Goal: Task Accomplishment & Management: Use online tool/utility

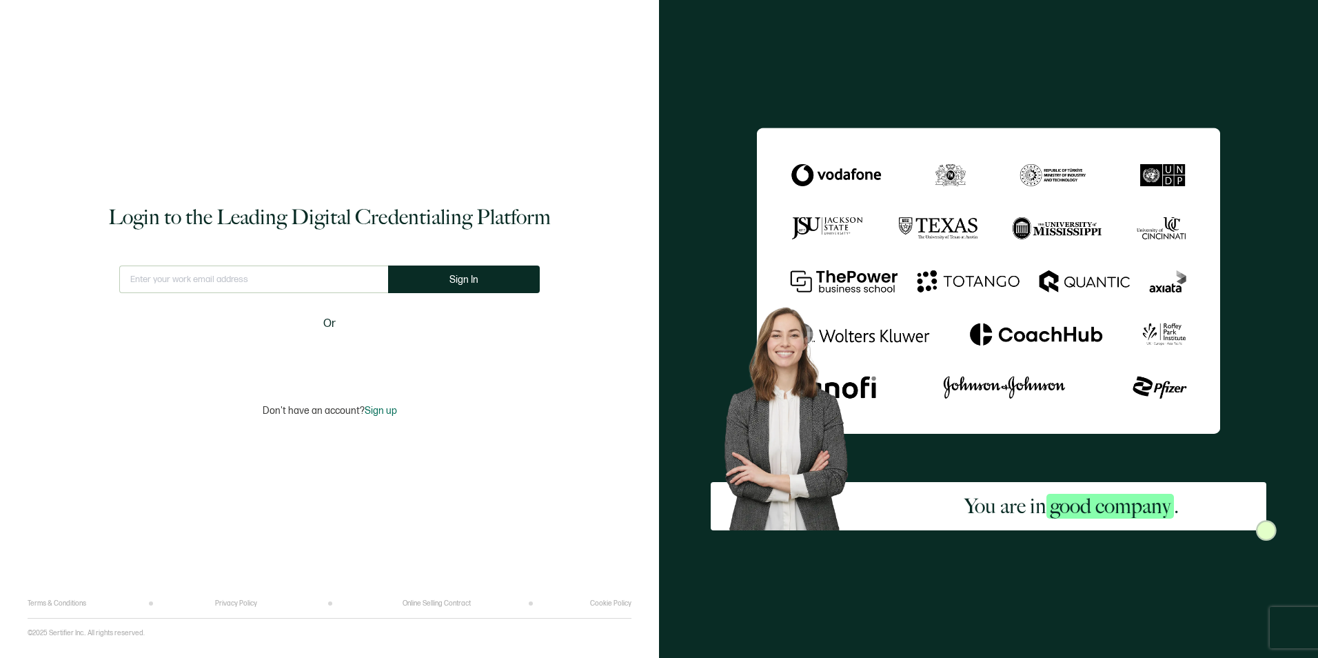
click at [202, 273] on input "text" at bounding box center [253, 279] width 269 height 28
click at [200, 278] on input "text" at bounding box center [253, 279] width 269 height 28
type input "[PERSON_NAME][EMAIL_ADDRESS][PERSON_NAME][DOMAIN_NAME]"
click at [458, 281] on span "Sign In" at bounding box center [469, 279] width 29 height 10
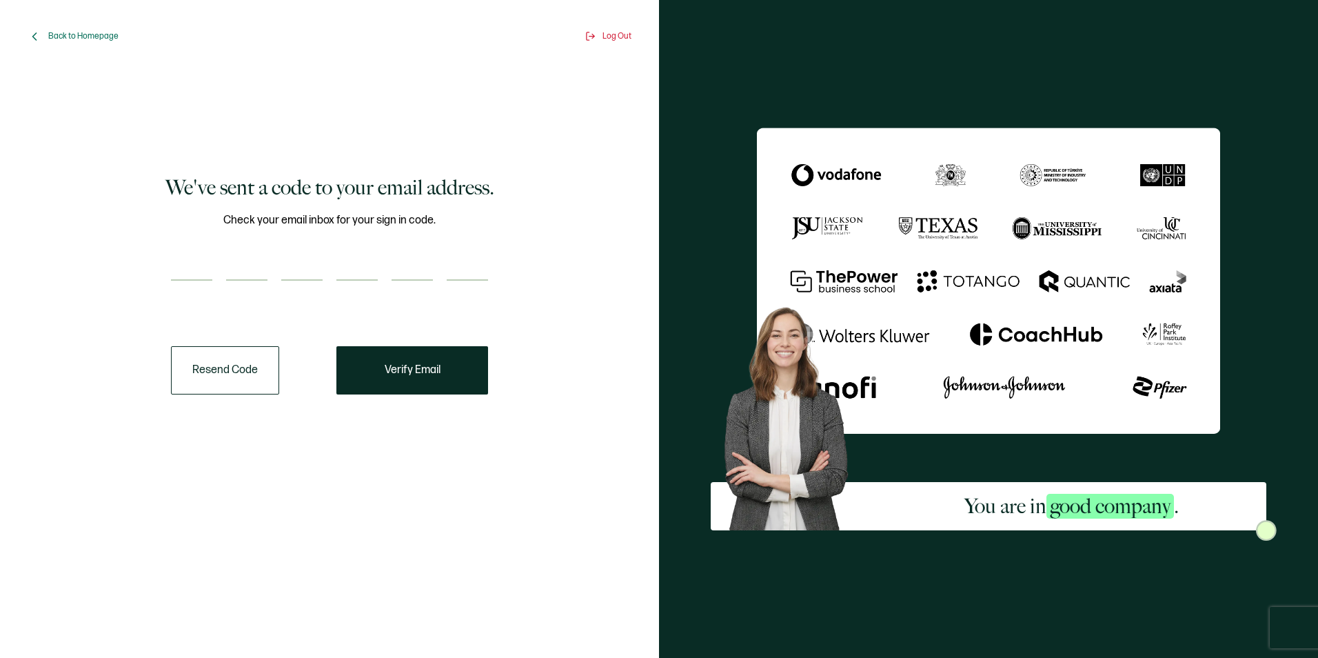
drag, startPoint x: 214, startPoint y: 272, endPoint x: 202, endPoint y: 272, distance: 11.7
click at [214, 272] on div at bounding box center [329, 267] width 317 height 28
type input "1"
type input "7"
type input "8"
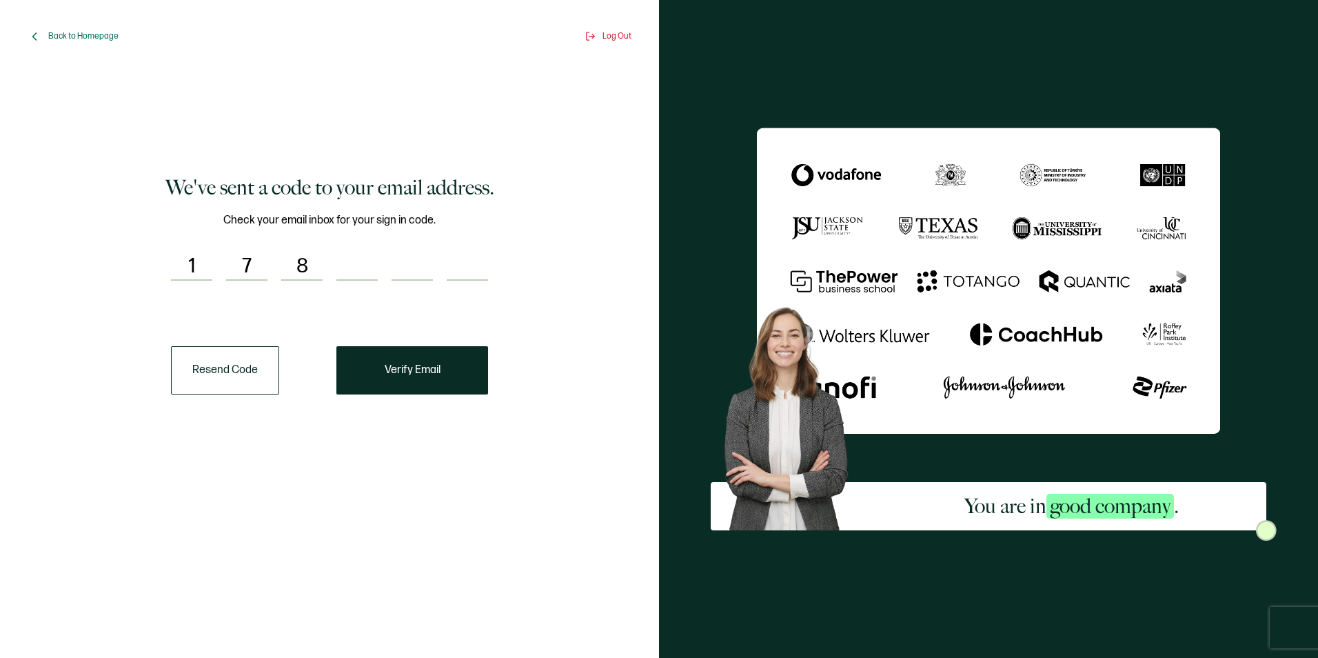
type input "2"
type input "6"
type input "7"
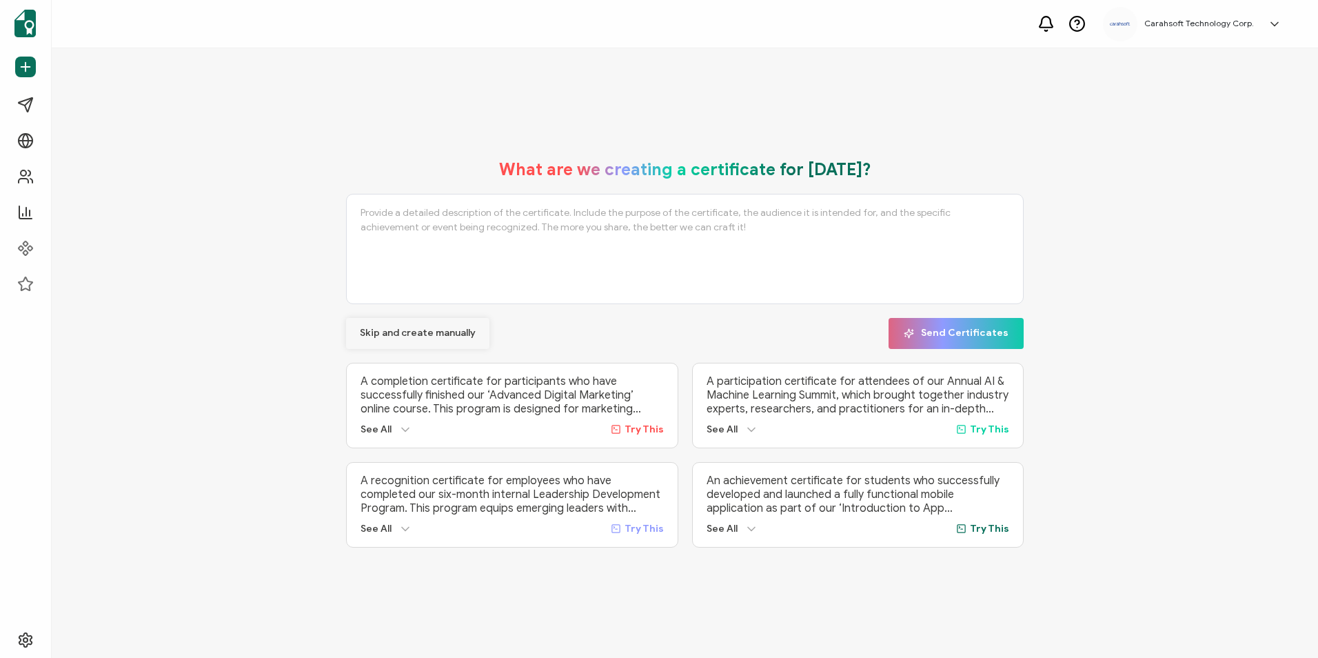
click at [436, 333] on span "Skip and create manually" at bounding box center [418, 333] width 116 height 10
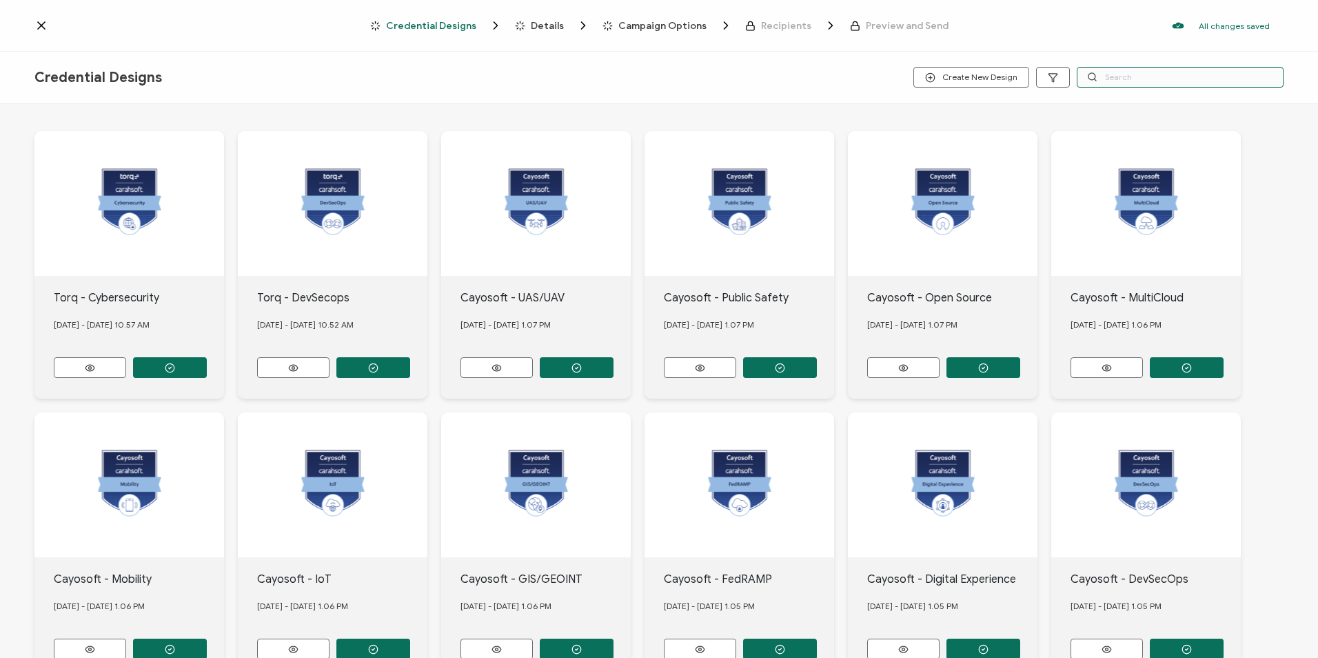
click at [1117, 79] on input "text" at bounding box center [1180, 77] width 207 height 21
drag, startPoint x: 1161, startPoint y: 81, endPoint x: 1078, endPoint y: 84, distance: 83.5
click at [1078, 84] on input "adobe" at bounding box center [1180, 77] width 207 height 21
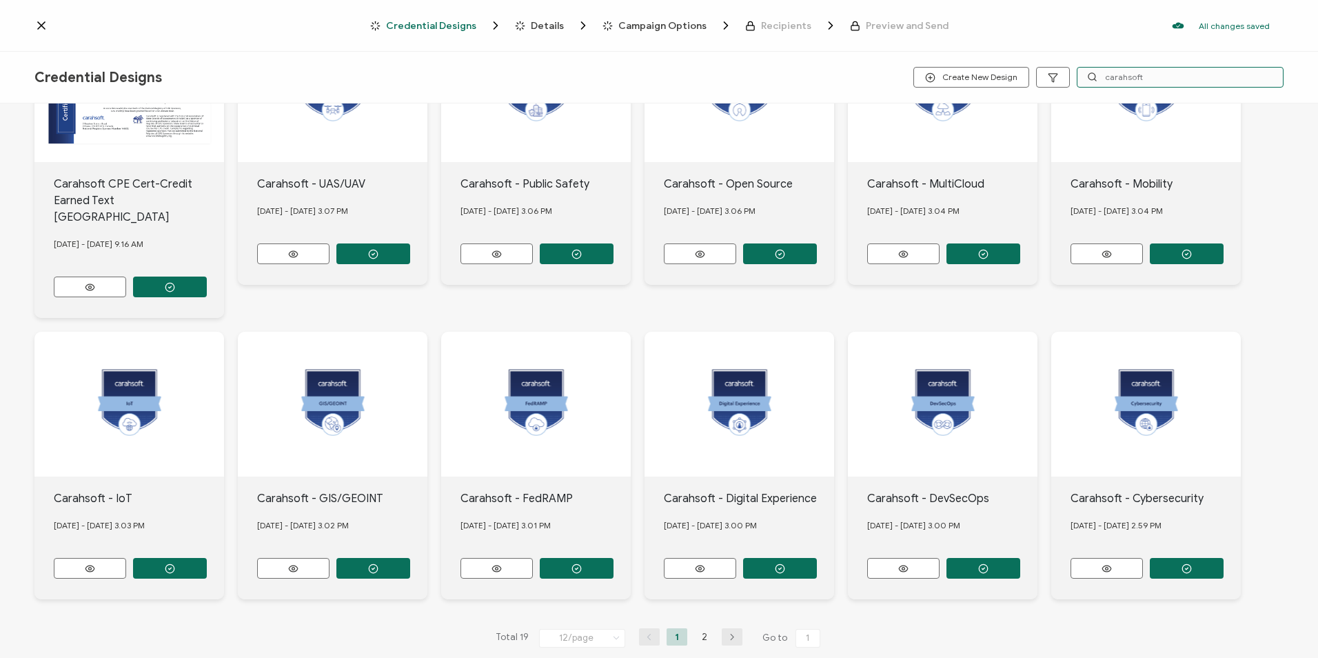
scroll to position [114, 0]
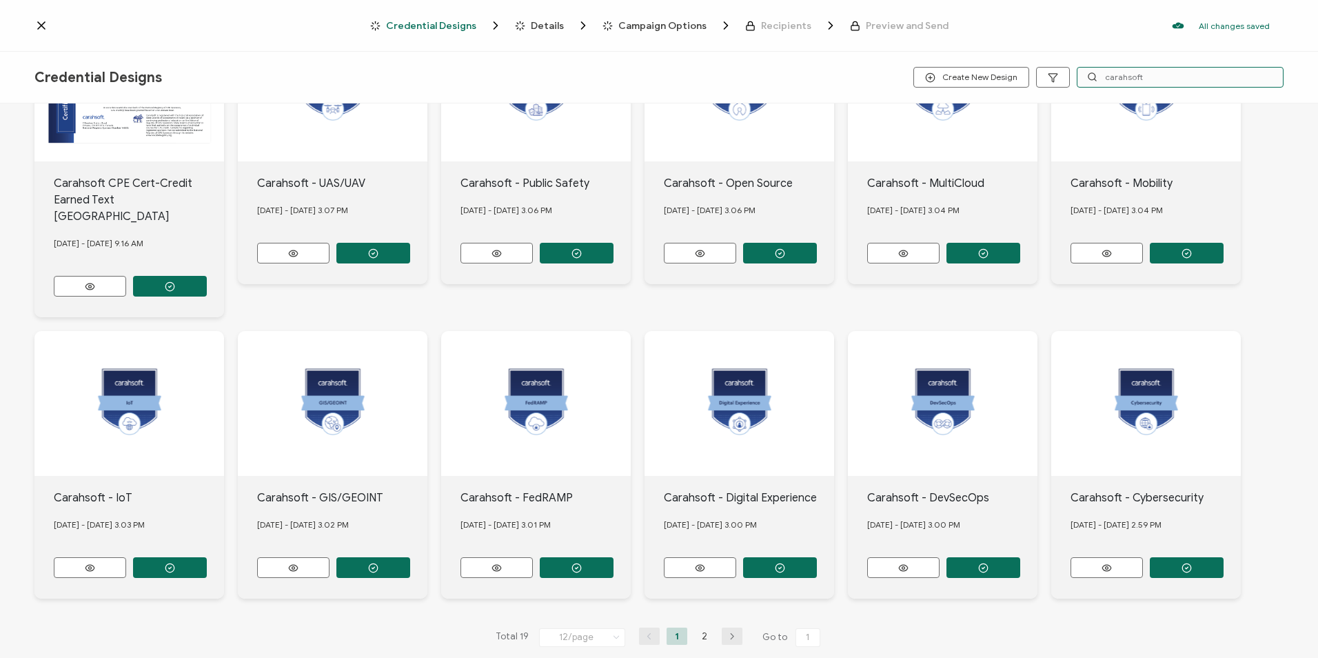
type input "carahsoft"
click at [735, 632] on icon "button" at bounding box center [732, 636] width 21 height 8
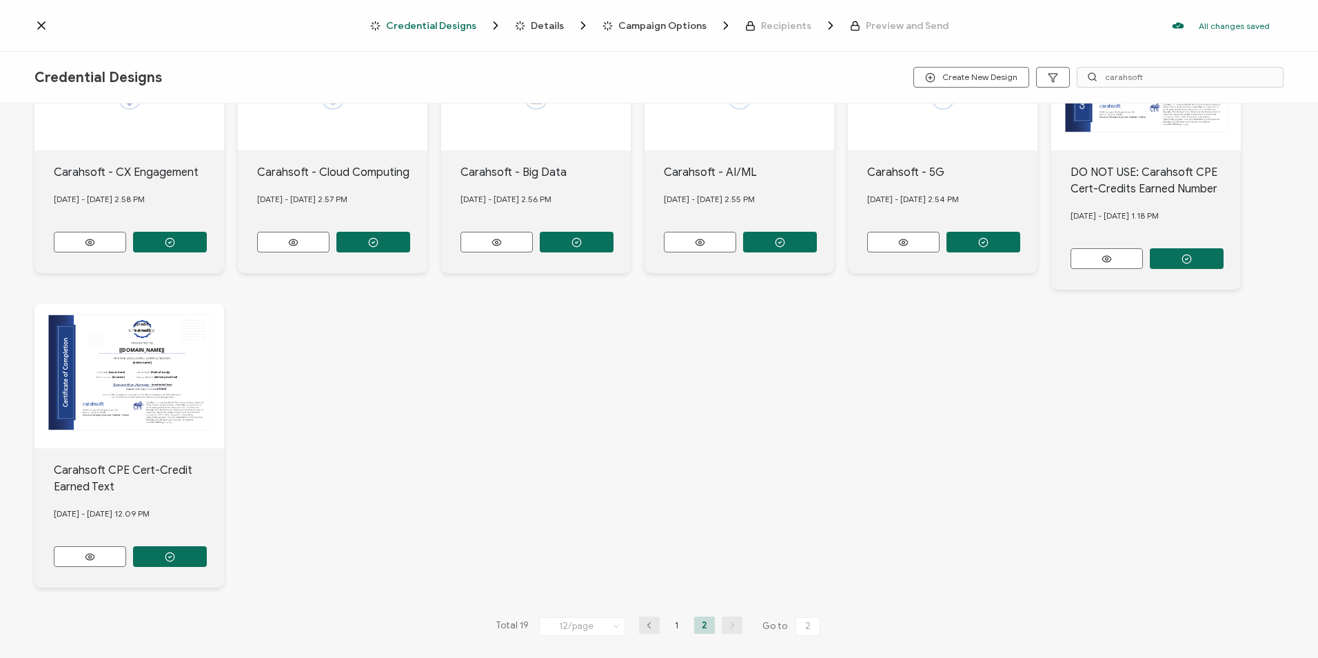
scroll to position [131, 0]
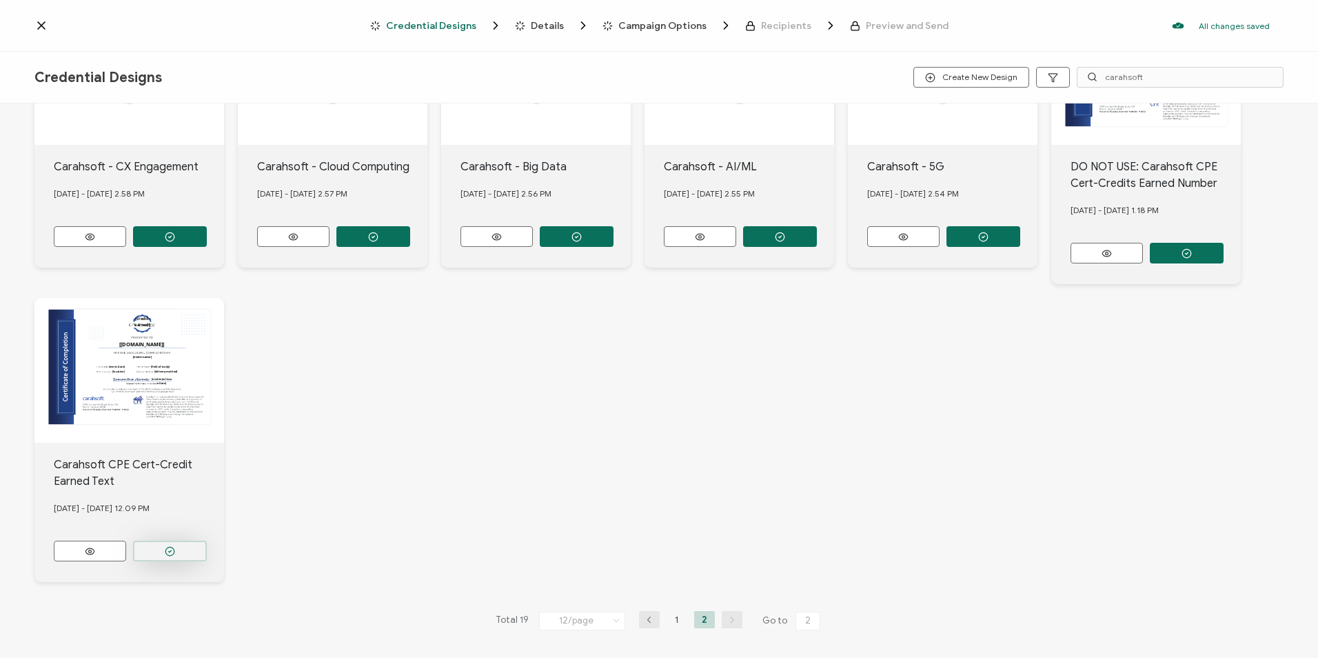
click at [185, 247] on button "button" at bounding box center [170, 236] width 74 height 21
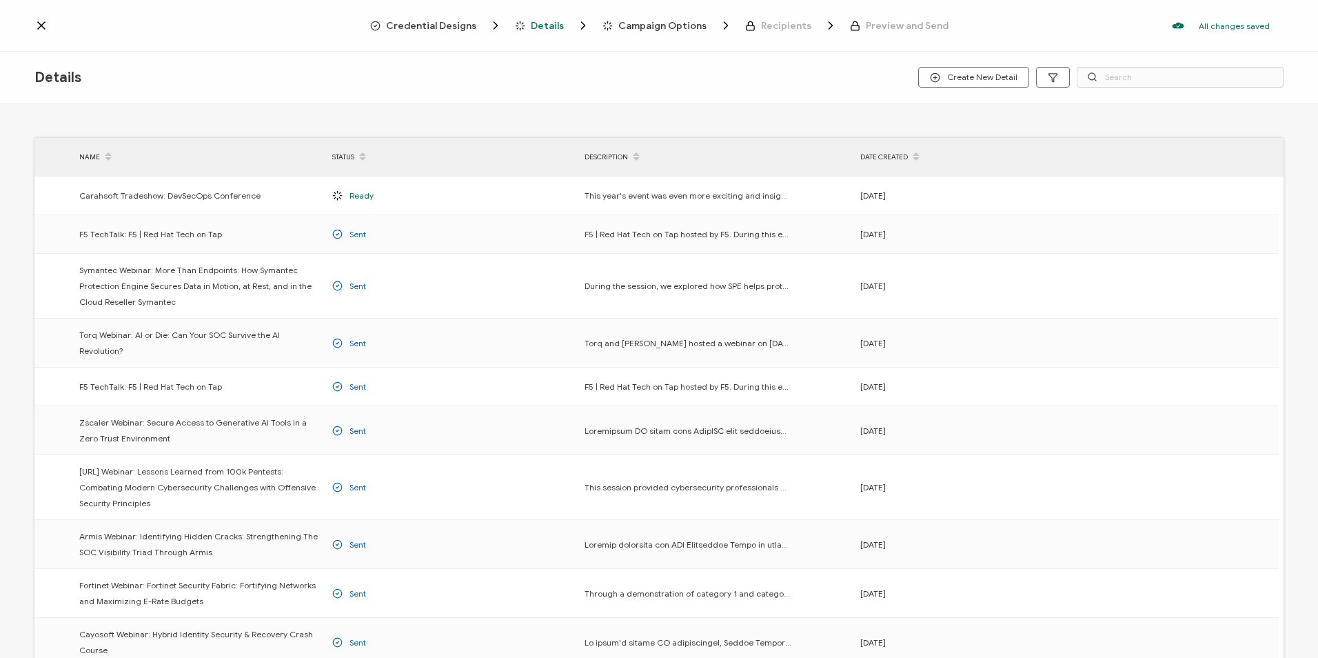
click at [461, 31] on span "Credential Designs" at bounding box center [431, 26] width 90 height 10
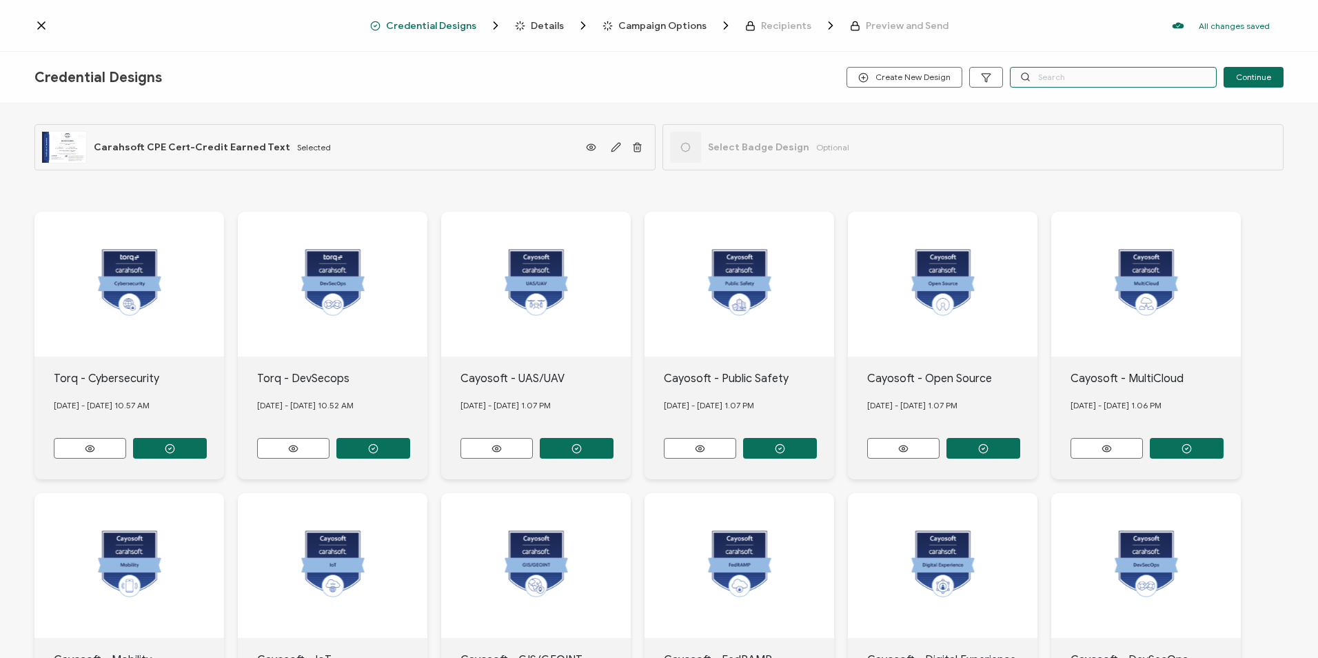
click at [1097, 80] on input "text" at bounding box center [1113, 77] width 207 height 21
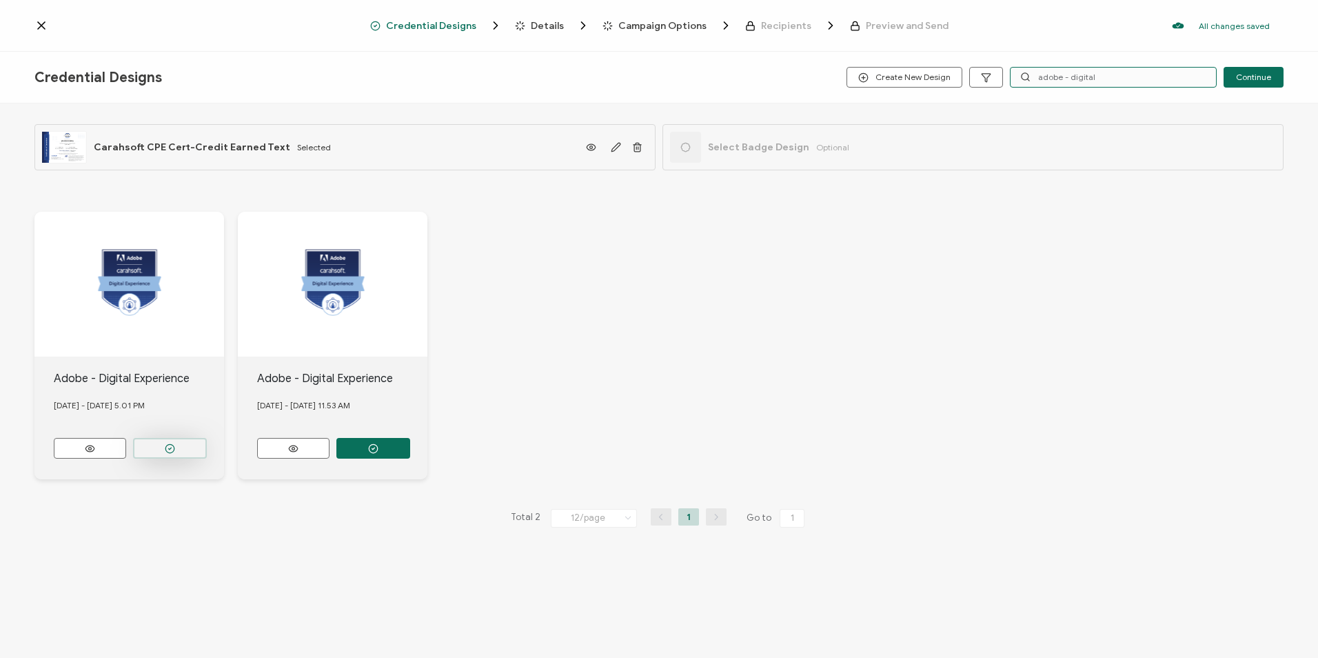
type input "adobe - digital"
click at [179, 443] on button "button" at bounding box center [170, 448] width 74 height 21
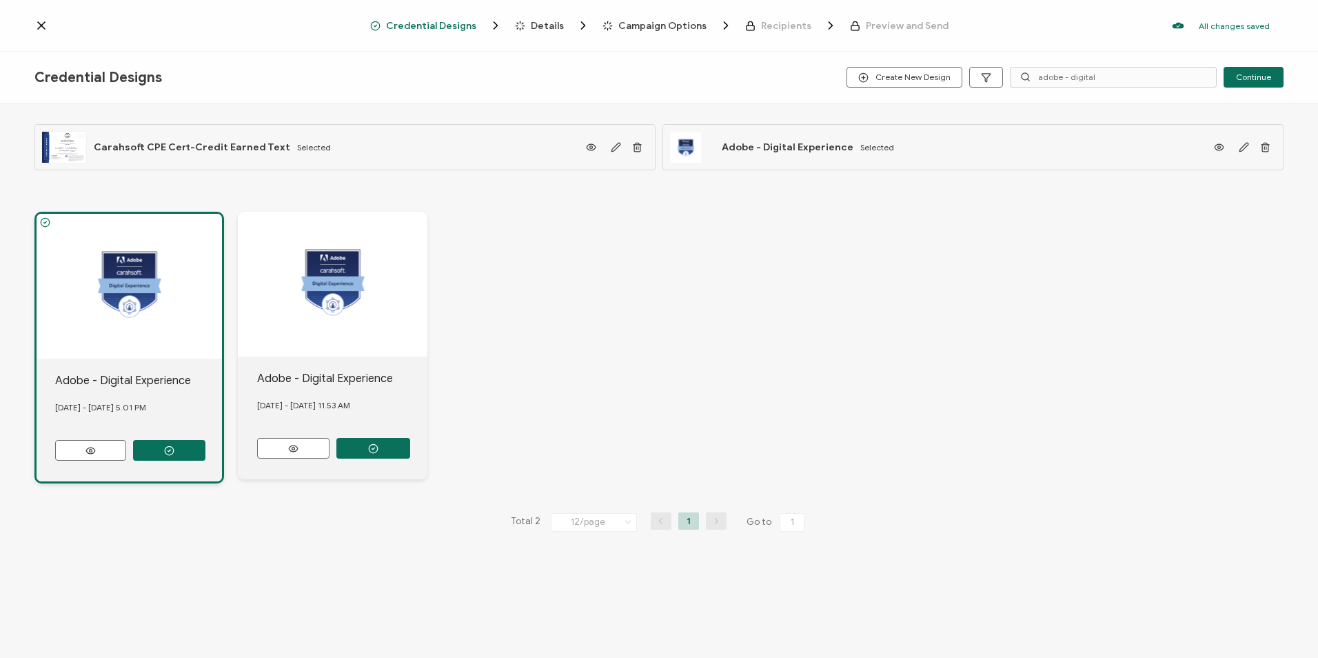
click at [549, 28] on span "Details" at bounding box center [547, 26] width 33 height 10
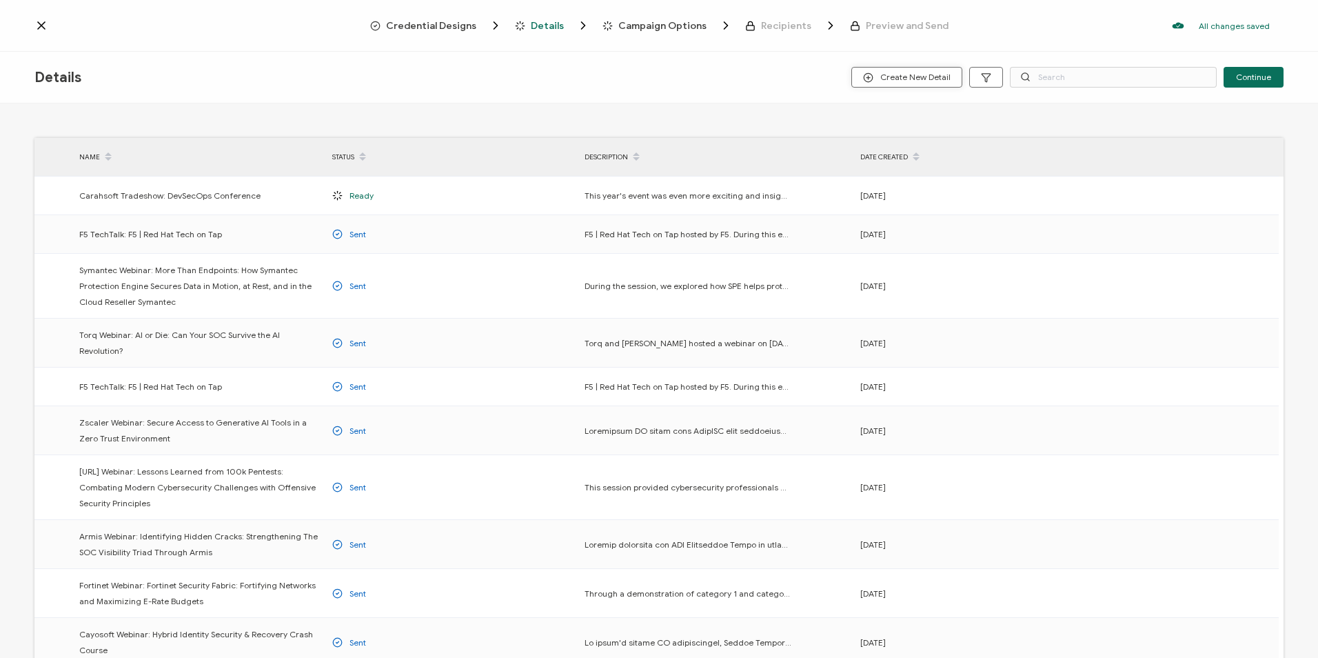
click at [880, 83] on button "Create New Detail" at bounding box center [906, 77] width 111 height 21
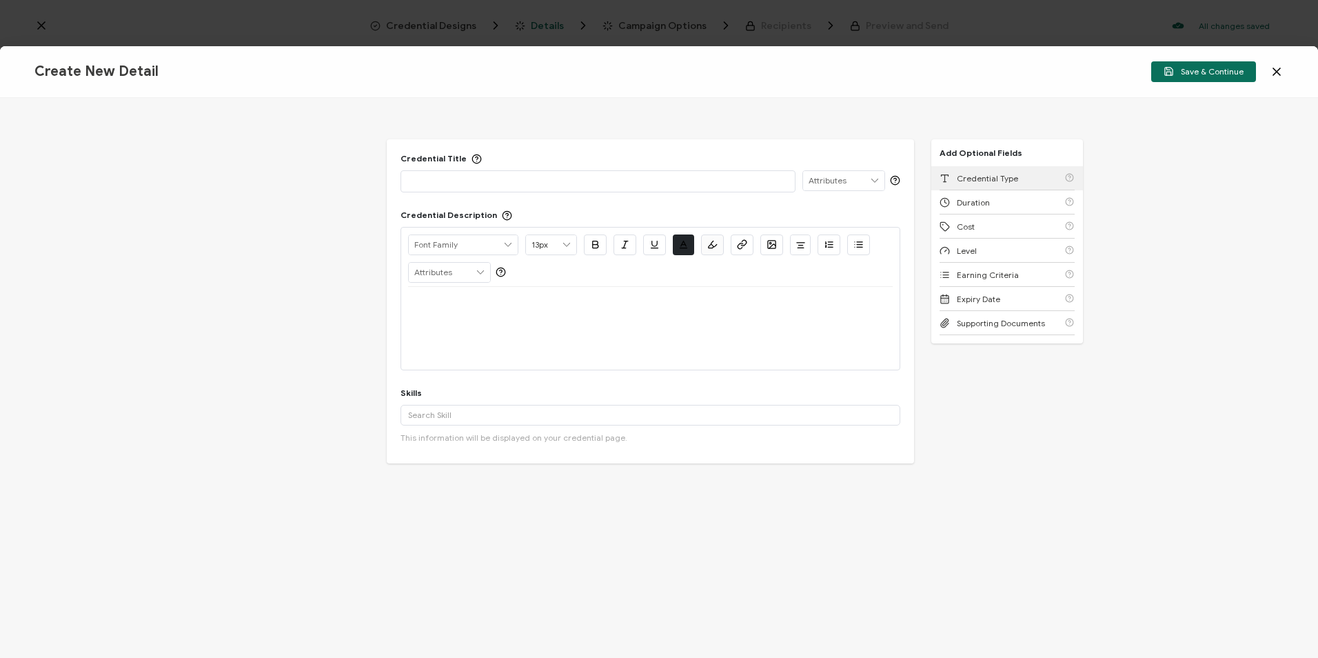
click at [961, 179] on span "Credential Type" at bounding box center [987, 178] width 61 height 10
click at [957, 181] on span "Duration" at bounding box center [973, 178] width 33 height 10
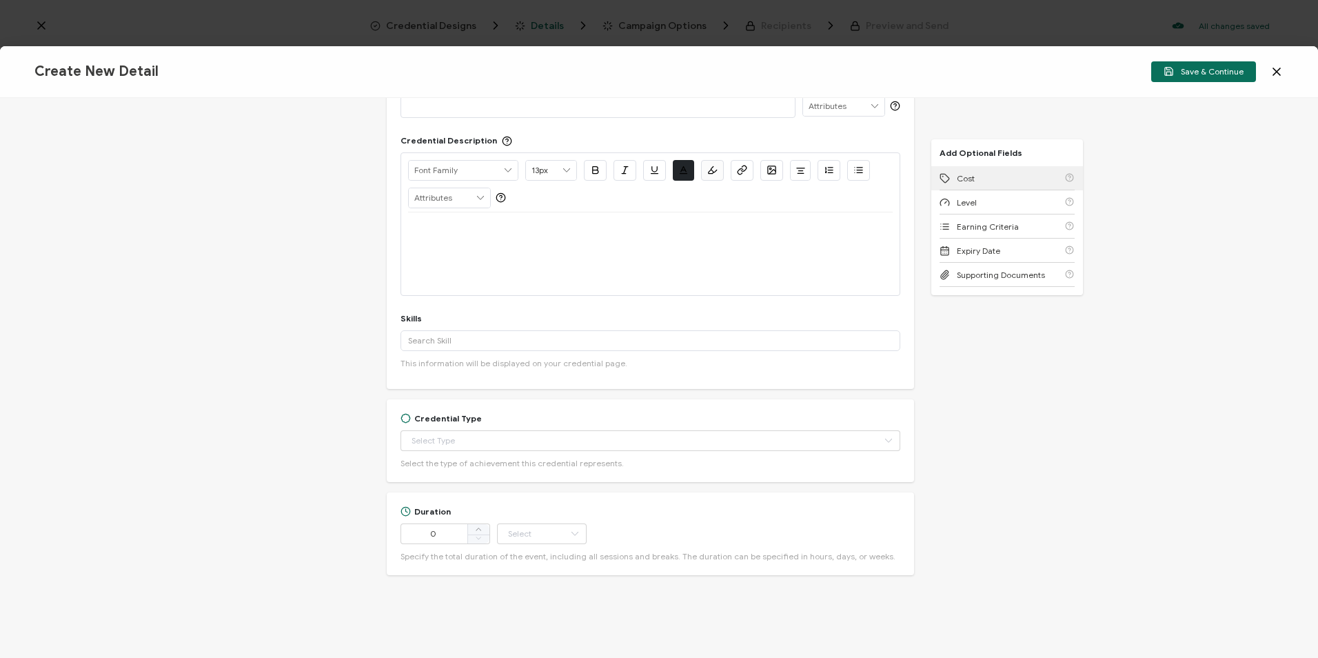
click at [957, 181] on span "Cost" at bounding box center [966, 178] width 18 height 10
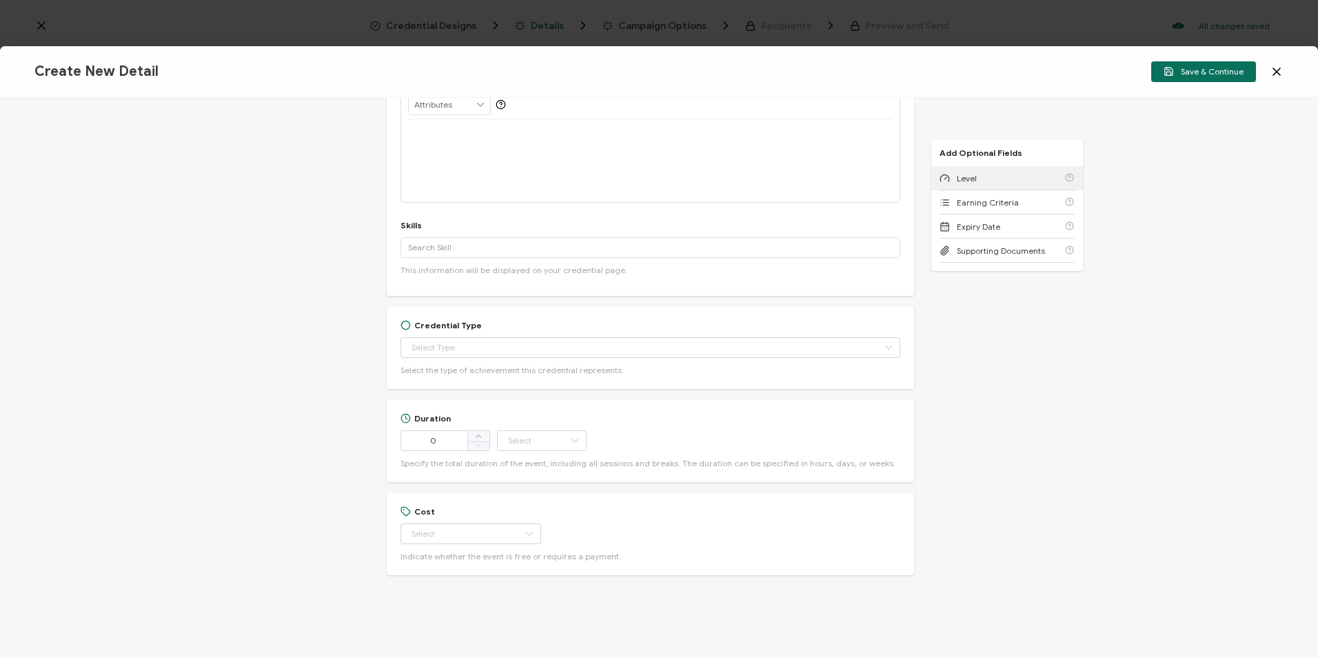
click at [957, 180] on span "Level" at bounding box center [967, 178] width 20 height 10
click at [957, 180] on span "Earning Criteria" at bounding box center [988, 178] width 62 height 10
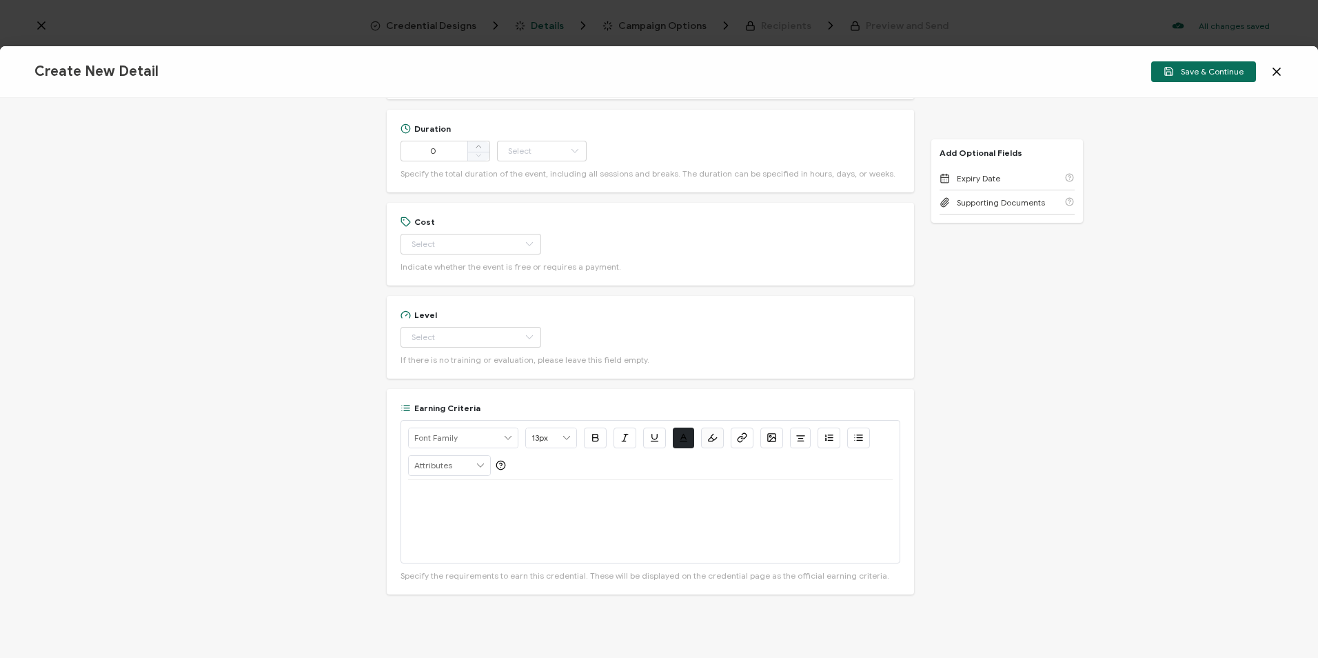
scroll to position [476, 0]
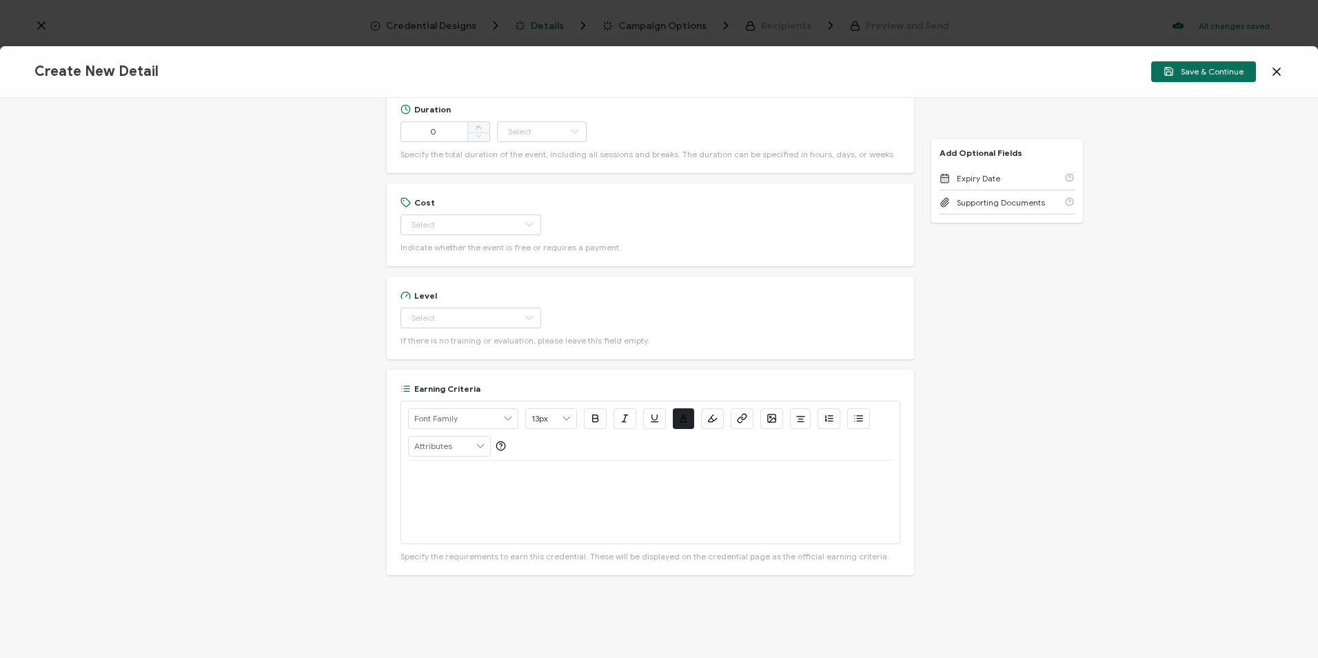
click at [966, 311] on div "Credential Title ISSUER Issuer Name Credential Description Alright Sans [PERSON…" at bounding box center [659, 378] width 1318 height 560
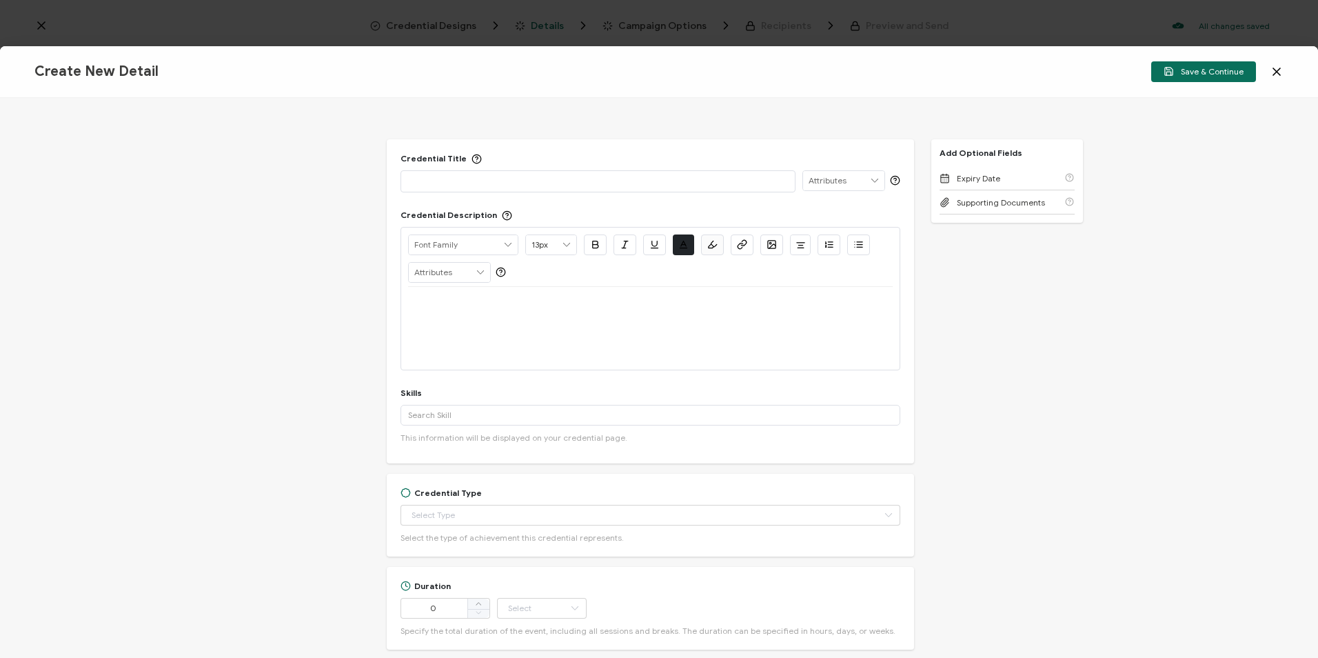
click at [500, 183] on p at bounding box center [598, 181] width 380 height 14
click at [527, 309] on p at bounding box center [650, 303] width 485 height 12
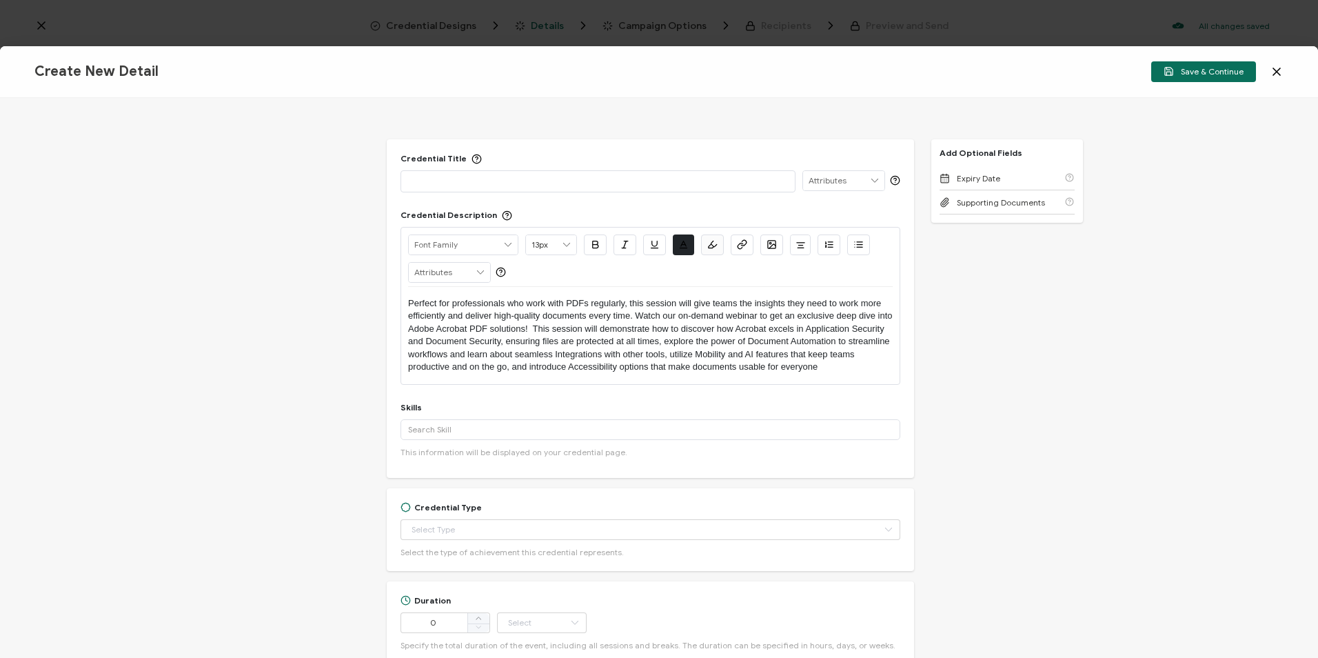
click at [1281, 71] on icon at bounding box center [1277, 72] width 14 height 14
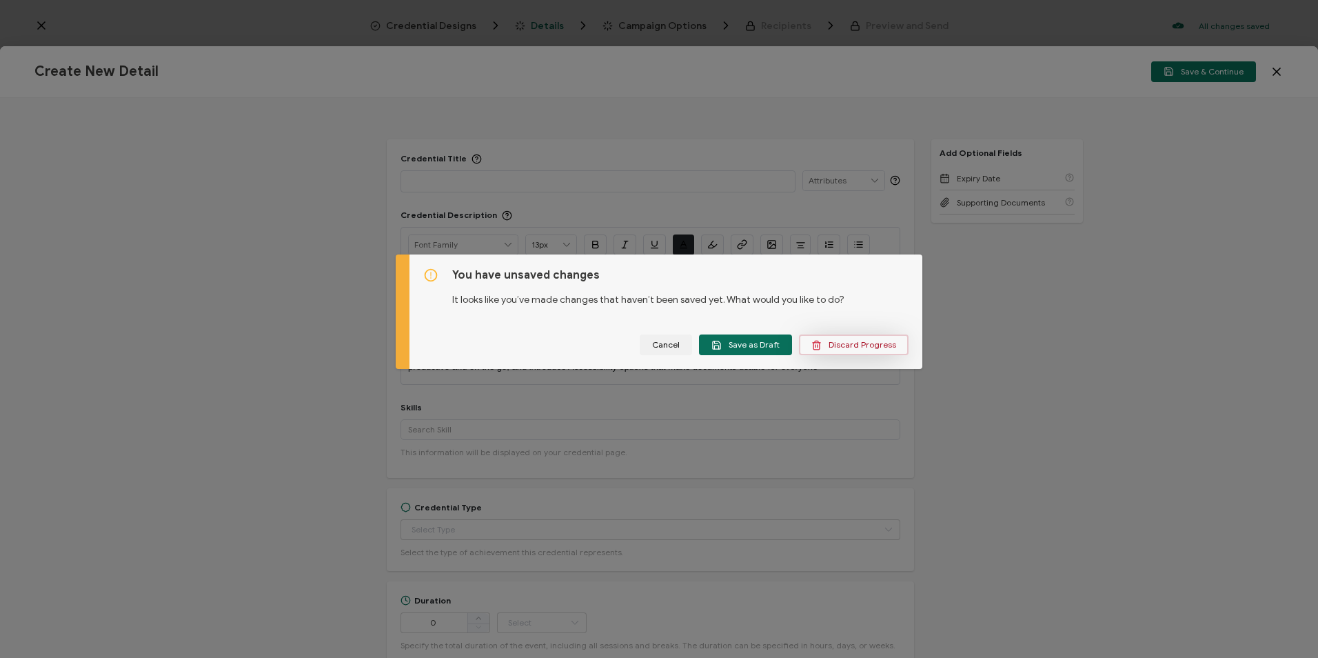
click at [847, 344] on span "Discard Progress" at bounding box center [853, 345] width 85 height 10
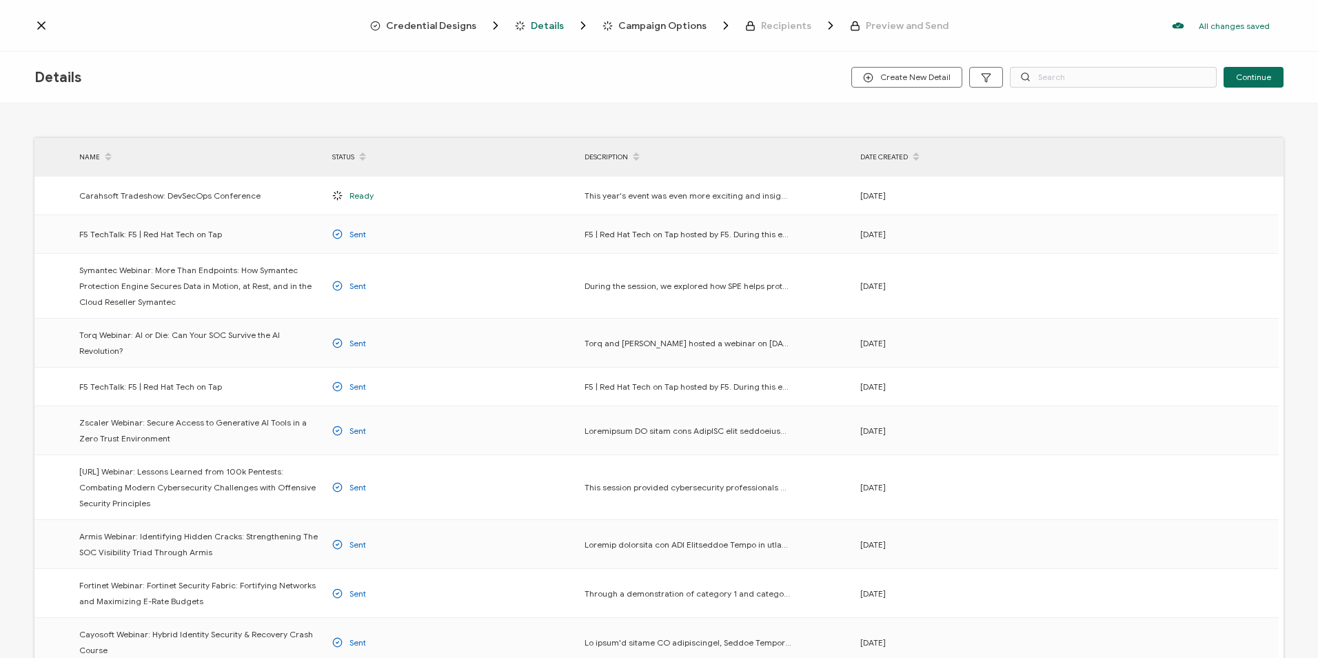
click at [432, 25] on span "Credential Designs" at bounding box center [431, 26] width 90 height 10
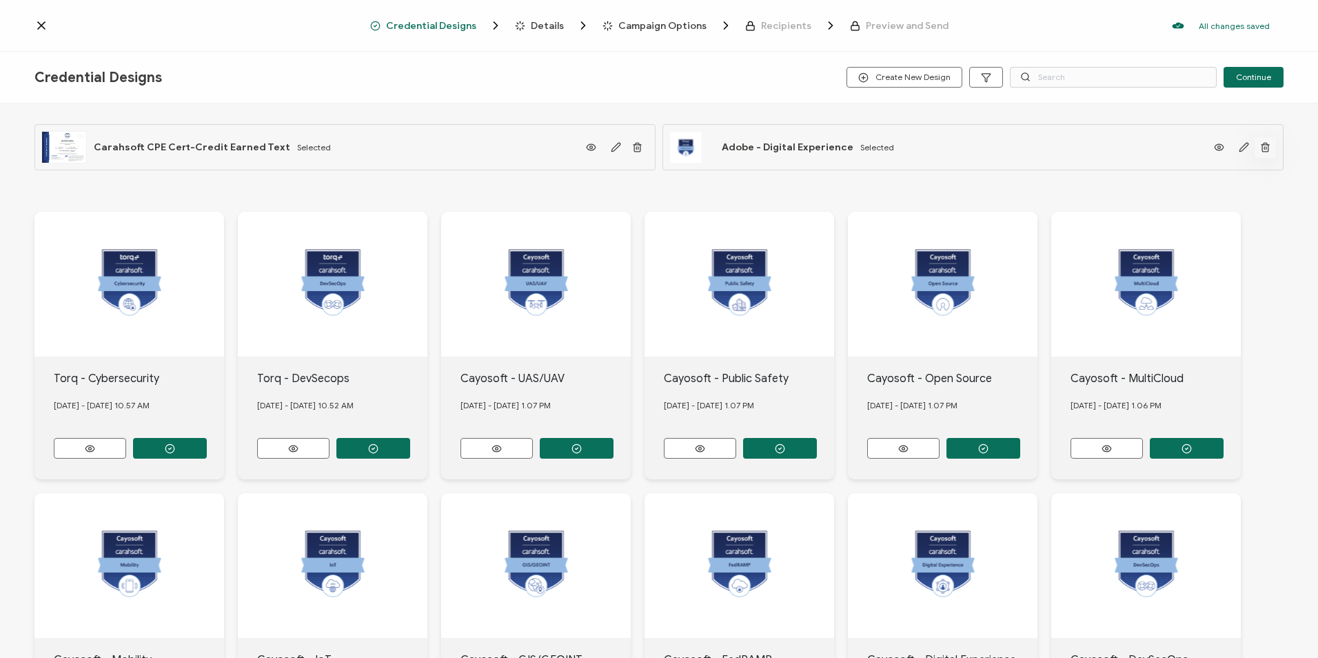
click at [642, 148] on icon "button" at bounding box center [637, 147] width 10 height 10
click at [638, 150] on icon "button" at bounding box center [637, 148] width 6 height 7
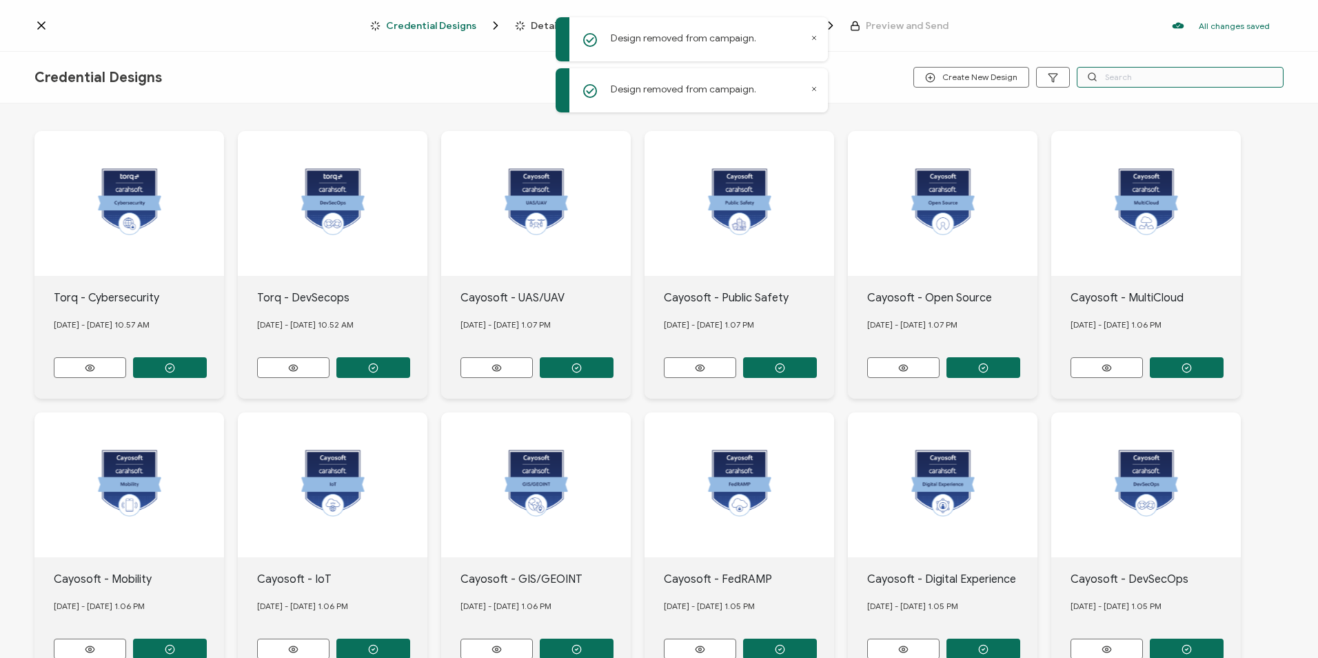
click at [1126, 76] on input "text" at bounding box center [1180, 77] width 207 height 21
type input "[GEOGRAPHIC_DATA]"
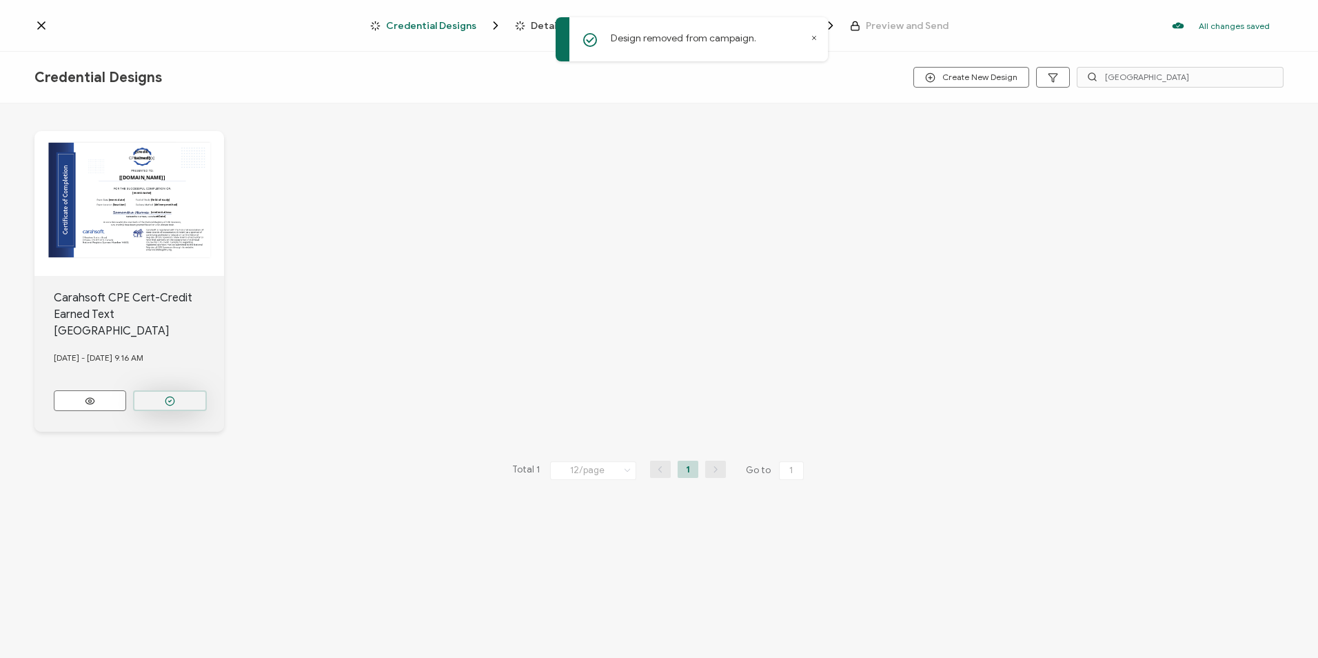
click at [177, 390] on button "button" at bounding box center [170, 400] width 74 height 21
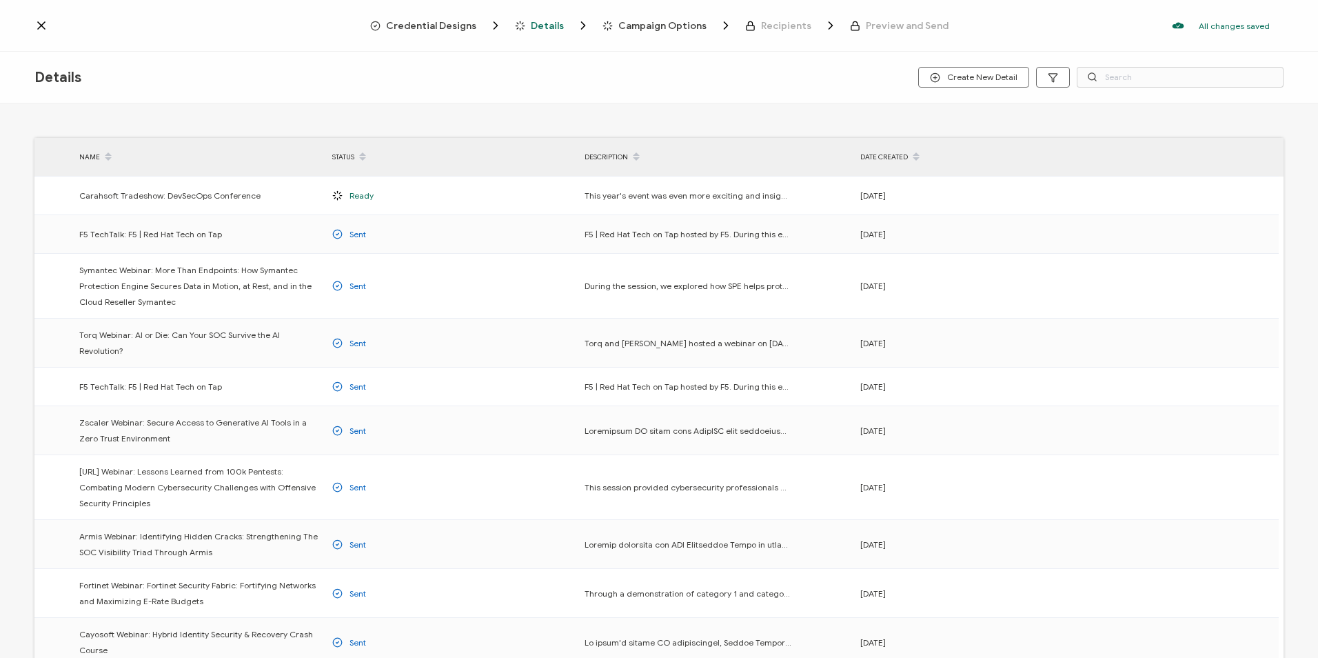
click at [468, 21] on span "Credential Designs" at bounding box center [431, 26] width 90 height 10
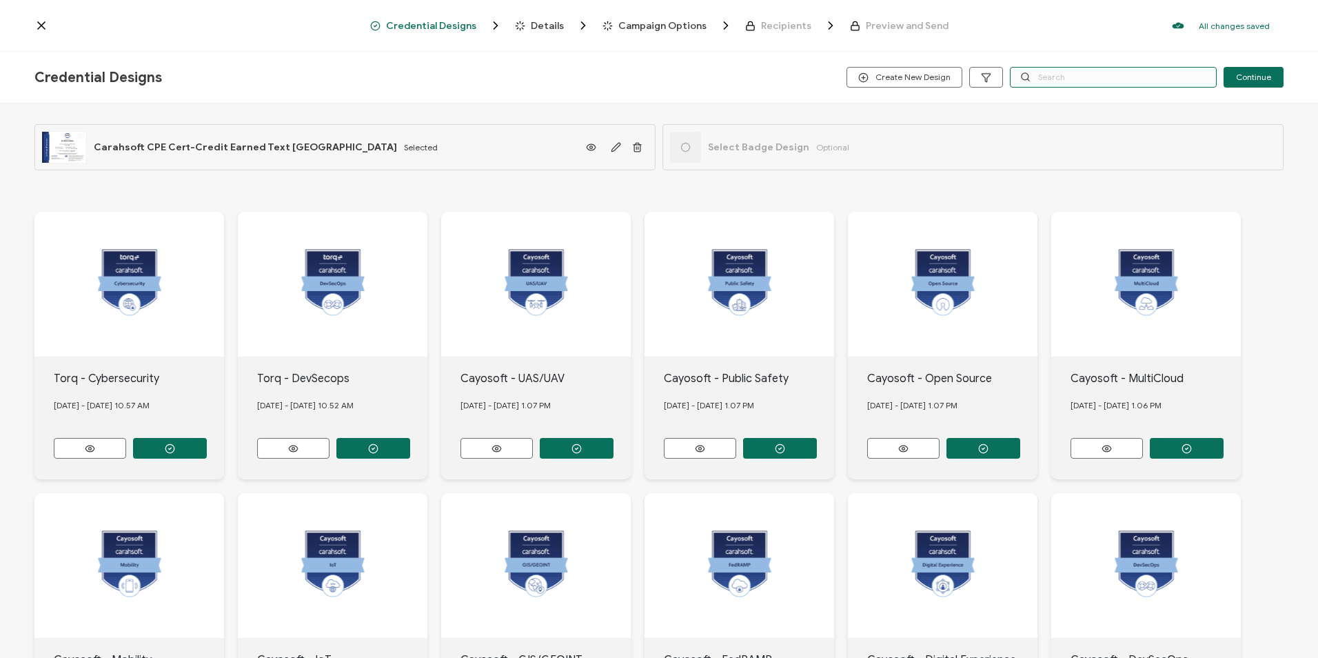
click at [1046, 73] on input "text" at bounding box center [1113, 77] width 207 height 21
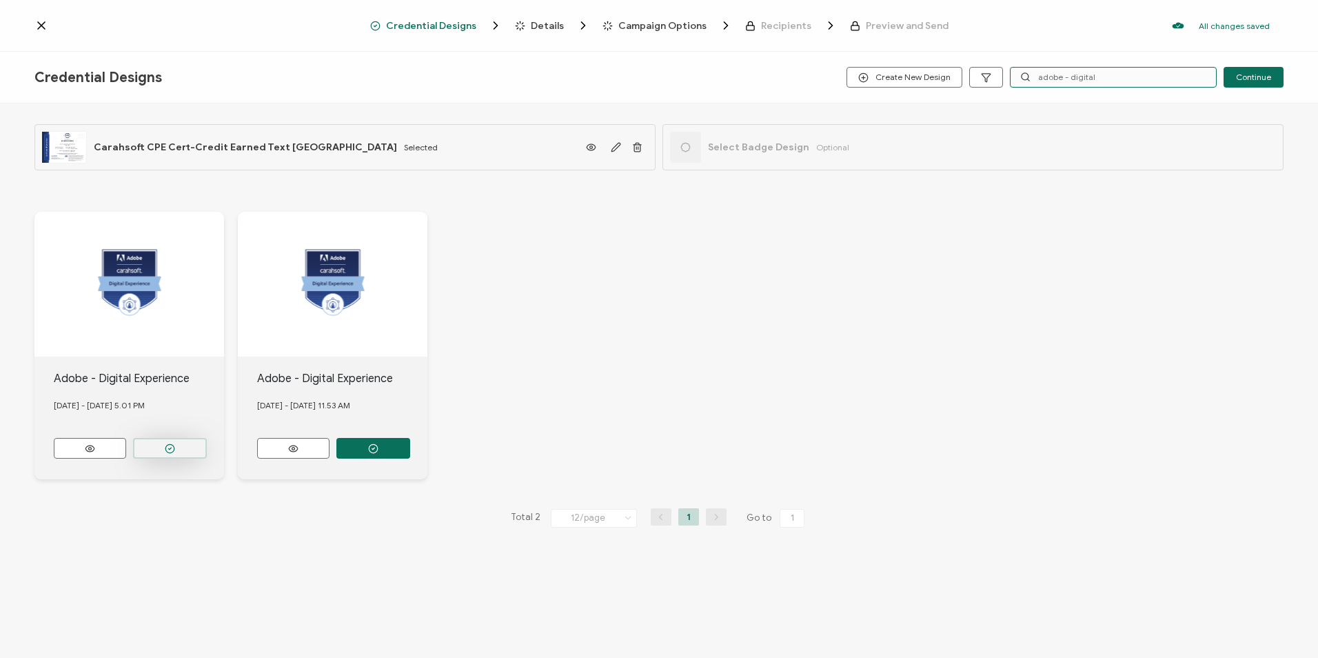
type input "adobe - digital"
click at [176, 440] on button "button" at bounding box center [170, 448] width 74 height 21
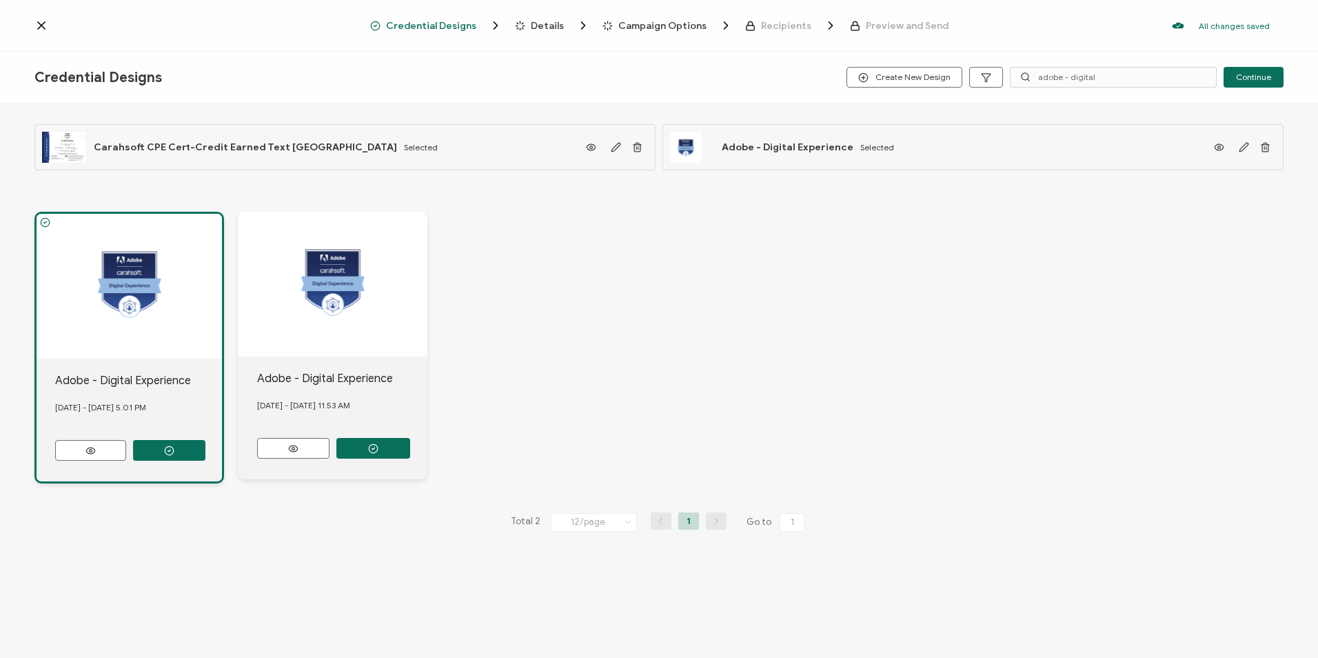
click at [543, 30] on span "Details" at bounding box center [547, 26] width 33 height 10
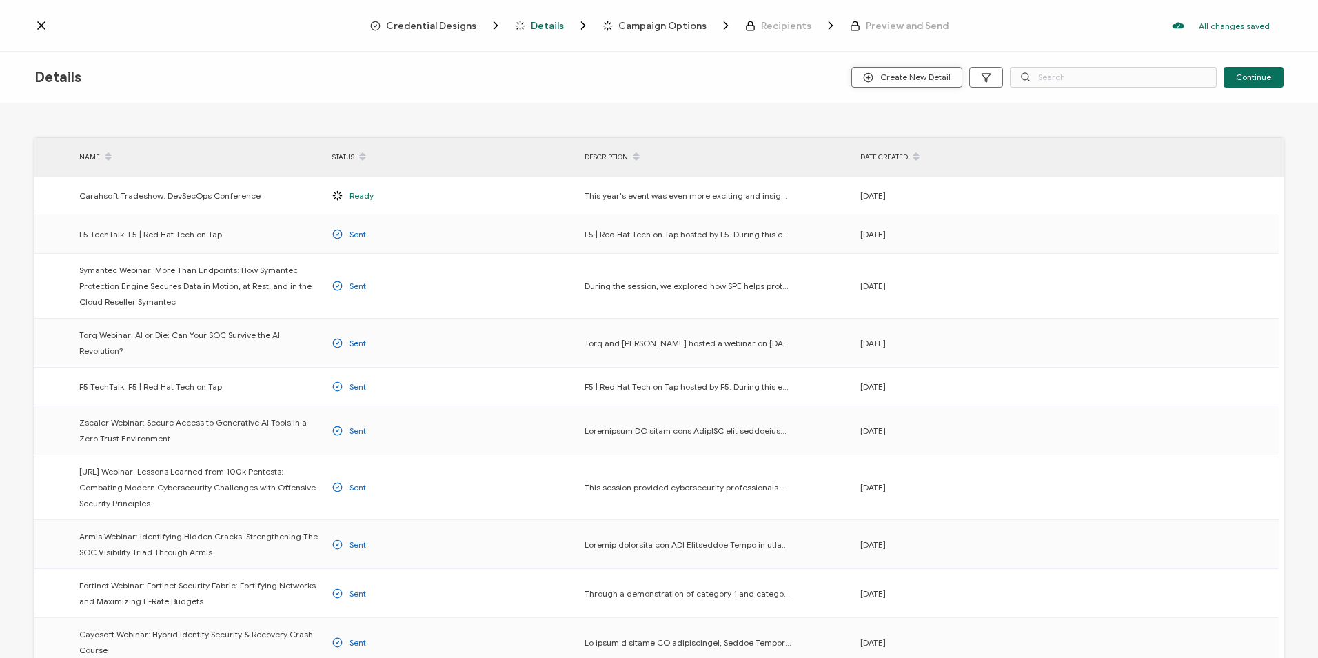
click at [866, 76] on button "Create New Detail" at bounding box center [906, 77] width 111 height 21
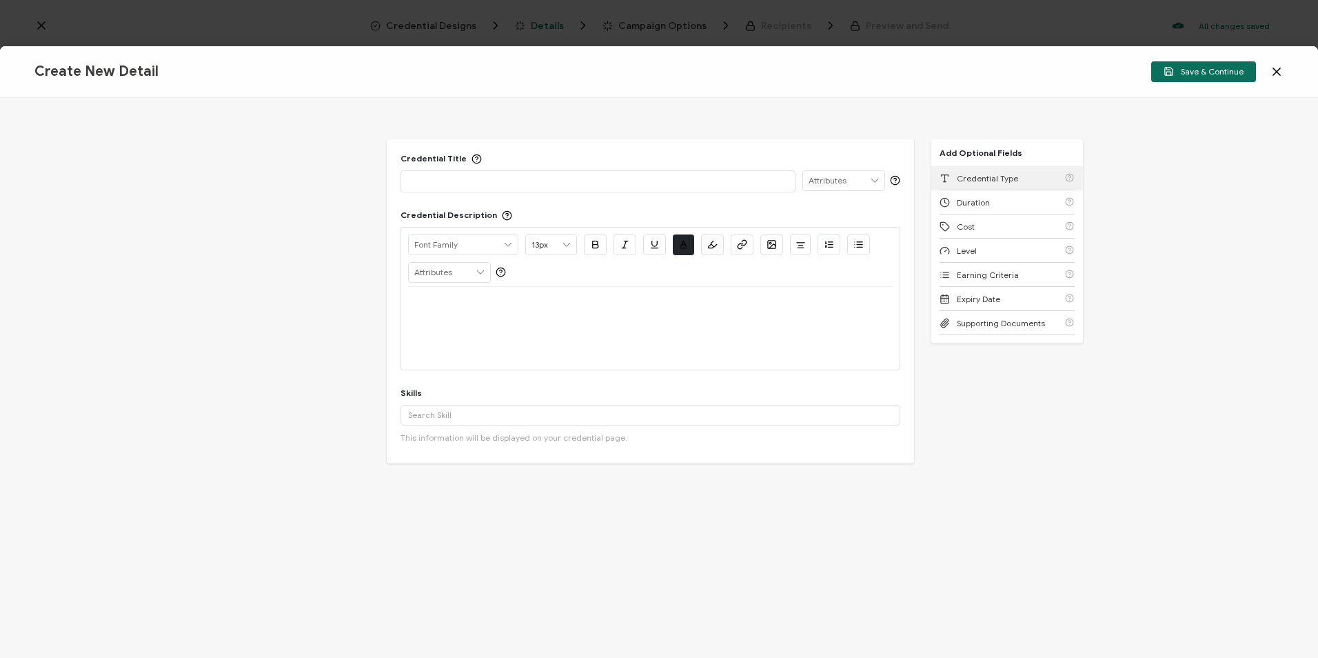
click at [993, 172] on div "Credential Type" at bounding box center [1006, 178] width 135 height 24
click at [985, 182] on span "Duration" at bounding box center [973, 178] width 33 height 10
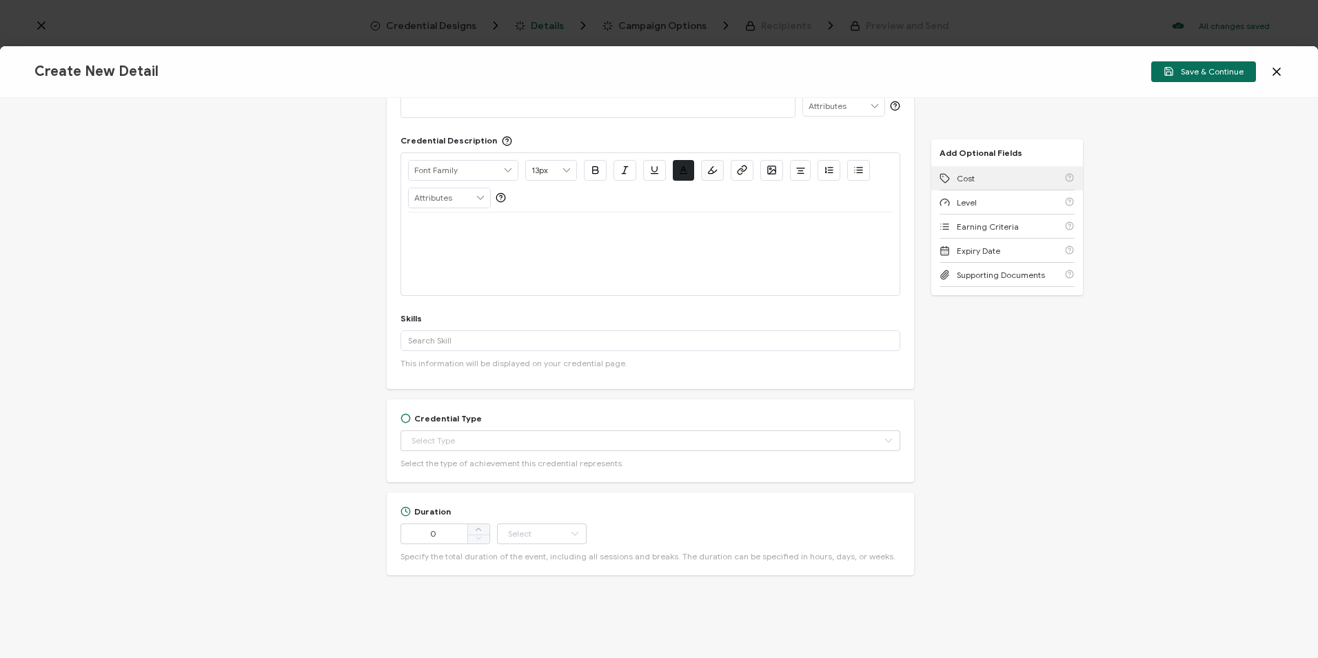
click at [985, 182] on div "Cost" at bounding box center [1006, 178] width 135 height 24
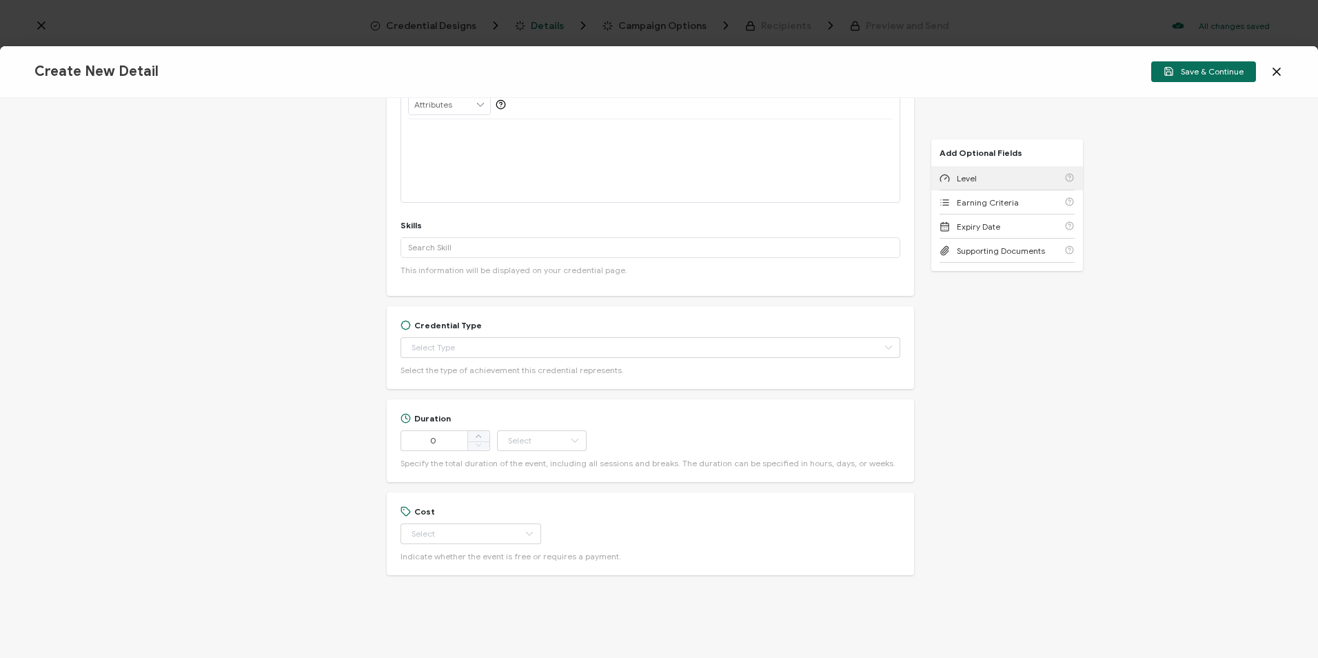
click at [985, 181] on div "Level" at bounding box center [1006, 178] width 135 height 24
click at [984, 179] on span "Earning Criteria" at bounding box center [988, 178] width 62 height 10
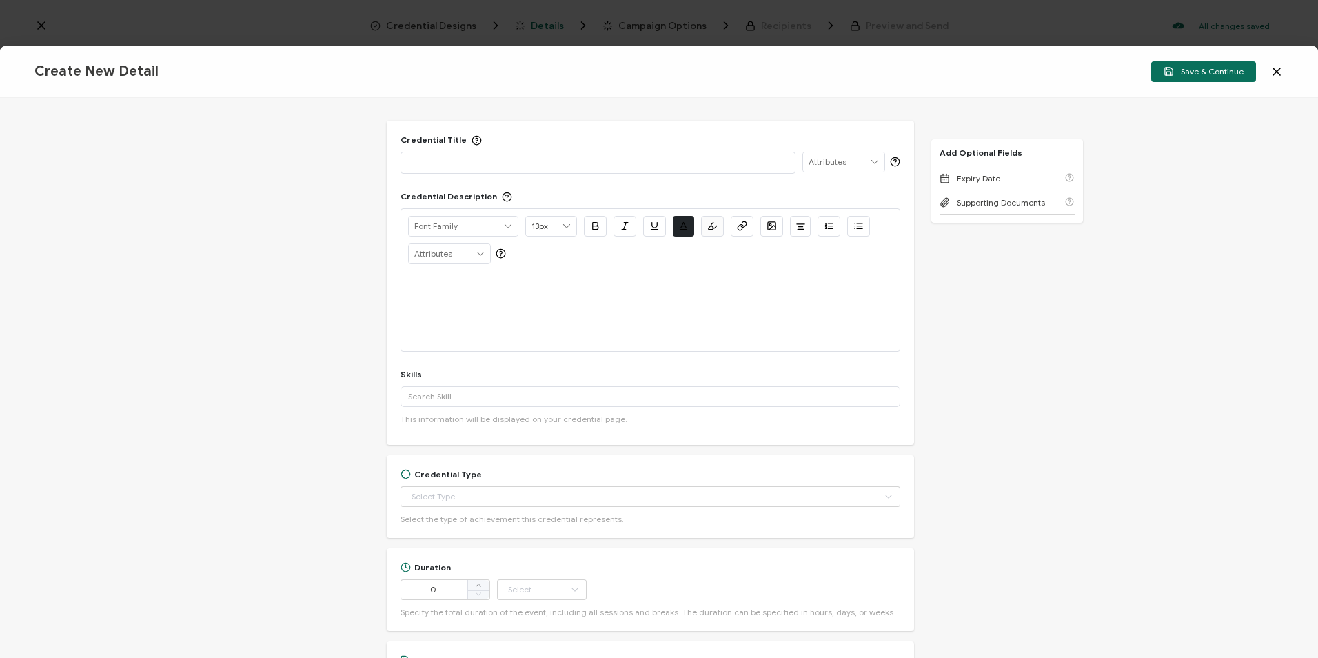
scroll to position [0, 0]
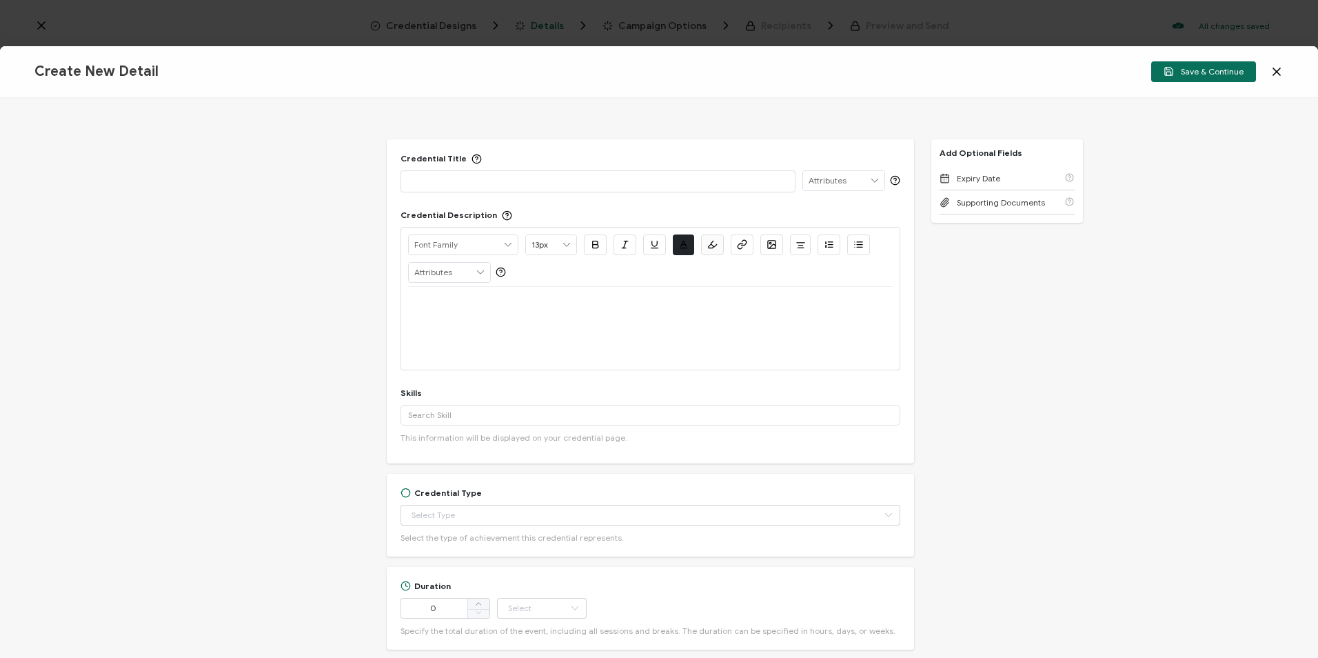
click at [449, 180] on p at bounding box center [598, 181] width 380 height 14
click at [427, 186] on p at bounding box center [598, 181] width 380 height 14
click at [430, 312] on div at bounding box center [650, 303] width 485 height 33
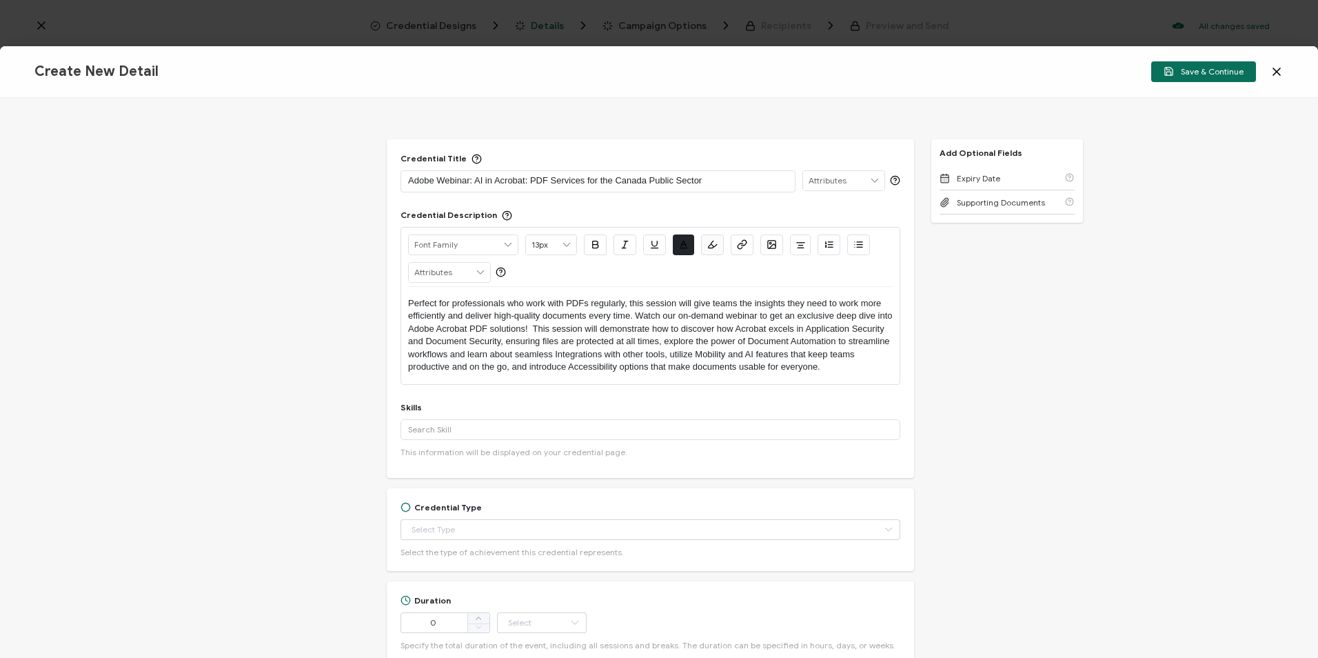
drag, startPoint x: 522, startPoint y: 415, endPoint x: 522, endPoint y: 426, distance: 11.0
click at [522, 422] on div "Skills Add '' A custom skill's name cannot exceed 40 characters. More This info…" at bounding box center [650, 433] width 500 height 62
click at [524, 429] on input "text" at bounding box center [650, 429] width 500 height 21
click at [487, 431] on input "adobe acrobat" at bounding box center [650, 429] width 500 height 21
type input "adobe acrobat"
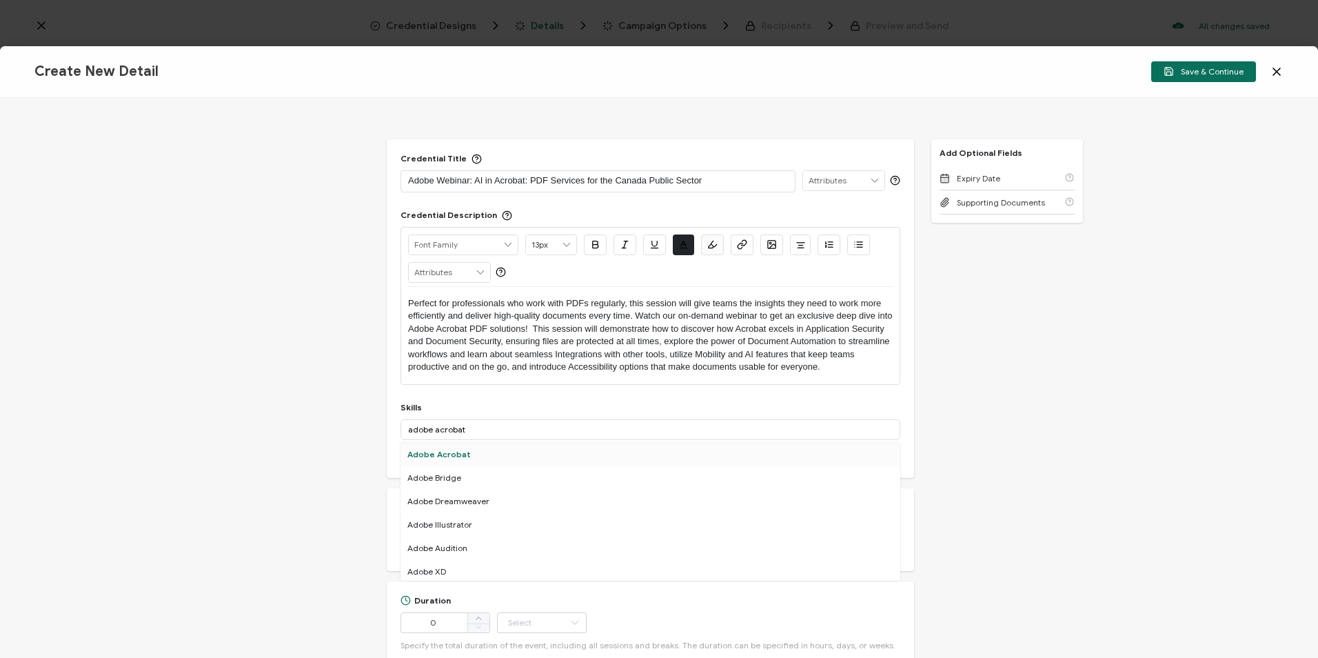
click at [489, 452] on div "Adobe Acrobat" at bounding box center [650, 454] width 500 height 23
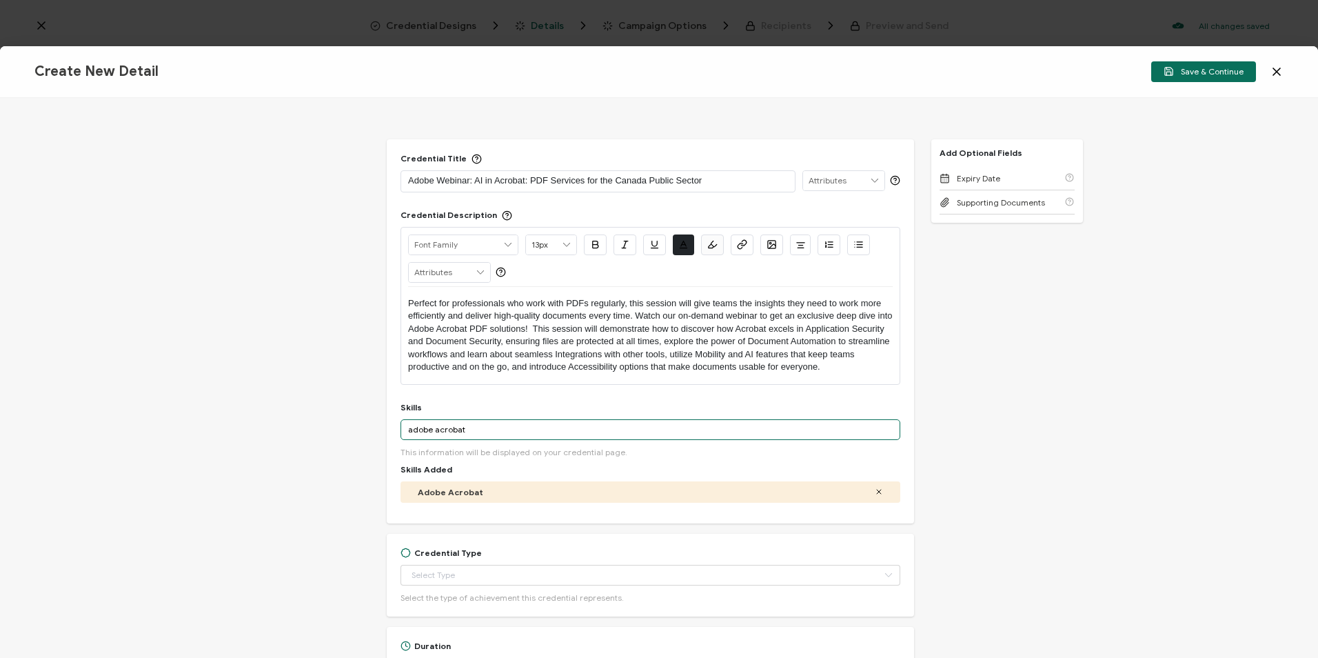
click at [569, 427] on input "adobe acrobat" at bounding box center [650, 429] width 500 height 21
drag, startPoint x: 496, startPoint y: 428, endPoint x: 329, endPoint y: 434, distance: 166.9
click at [329, 434] on div "Credential Title Adobe Webinar: AI in Acrobat: PDF Services for the Canada Publ…" at bounding box center [659, 378] width 1318 height 560
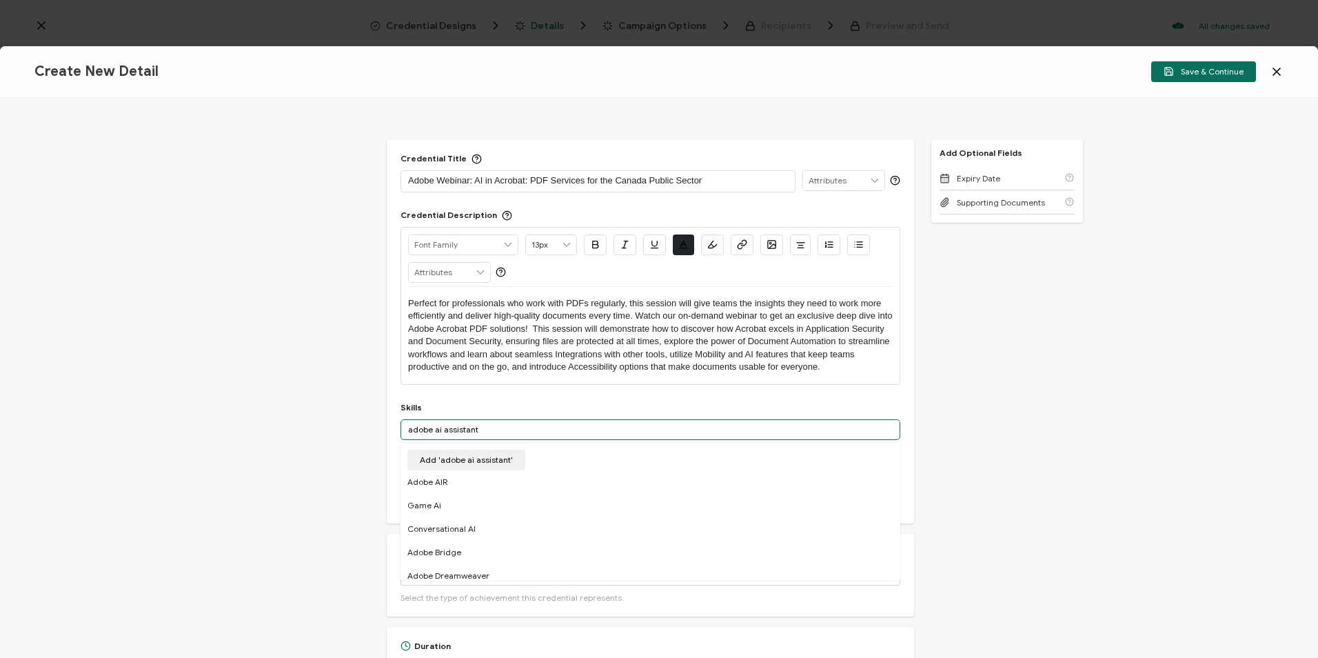
click at [506, 429] on input "adobe ai assistant" at bounding box center [650, 429] width 500 height 21
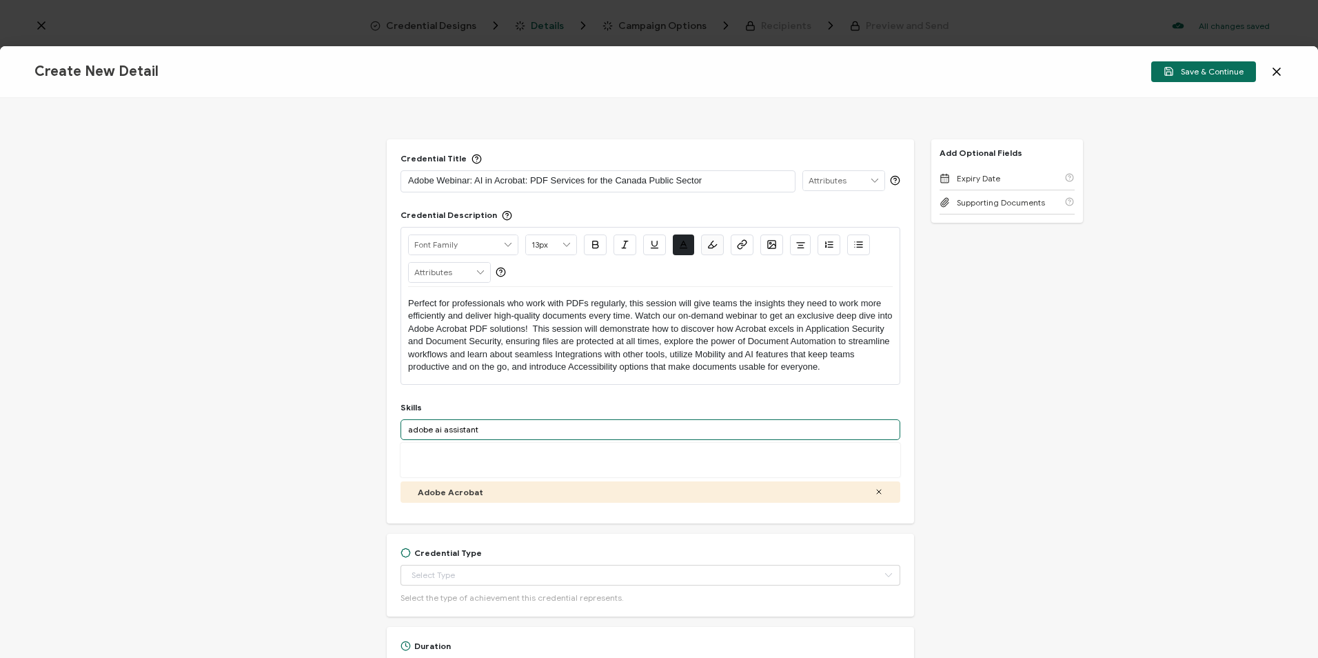
click at [506, 429] on input "adobe ai assistant" at bounding box center [650, 429] width 500 height 21
click at [319, 394] on div "Credential Title Adobe Webinar: AI in Acrobat: PDF Services for the Canada Publ…" at bounding box center [659, 378] width 1318 height 560
click at [502, 428] on input "adobe ai assistant" at bounding box center [650, 429] width 500 height 21
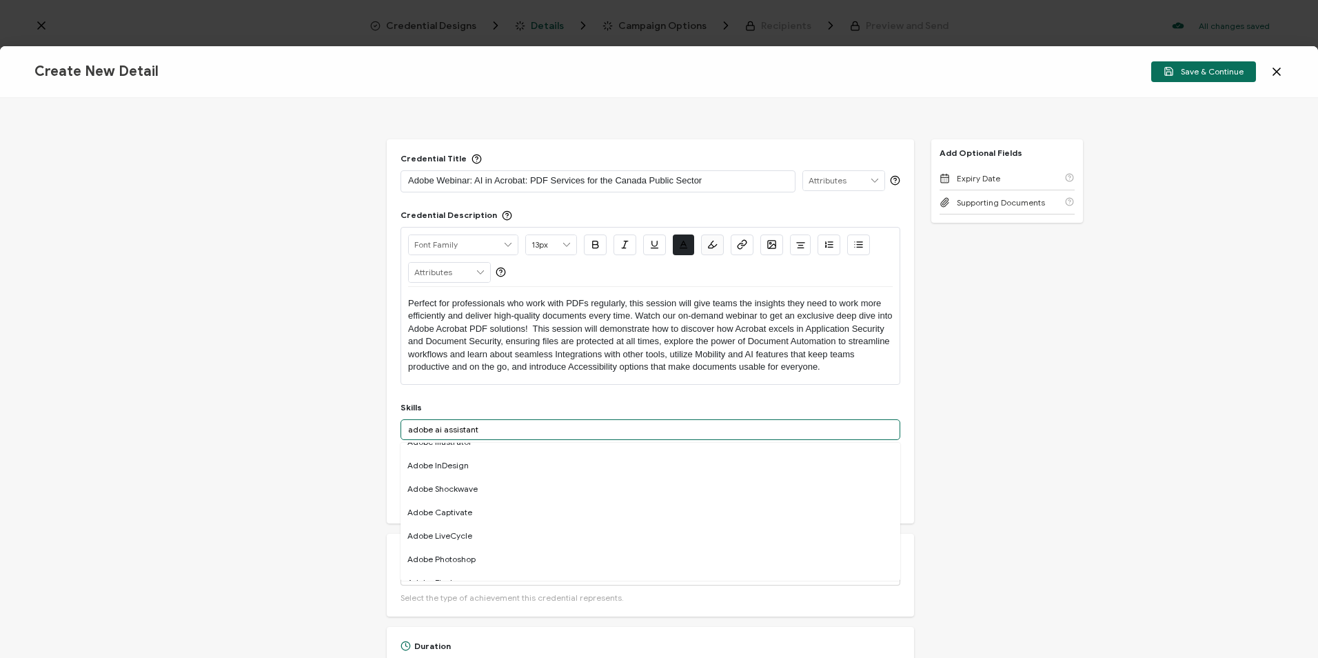
scroll to position [345, 0]
drag, startPoint x: 518, startPoint y: 426, endPoint x: 300, endPoint y: 427, distance: 217.8
click at [300, 427] on div "Credential Title Adobe Webinar: AI in Acrobat: PDF Services for the Canada Publ…" at bounding box center [659, 378] width 1318 height 560
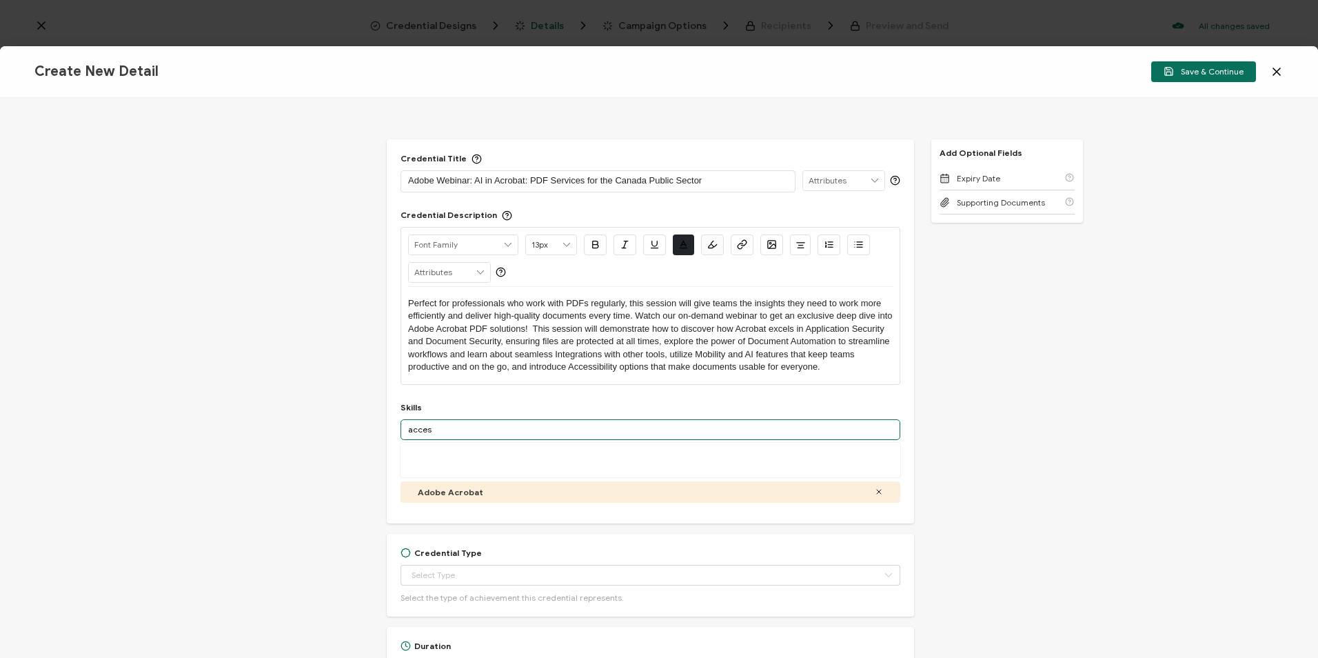
scroll to position [0, 0]
click at [472, 400] on div "Credential Title Adobe Webinar: AI in Acrobat: PDF Services for the Canada Publ…" at bounding box center [650, 331] width 527 height 384
click at [482, 431] on input "accessibility" at bounding box center [650, 429] width 500 height 21
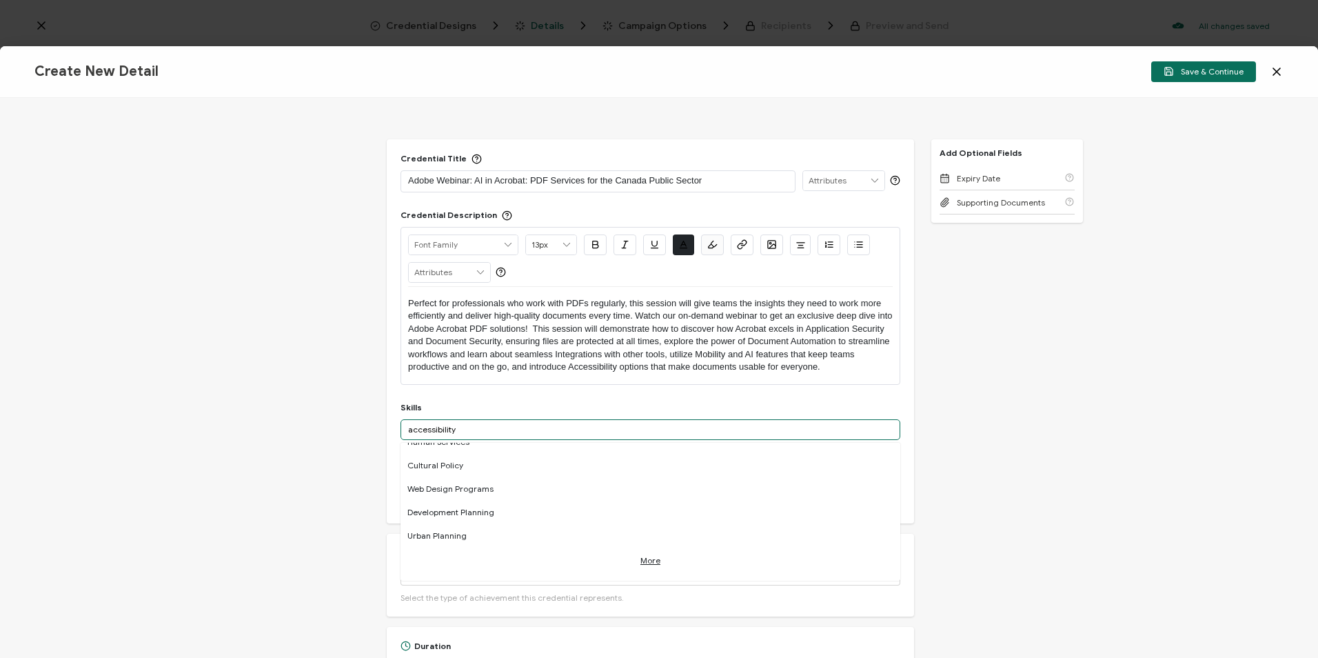
drag, startPoint x: 469, startPoint y: 431, endPoint x: 381, endPoint y: 422, distance: 88.7
click at [382, 422] on div "Credential Title Adobe Webinar: AI in Acrobat: PDF Services for the Canada Publ…" at bounding box center [659, 378] width 1318 height 560
click at [640, 556] on link "More" at bounding box center [650, 556] width 20 height 19
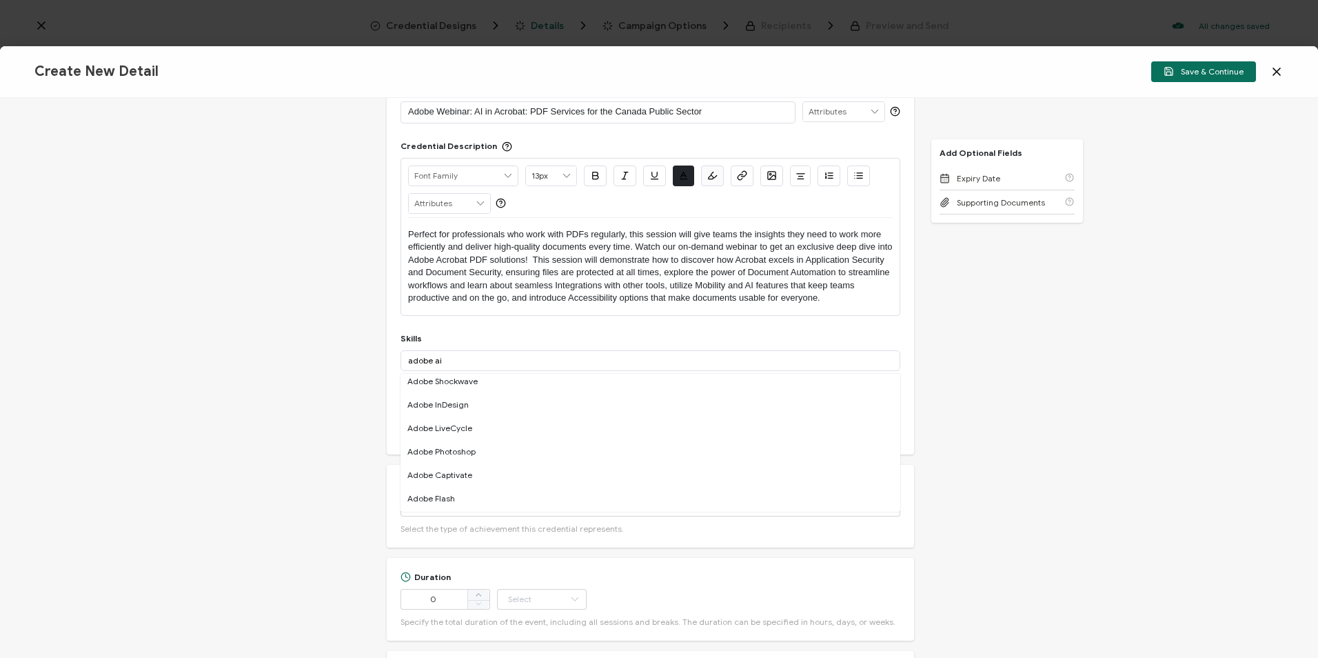
scroll to position [14, 0]
click at [491, 359] on input "adobe ai" at bounding box center [650, 360] width 500 height 21
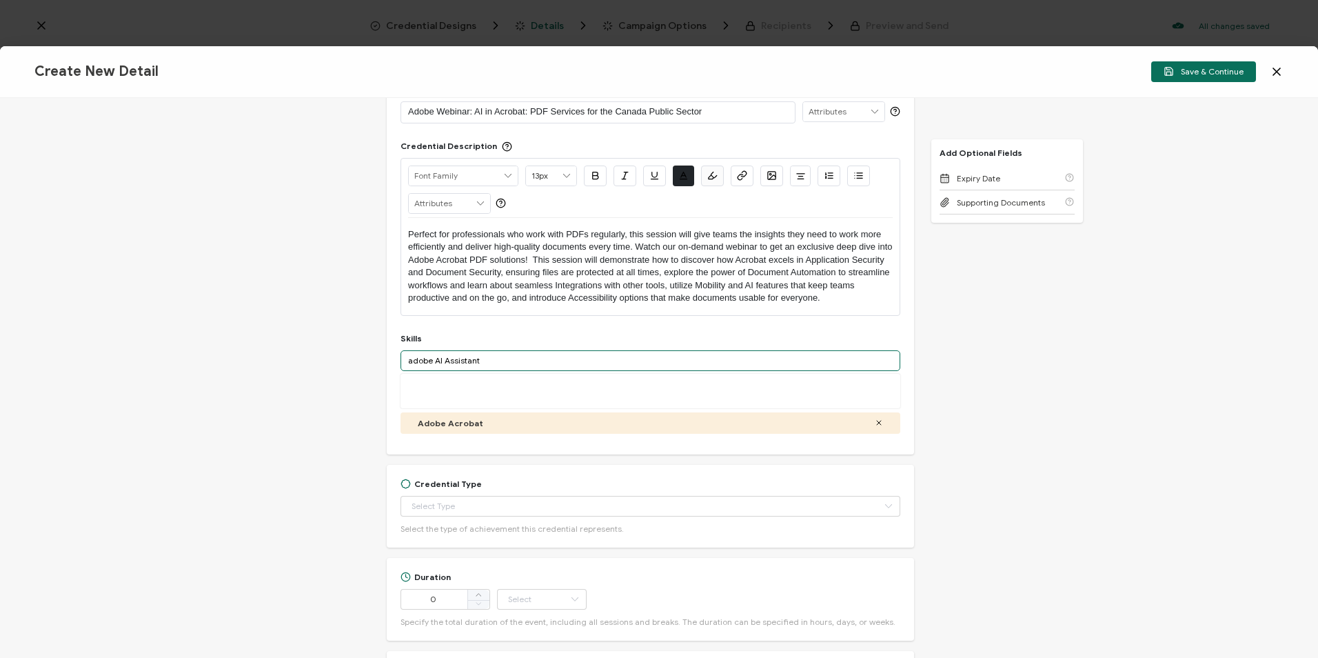
click at [526, 358] on input "adobe AI Assistant" at bounding box center [650, 360] width 500 height 21
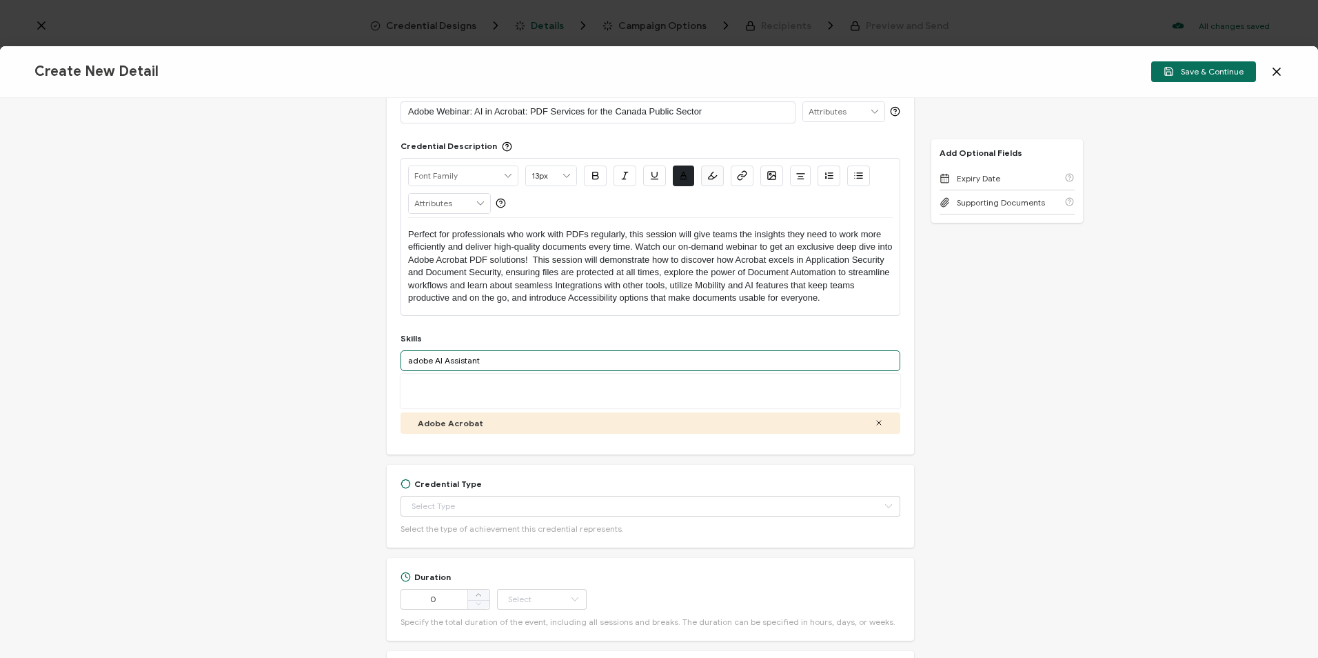
click at [527, 360] on input "adobe AI Assistant" at bounding box center [650, 360] width 500 height 21
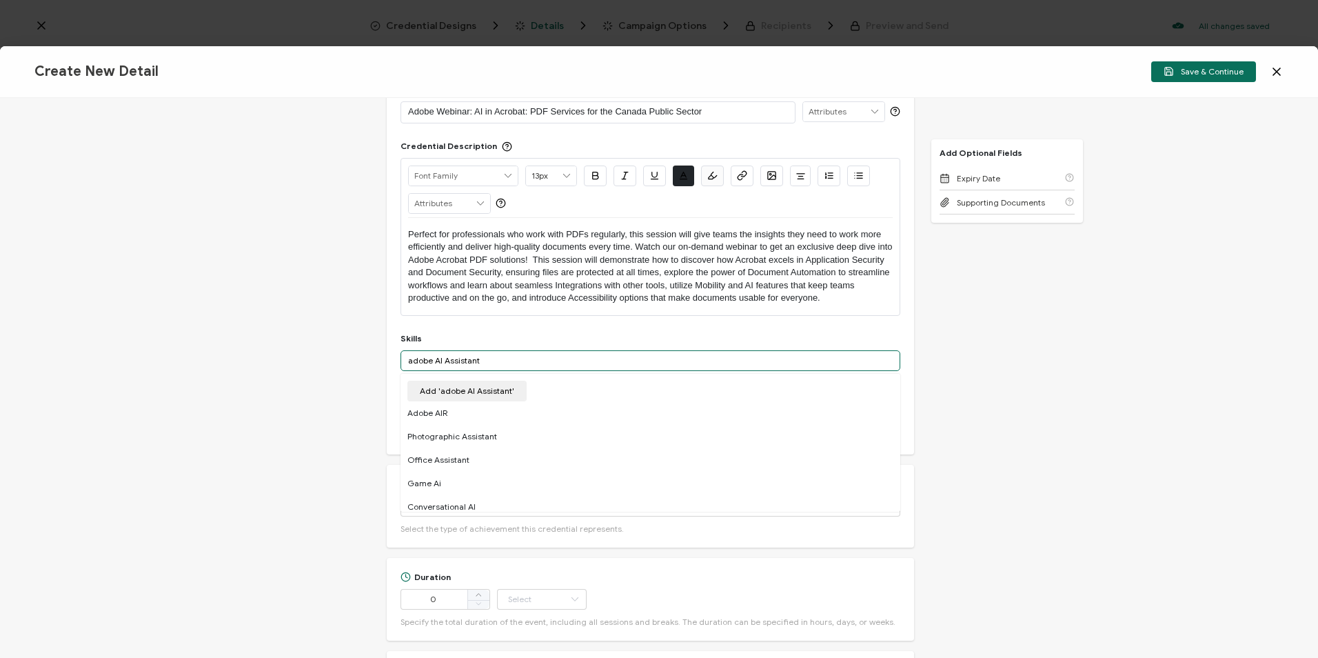
click at [411, 358] on input "adobe AI Assistant" at bounding box center [650, 360] width 500 height 21
type input "Adobe AI Assistant"
click at [492, 390] on button "Add 'Adobe AI Assistant'" at bounding box center [467, 390] width 120 height 21
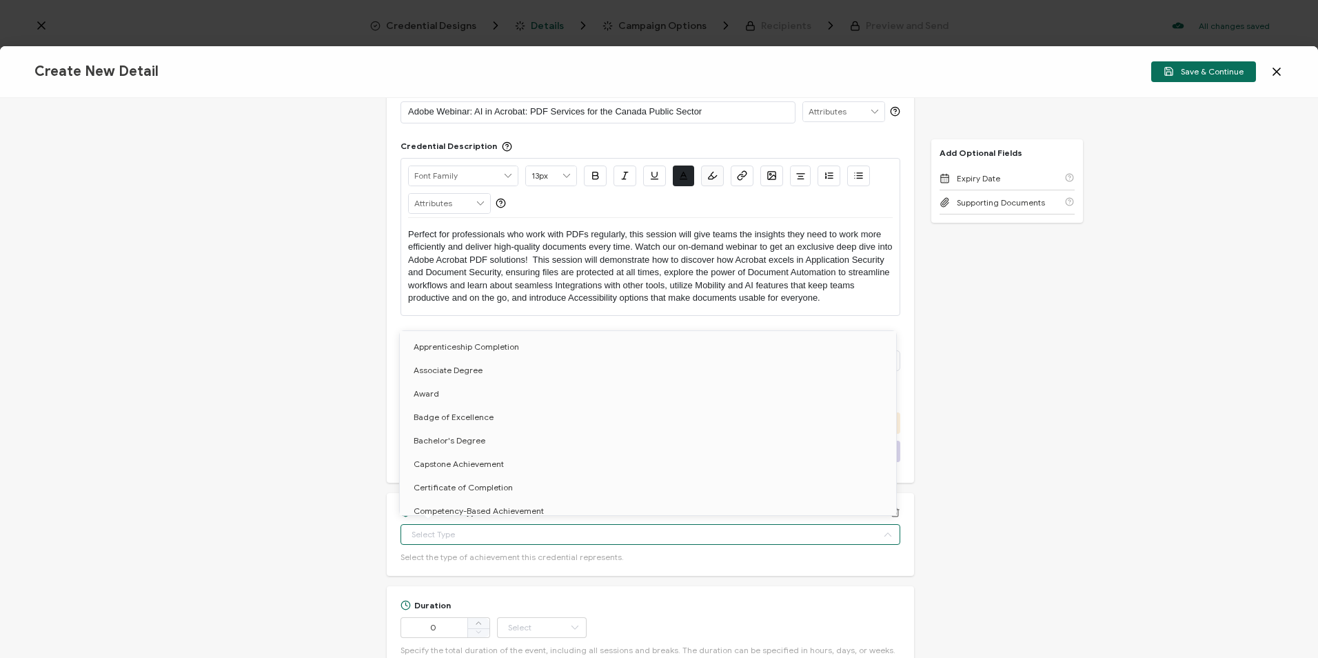
click at [537, 533] on input "text" at bounding box center [650, 534] width 500 height 21
click at [539, 485] on li "Certificate of Completion" at bounding box center [650, 487] width 501 height 23
type input "Certificate of Completion"
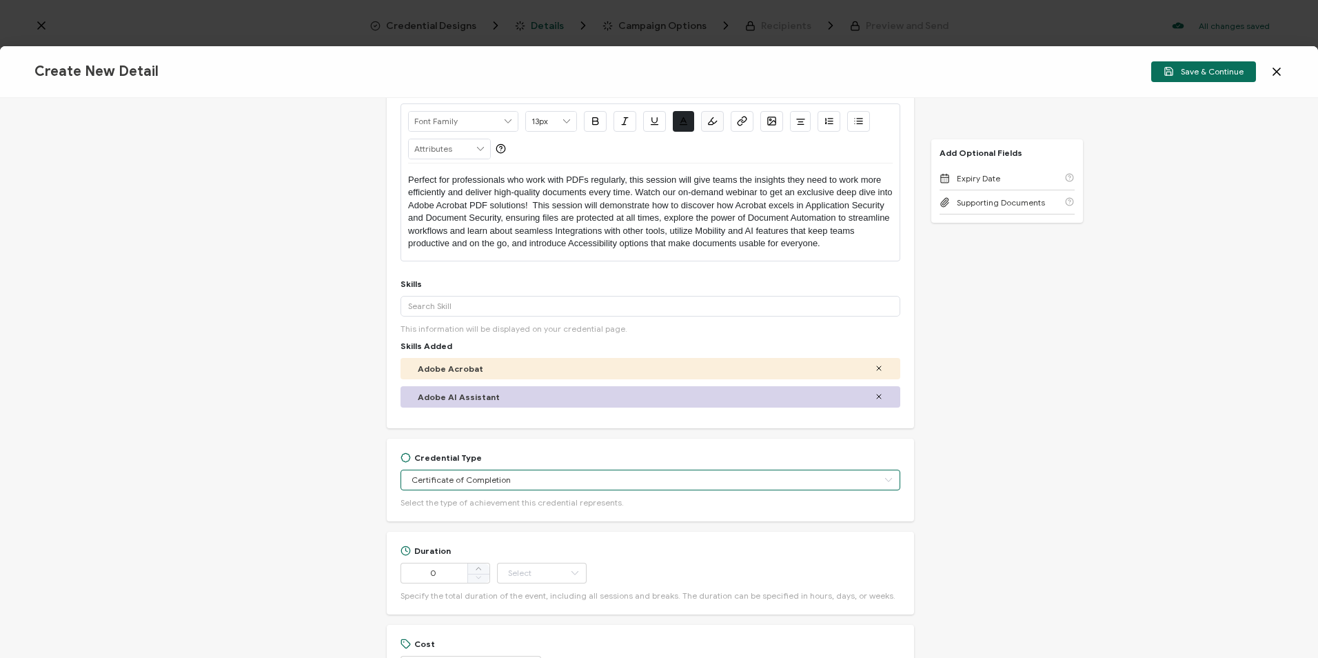
scroll to position [138, 0]
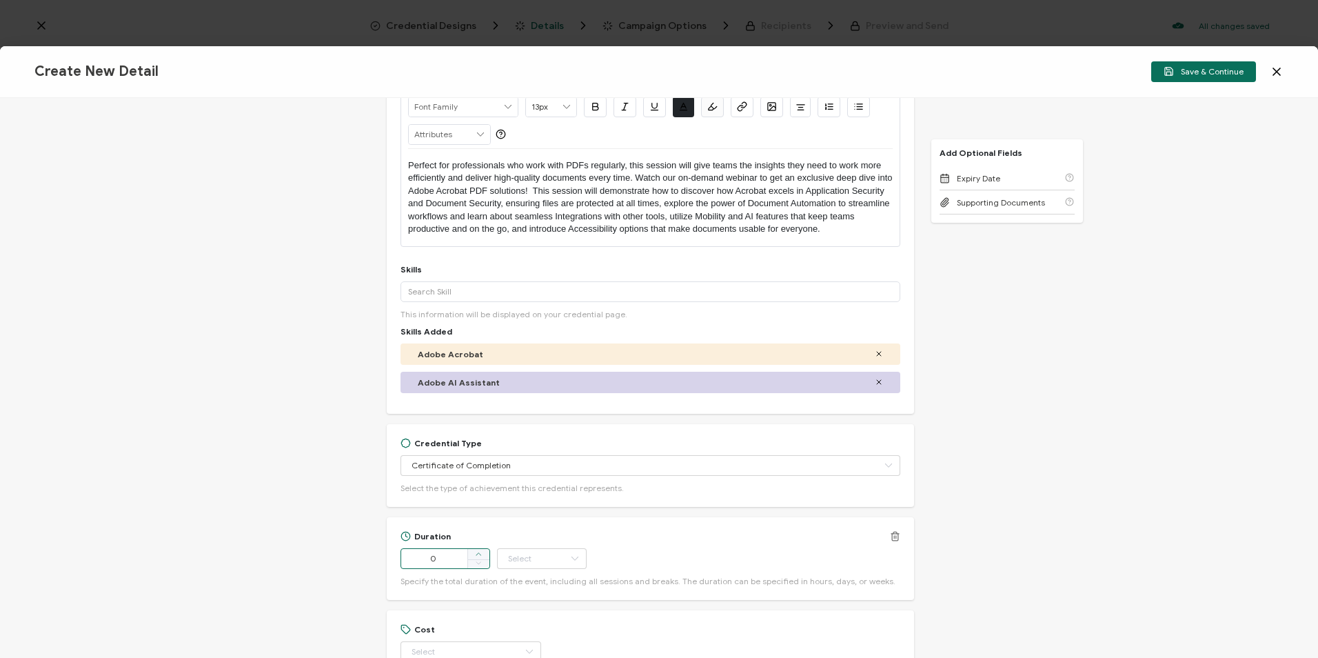
click at [472, 549] on span at bounding box center [478, 554] width 22 height 11
type input "1"
click at [544, 553] on input "text" at bounding box center [542, 558] width 90 height 21
click at [534, 409] on li "Hour" at bounding box center [542, 403] width 93 height 23
type input "Hour"
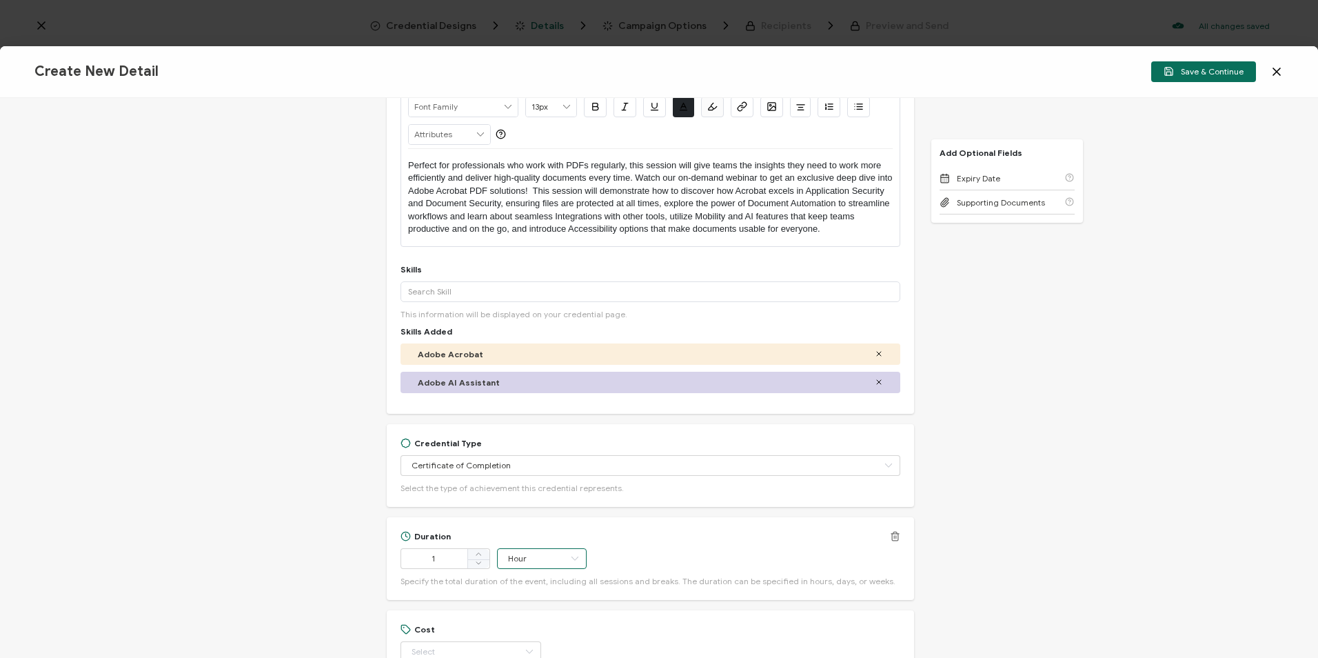
scroll to position [276, 0]
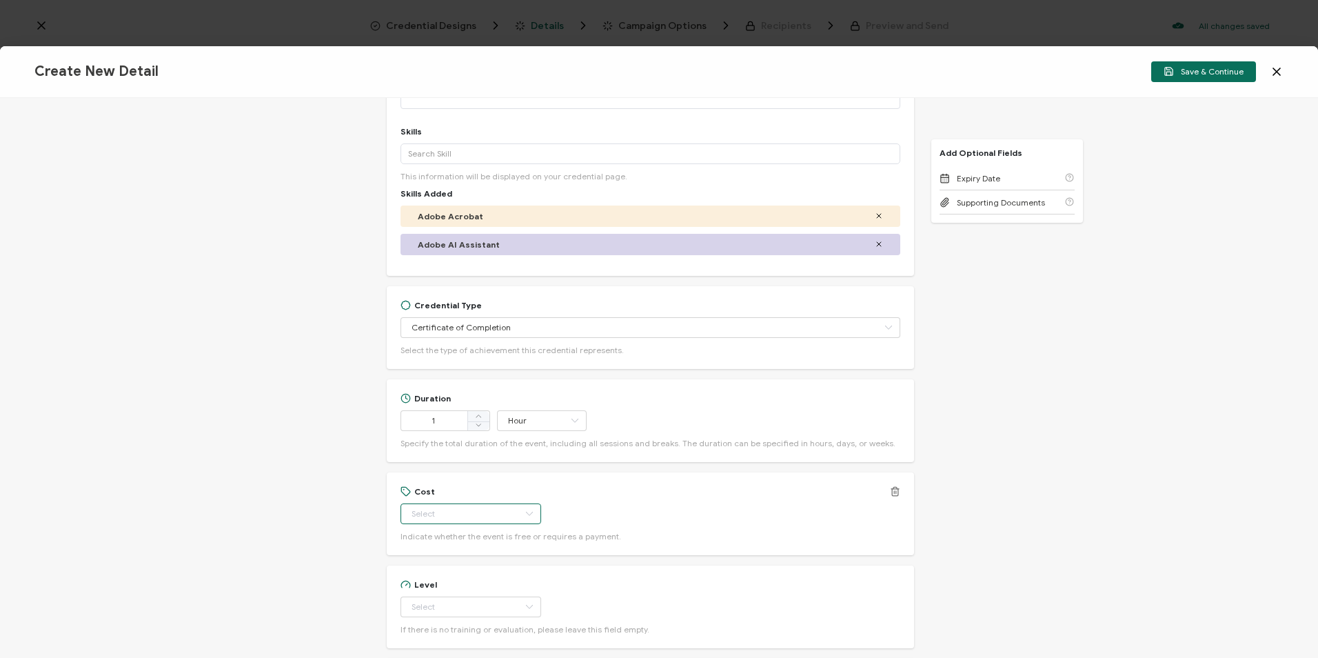
click at [482, 507] on input "text" at bounding box center [470, 513] width 141 height 21
click at [454, 550] on li "Free" at bounding box center [465, 547] width 130 height 23
type input "Free"
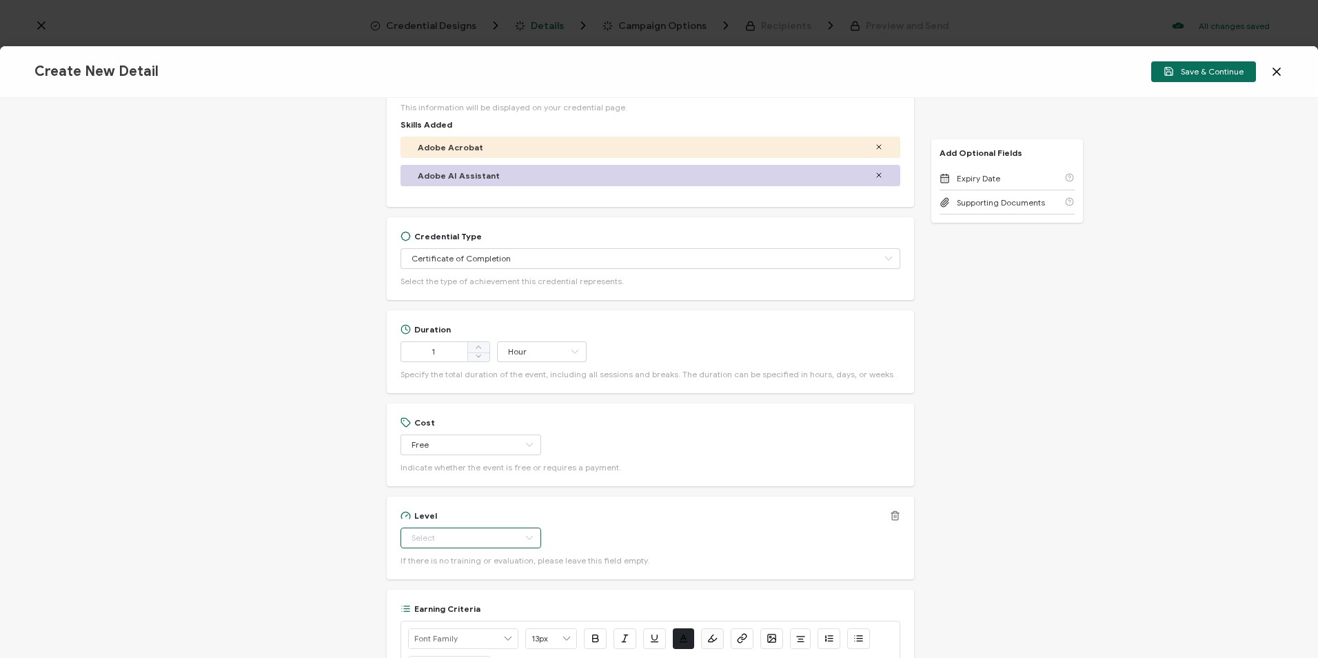
click at [493, 531] on input "text" at bounding box center [470, 537] width 141 height 21
click at [469, 411] on li "Beginner" at bounding box center [465, 406] width 130 height 23
type input "Beginner"
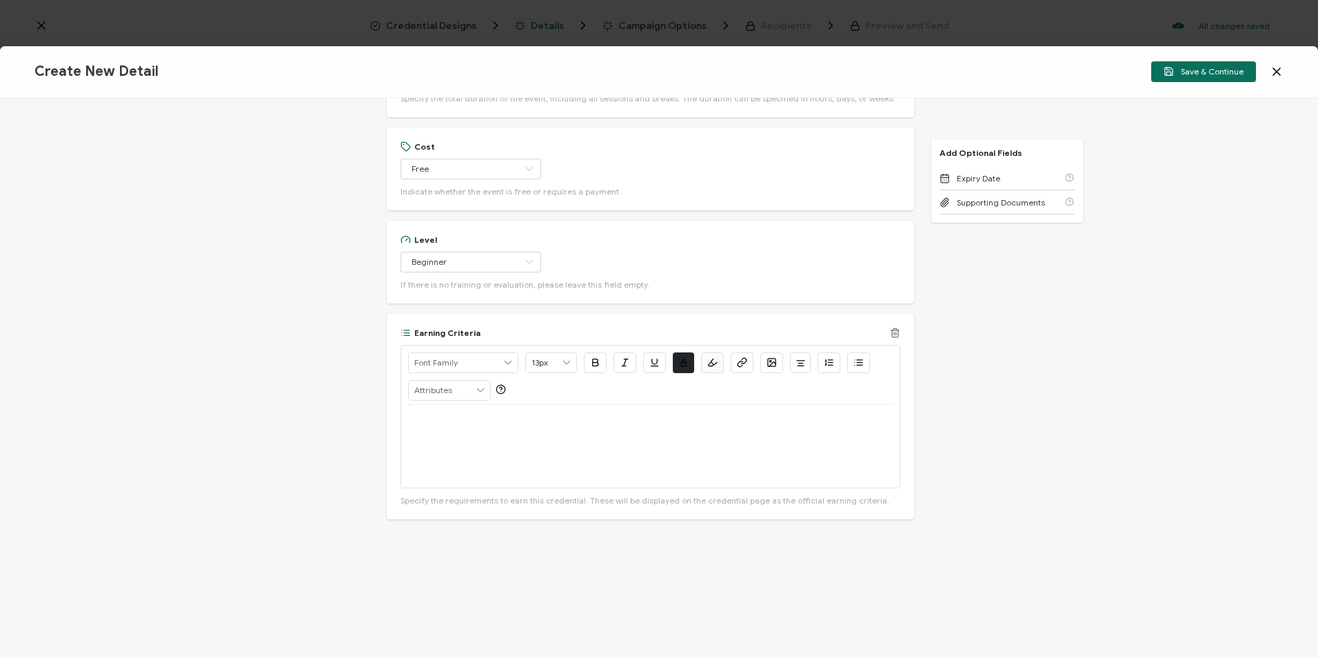
scroll to position [647, 0]
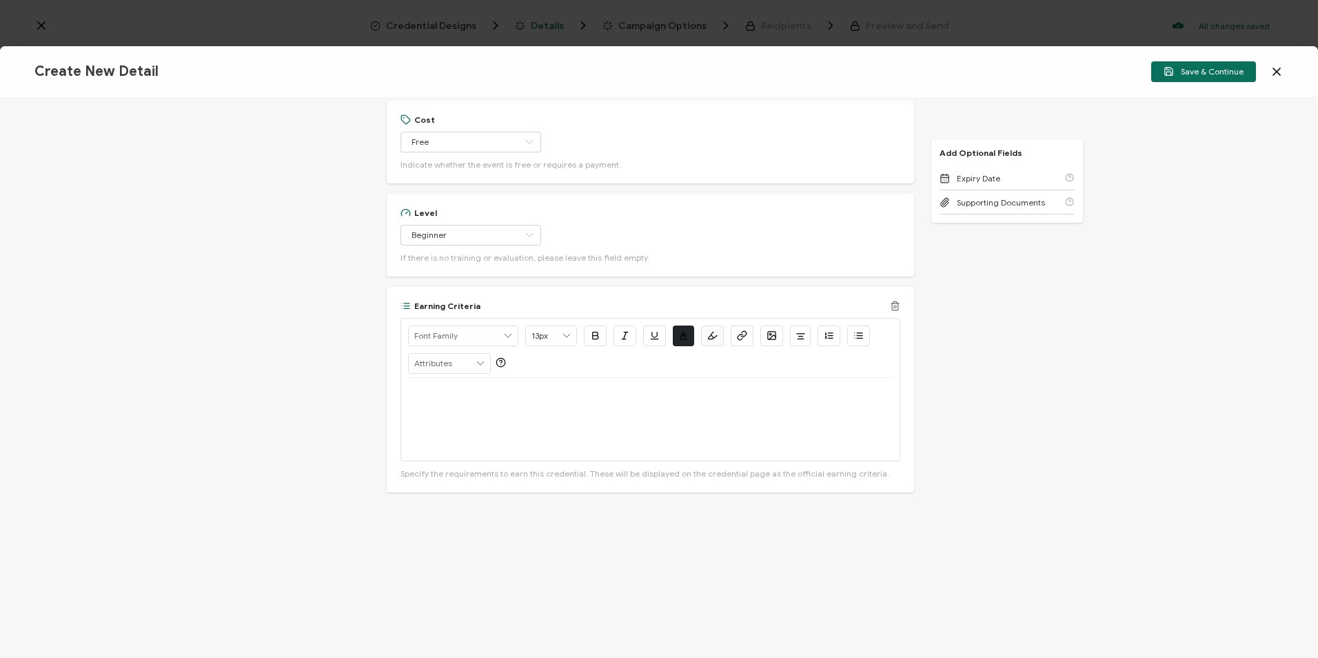
click at [529, 404] on div at bounding box center [650, 419] width 485 height 83
drag, startPoint x: 469, startPoint y: 408, endPoint x: 535, endPoint y: 393, distance: 67.2
click at [535, 393] on p "View the on-demand recording: [URL][DOMAIN_NAME]" at bounding box center [650, 394] width 485 height 12
click at [742, 334] on icon "button" at bounding box center [742, 335] width 10 height 10
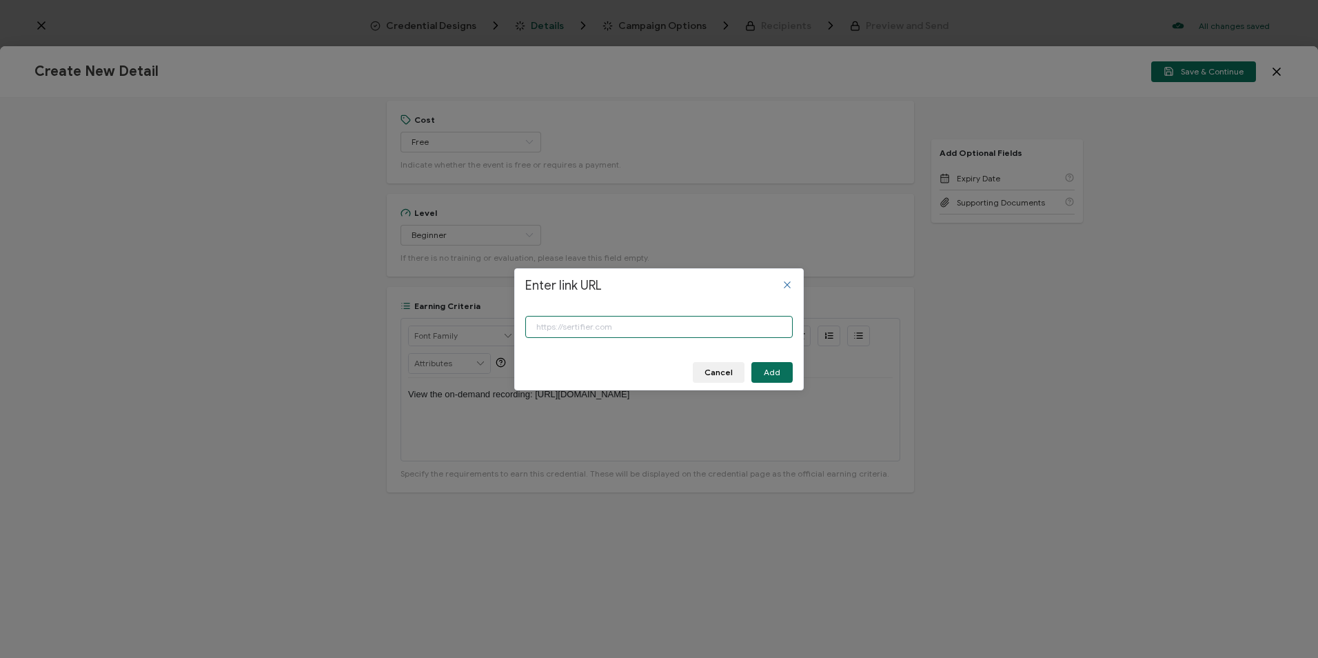
paste input "[URL][DOMAIN_NAME]"
type input "[URL][DOMAIN_NAME]"
click at [780, 368] on button "Add" at bounding box center [771, 372] width 41 height 21
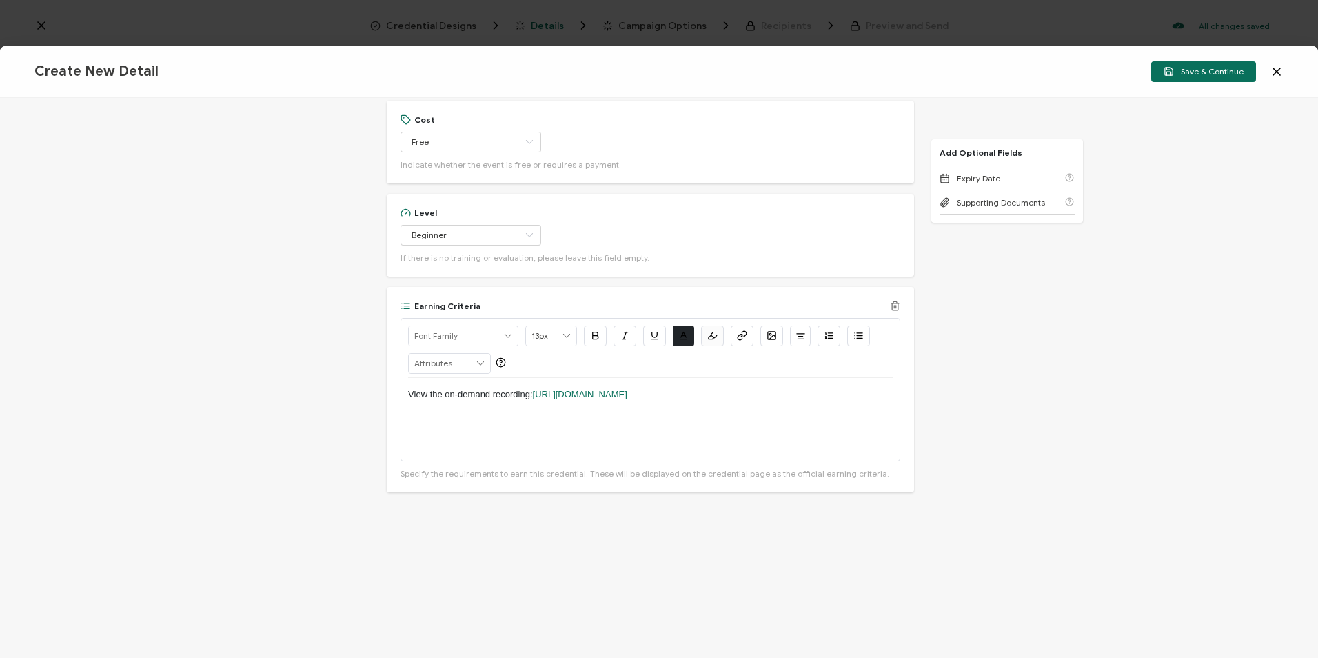
click at [684, 444] on div "View the on-demand recording: [URL][DOMAIN_NAME]" at bounding box center [650, 419] width 485 height 83
click at [1192, 70] on span "Save & Continue" at bounding box center [1203, 71] width 80 height 10
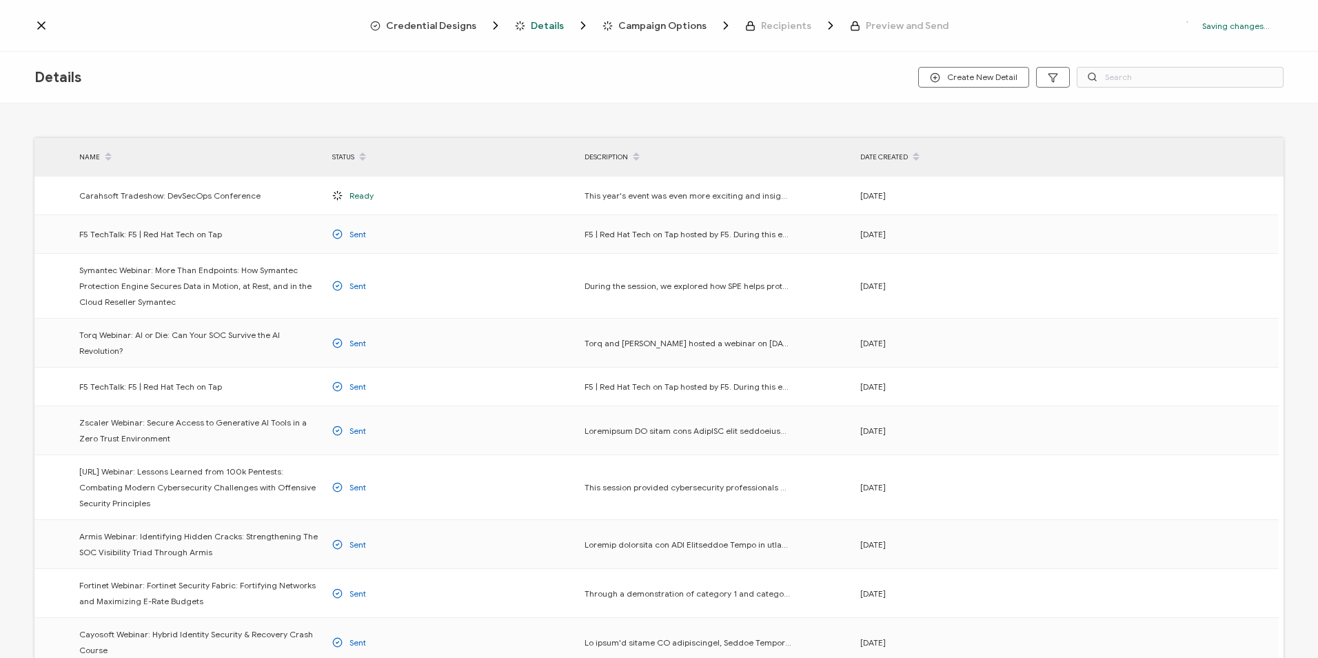
click at [628, 26] on span "Campaign Options" at bounding box center [662, 26] width 88 height 10
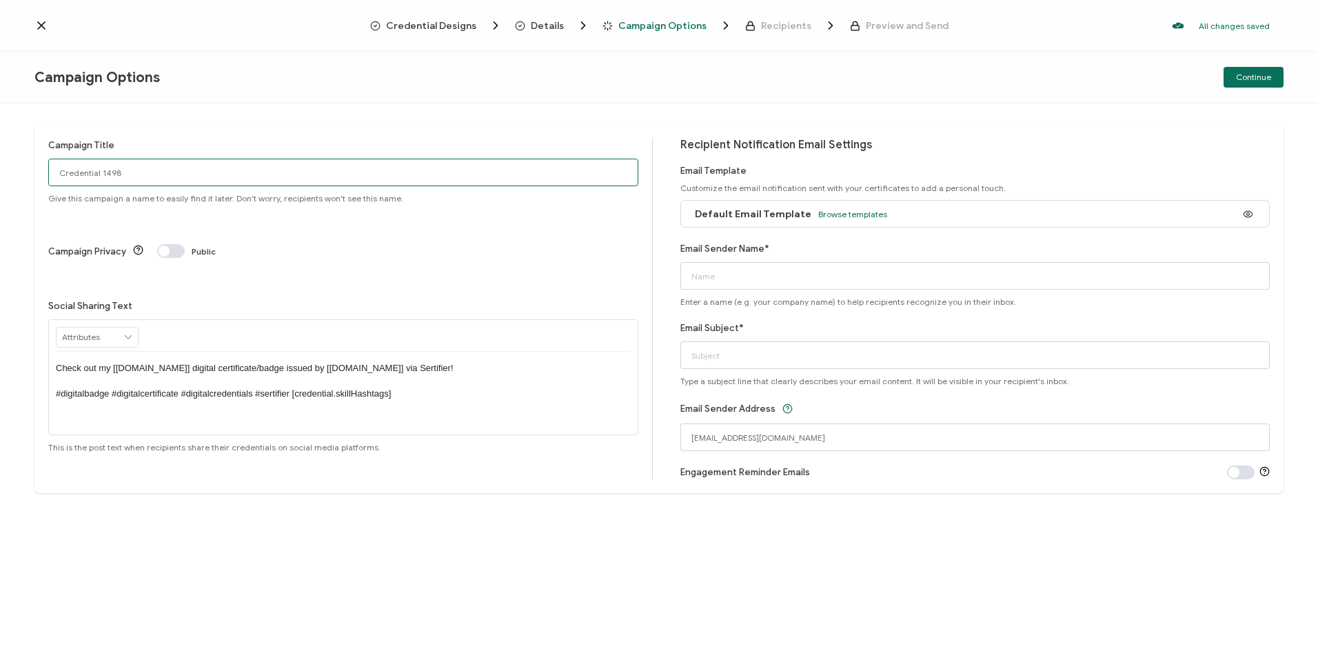
click at [247, 171] on input "Credential 1498" at bounding box center [343, 173] width 590 height 28
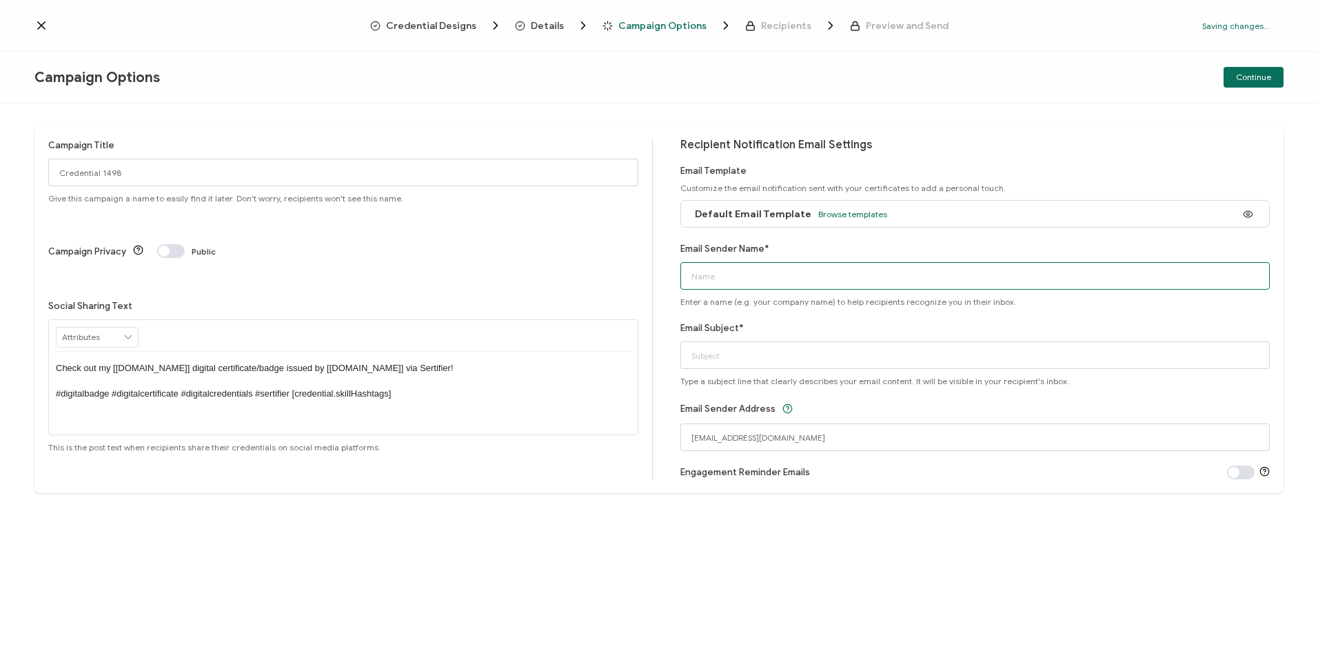
click at [738, 270] on input "Email Sender Name*" at bounding box center [975, 276] width 590 height 28
type input "CPE Team"
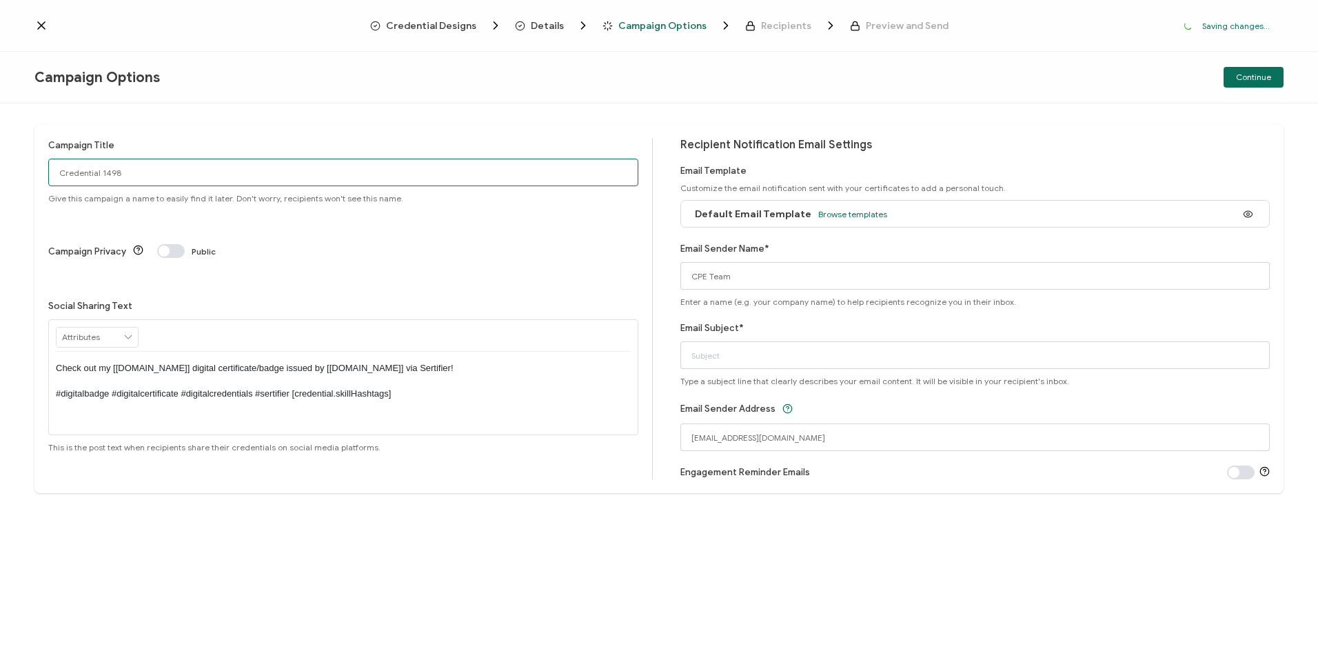
drag, startPoint x: 218, startPoint y: 172, endPoint x: 59, endPoint y: 170, distance: 158.5
click at [59, 170] on input "Credential 1498" at bounding box center [343, 173] width 590 height 28
paste input "8-7-2025_70270_Adobe Webinar"
type input "8-7-2025_70270_Adobe Webinar"
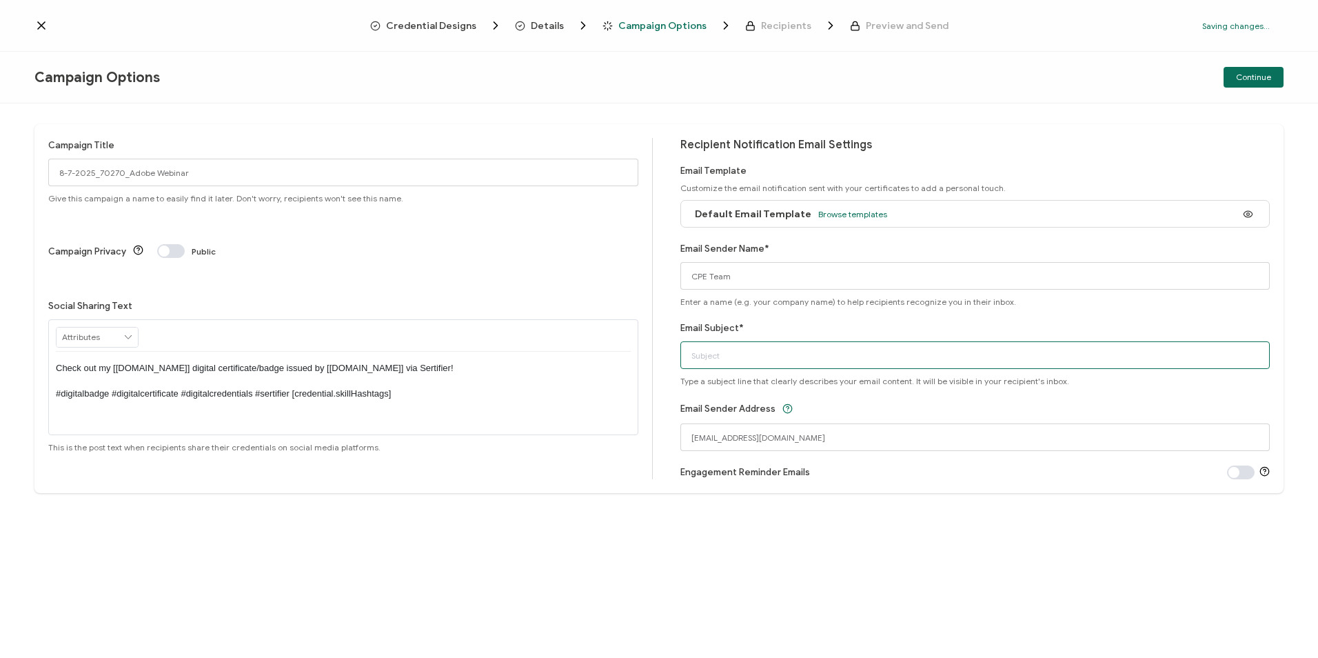
click at [804, 354] on input "Email Subject*" at bounding box center [975, 355] width 590 height 28
click at [763, 362] on input "Email Subject*" at bounding box center [975, 355] width 590 height 28
paste input "Adobe Webinar: AI in Acrobat: PDF Services for the Canada Public Sector"
type input "Adobe Webinar: AI in Acrobat: PDF Services for the Canada Public Sector"
click at [1239, 79] on span "Continue" at bounding box center [1253, 77] width 35 height 8
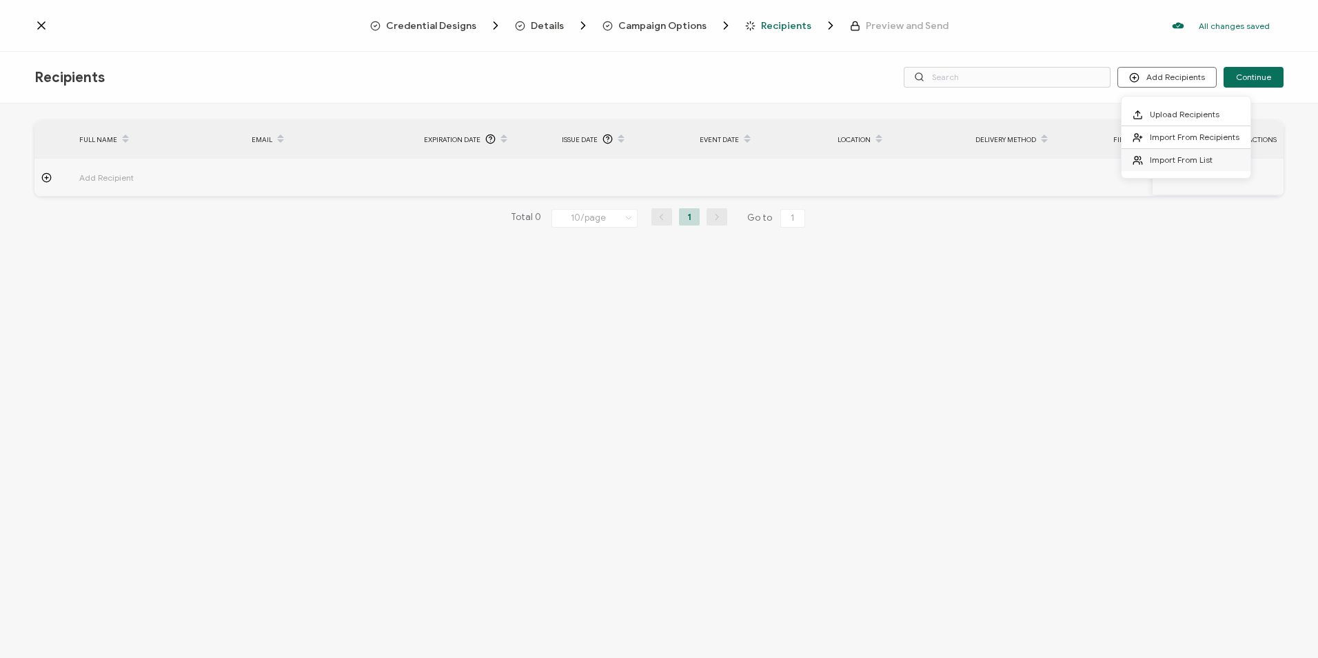
click at [1164, 163] on span "Import From List" at bounding box center [1181, 159] width 63 height 10
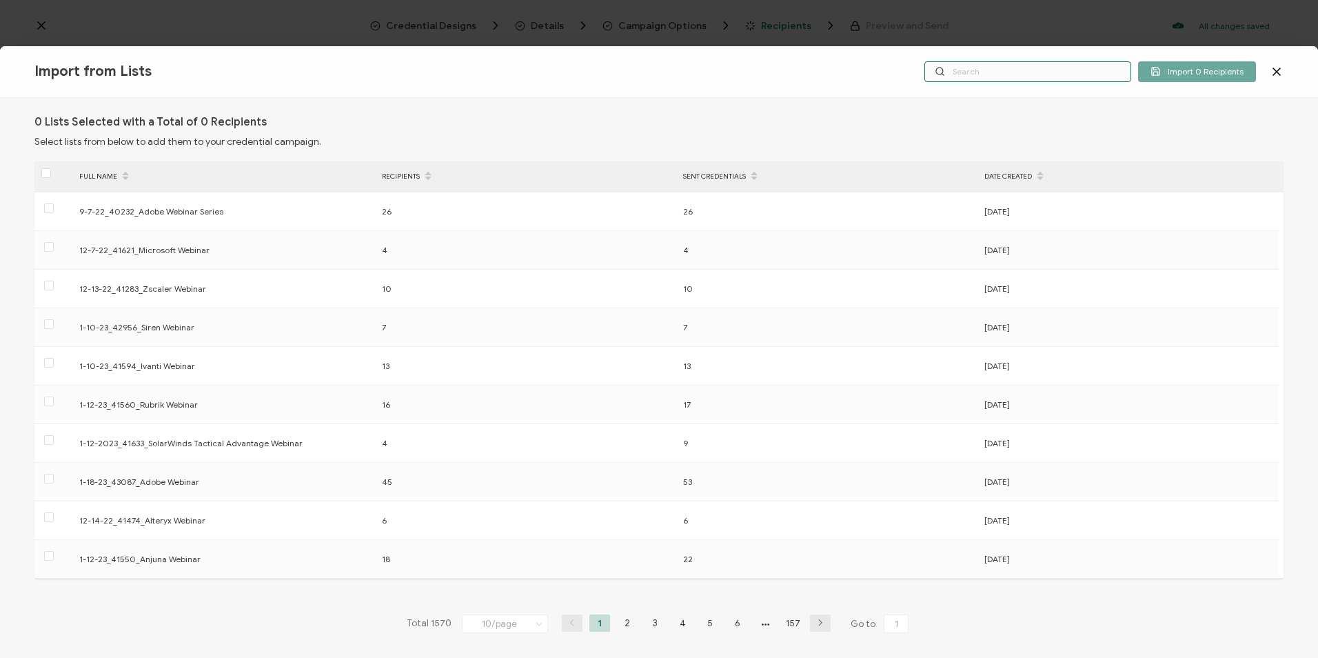
click at [962, 74] on input "text" at bounding box center [1027, 71] width 207 height 21
paste input "8-7-2025_70270_Adobe Webinar"
type input "8-7-2025_70270_Adobe Webinar"
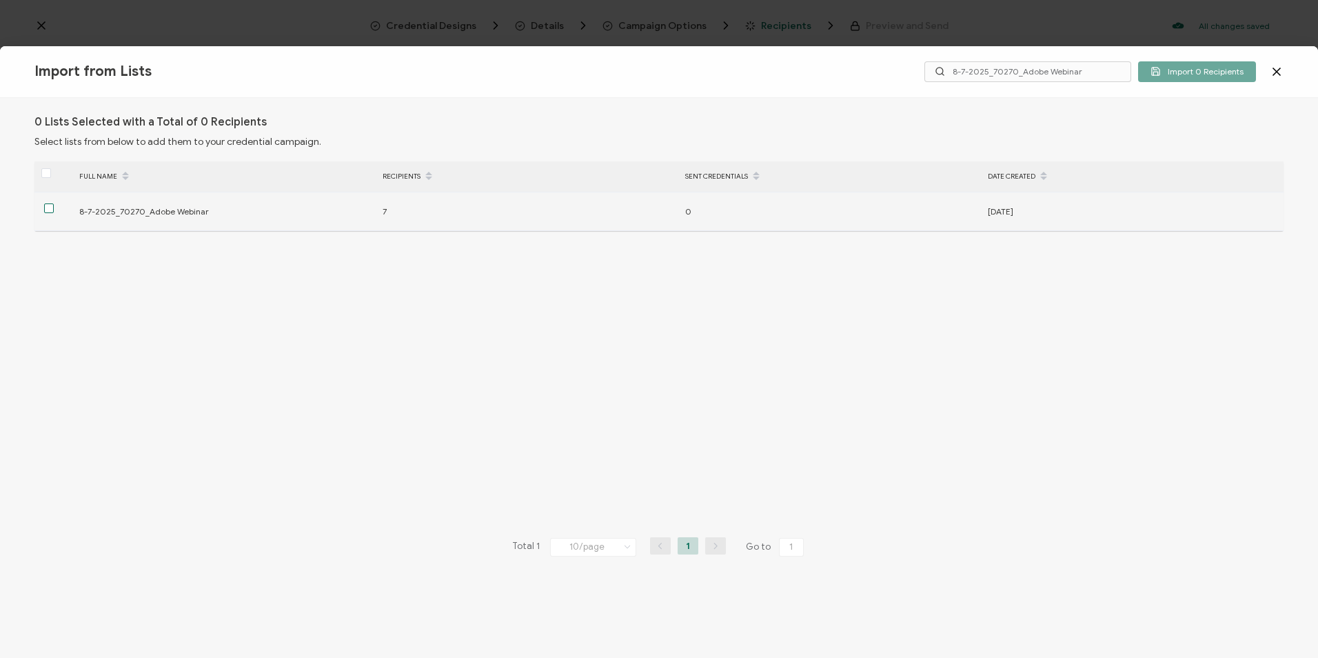
click at [51, 212] on span at bounding box center [49, 208] width 10 height 10
click at [54, 203] on input "checkbox" at bounding box center [54, 203] width 0 height 0
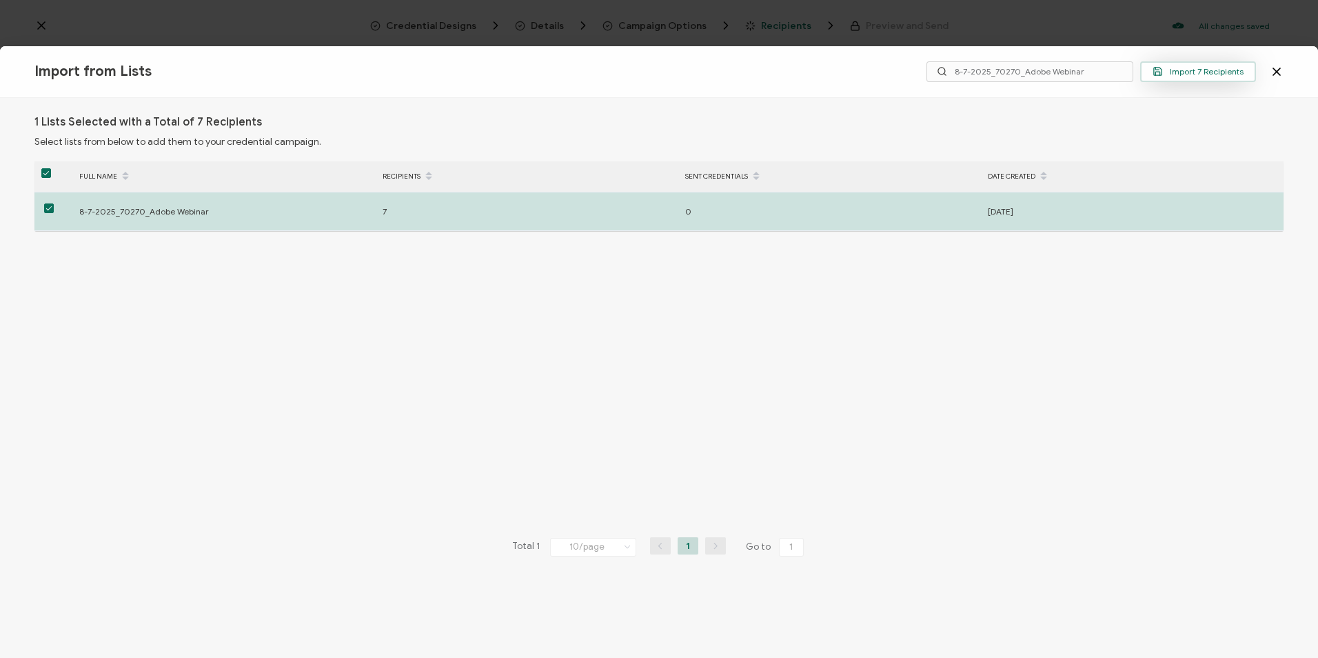
click at [1215, 77] on button "Import 7 Recipients" at bounding box center [1198, 71] width 116 height 21
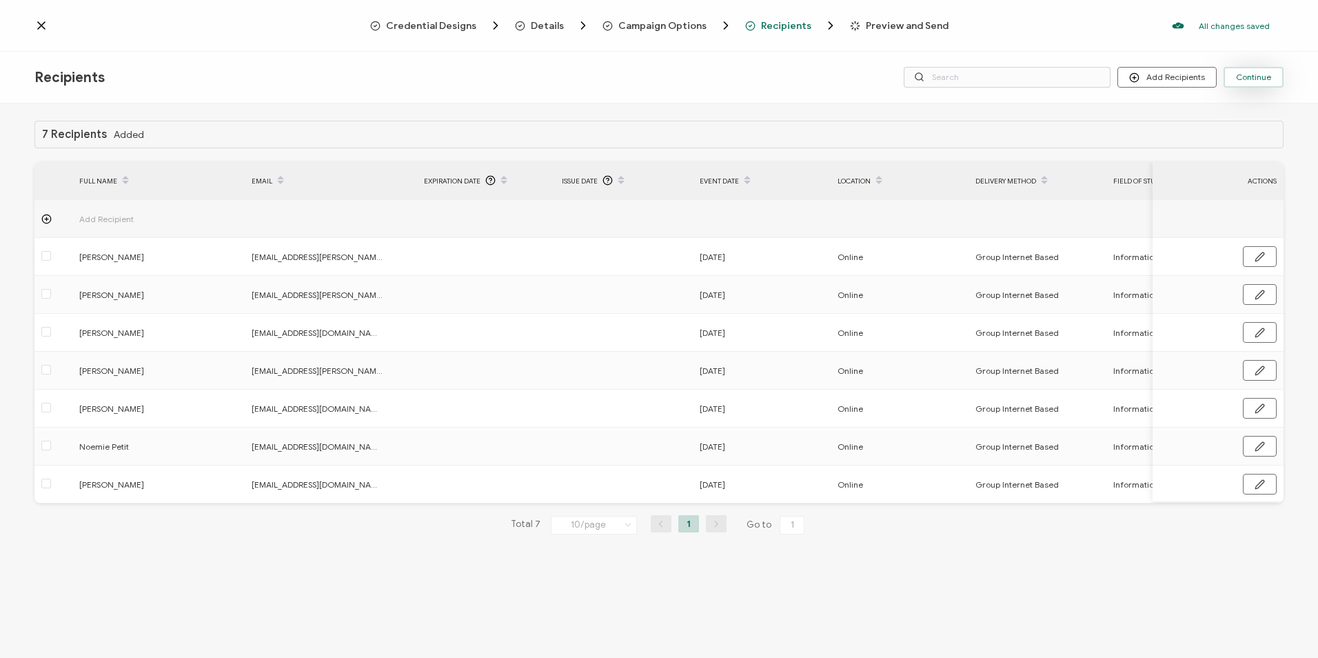
click at [1239, 82] on button "Continue" at bounding box center [1253, 77] width 60 height 21
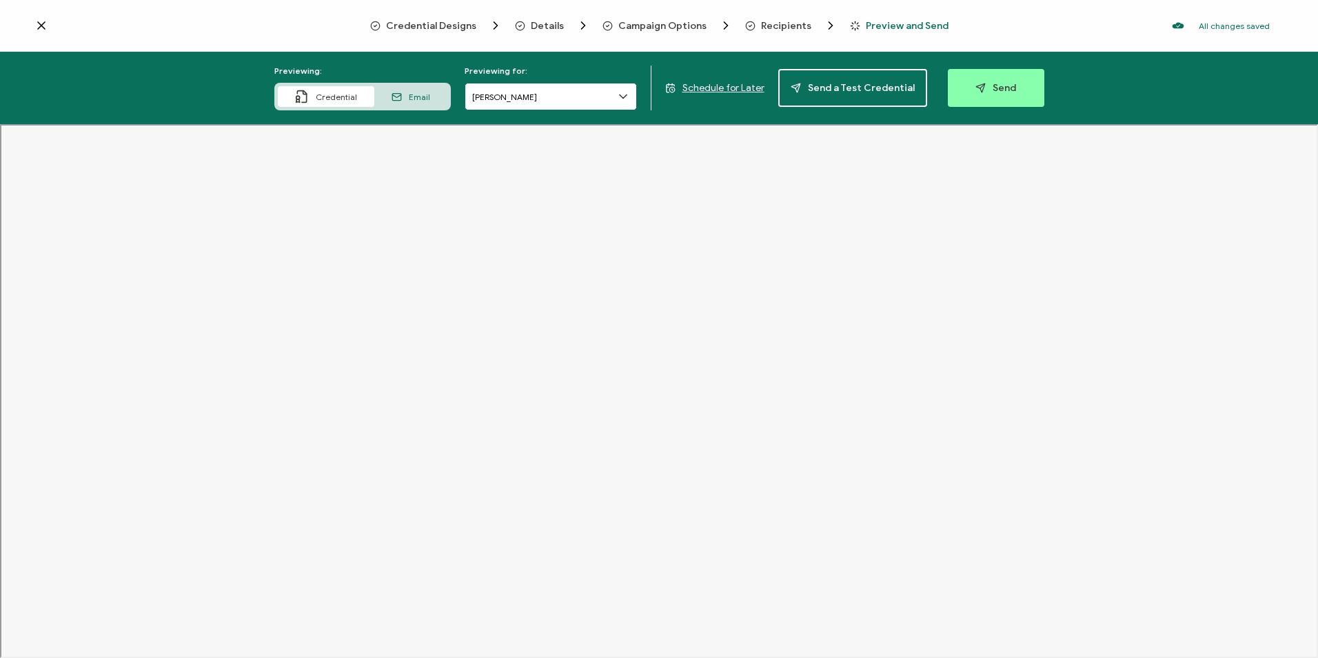
click at [522, 100] on input "[PERSON_NAME]" at bounding box center [551, 97] width 172 height 28
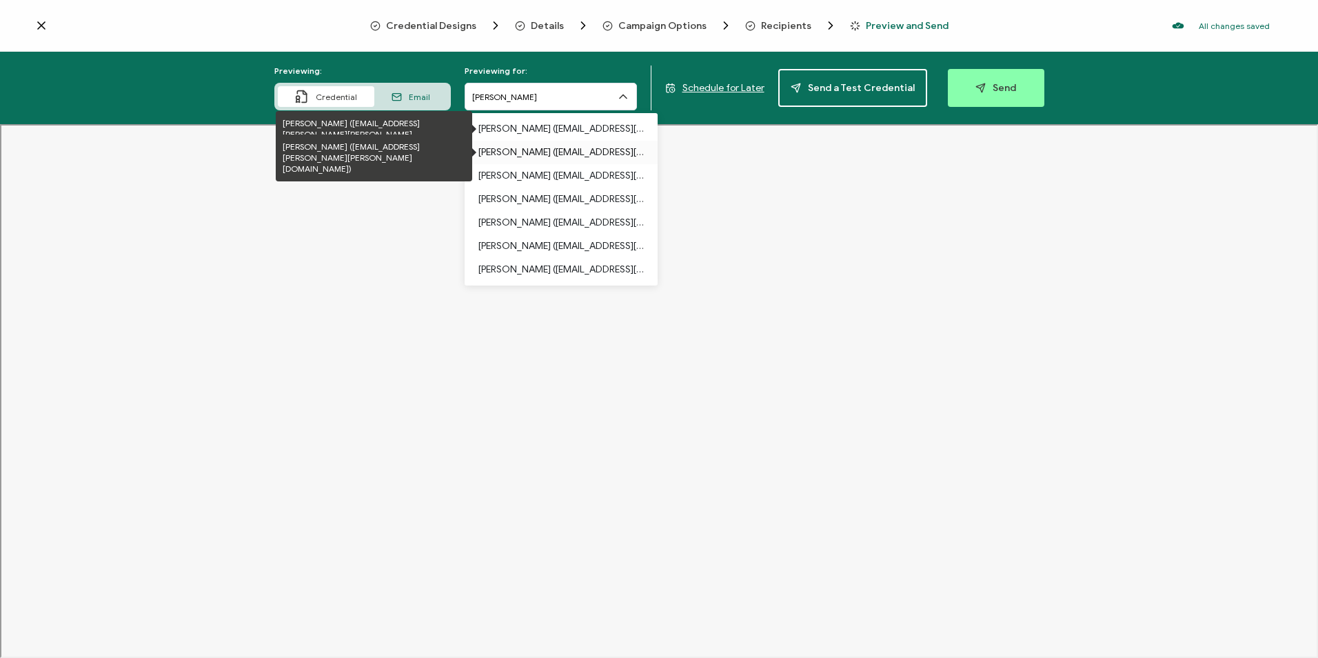
click at [569, 146] on p "[PERSON_NAME] ([EMAIL_ADDRESS][PERSON_NAME][PERSON_NAME][DOMAIN_NAME])" at bounding box center [560, 152] width 165 height 23
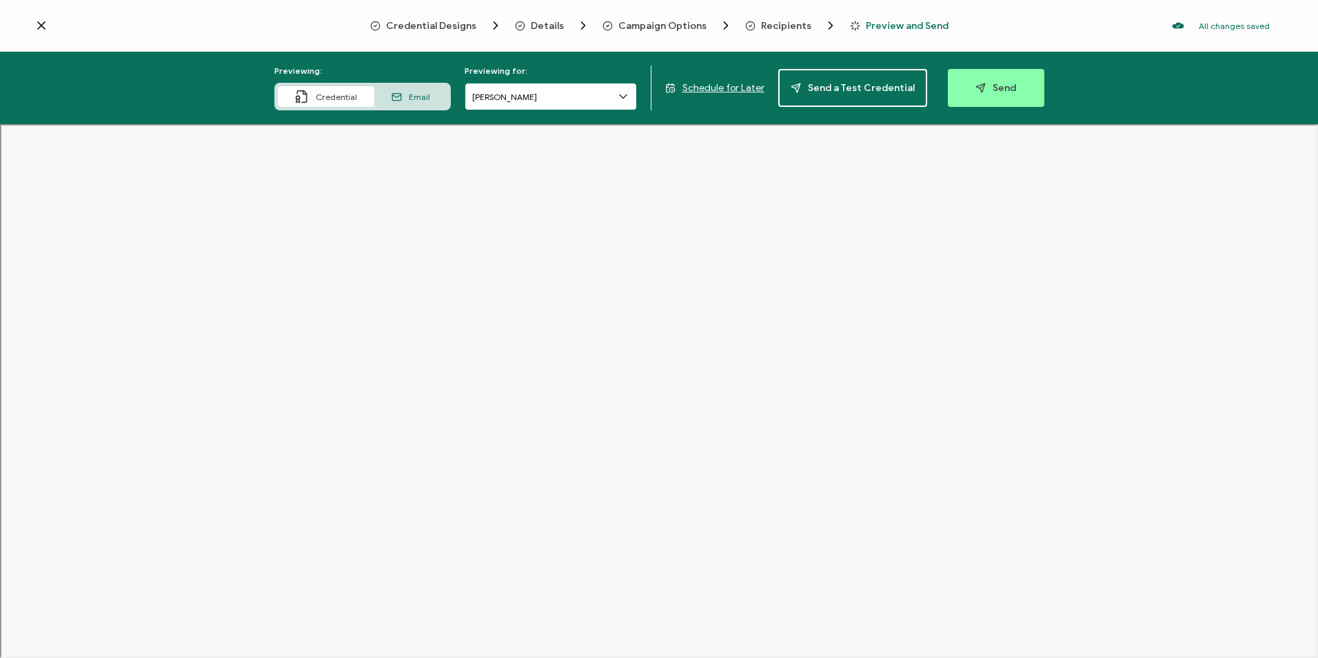
click at [516, 97] on input "[PERSON_NAME]" at bounding box center [551, 97] width 172 height 28
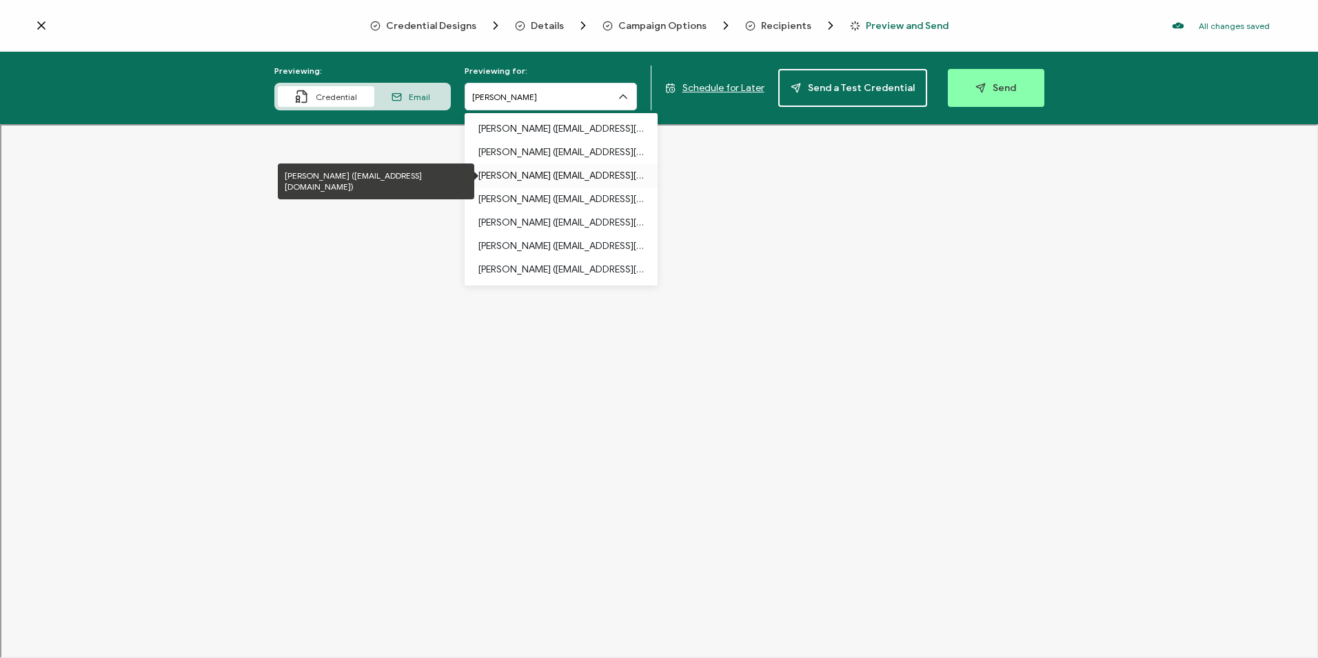
click at [567, 179] on p "[PERSON_NAME] ([EMAIL_ADDRESS][DOMAIN_NAME])" at bounding box center [560, 175] width 165 height 23
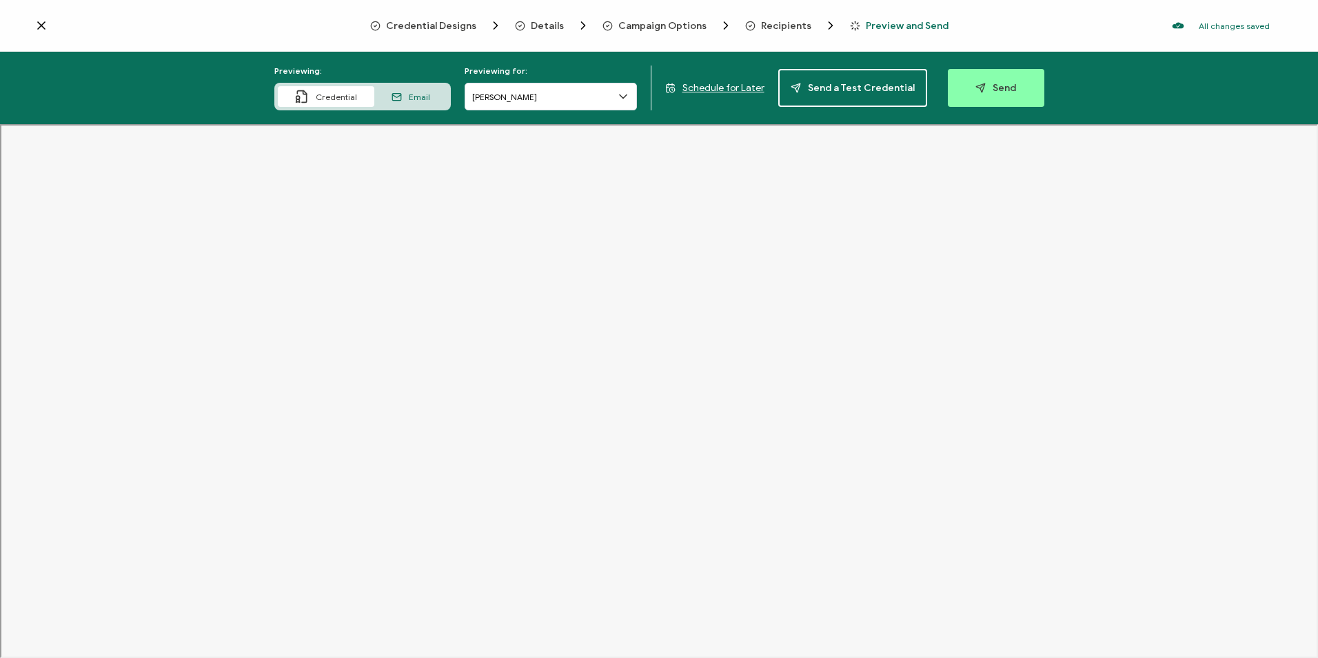
click at [626, 101] on icon at bounding box center [623, 97] width 14 height 14
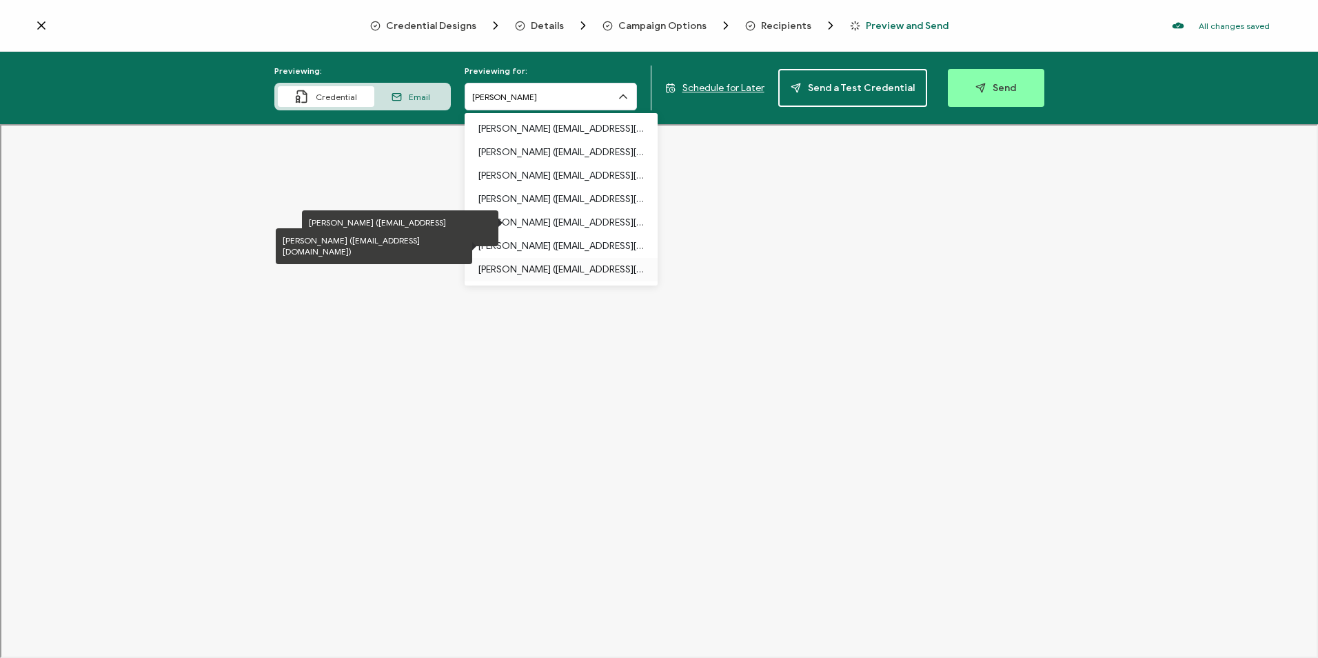
click at [555, 260] on p "[PERSON_NAME] ([EMAIL_ADDRESS][DOMAIN_NAME])" at bounding box center [560, 269] width 165 height 23
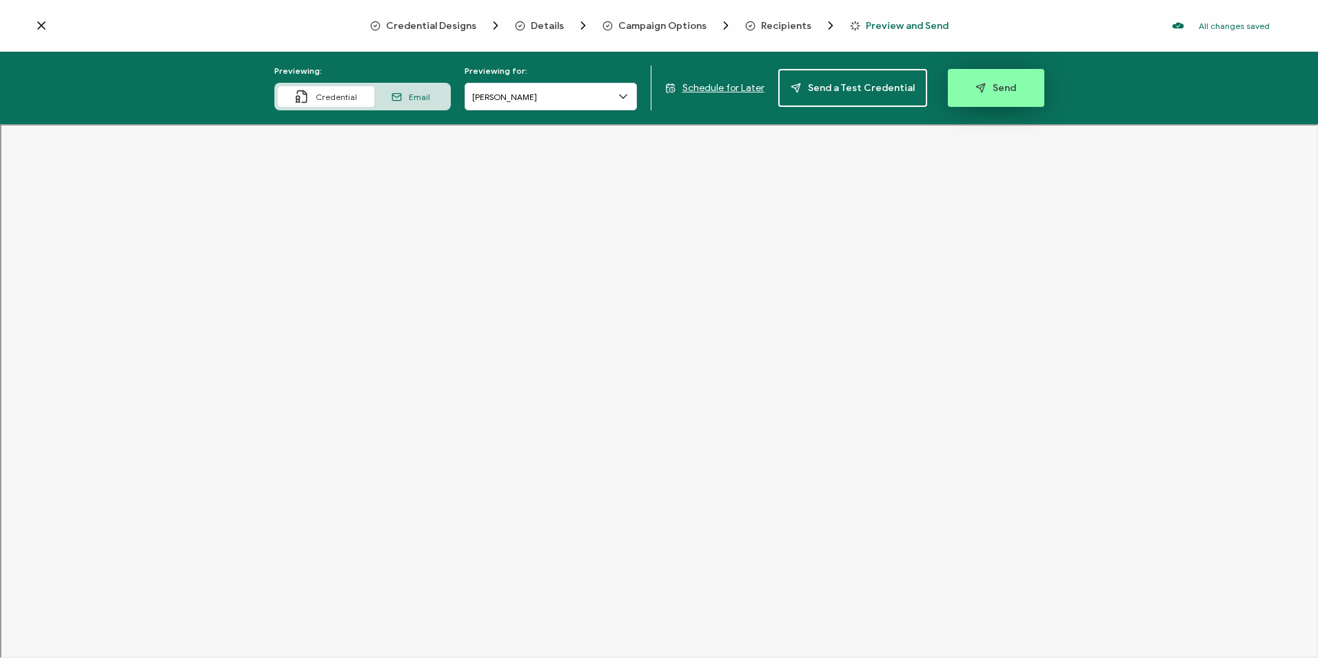
click at [985, 95] on button "Send" at bounding box center [996, 88] width 96 height 38
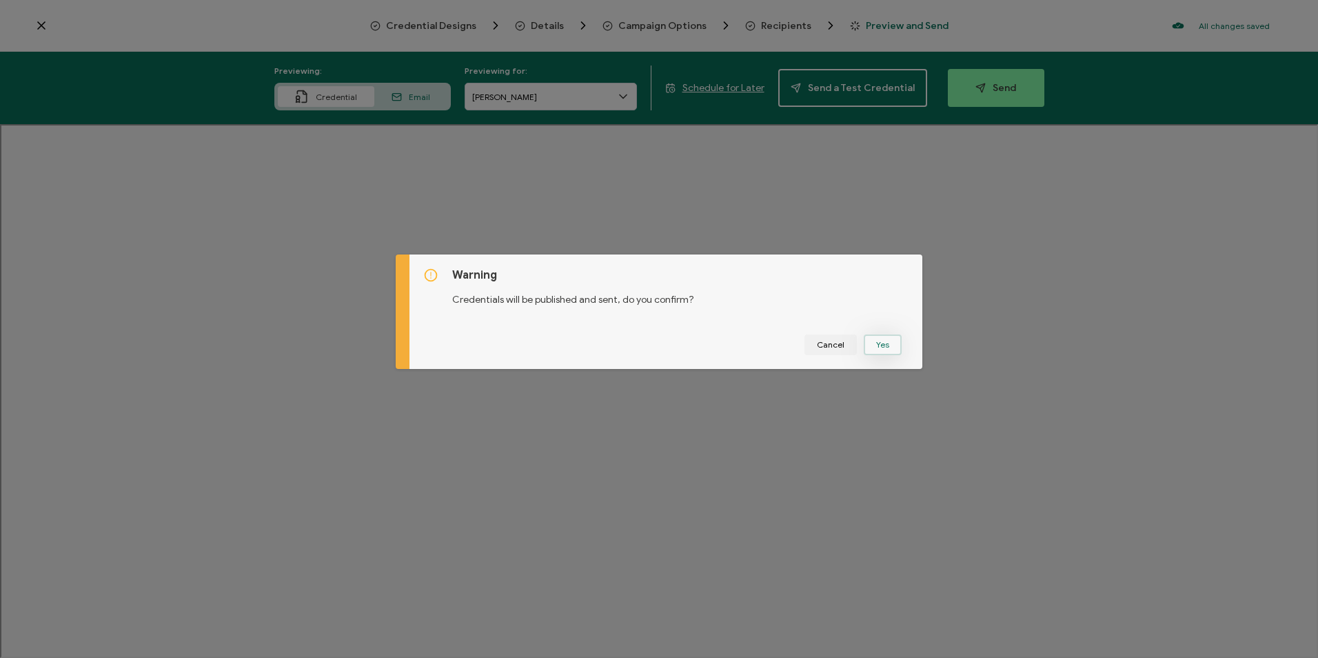
click at [884, 346] on button "Yes" at bounding box center [883, 344] width 38 height 21
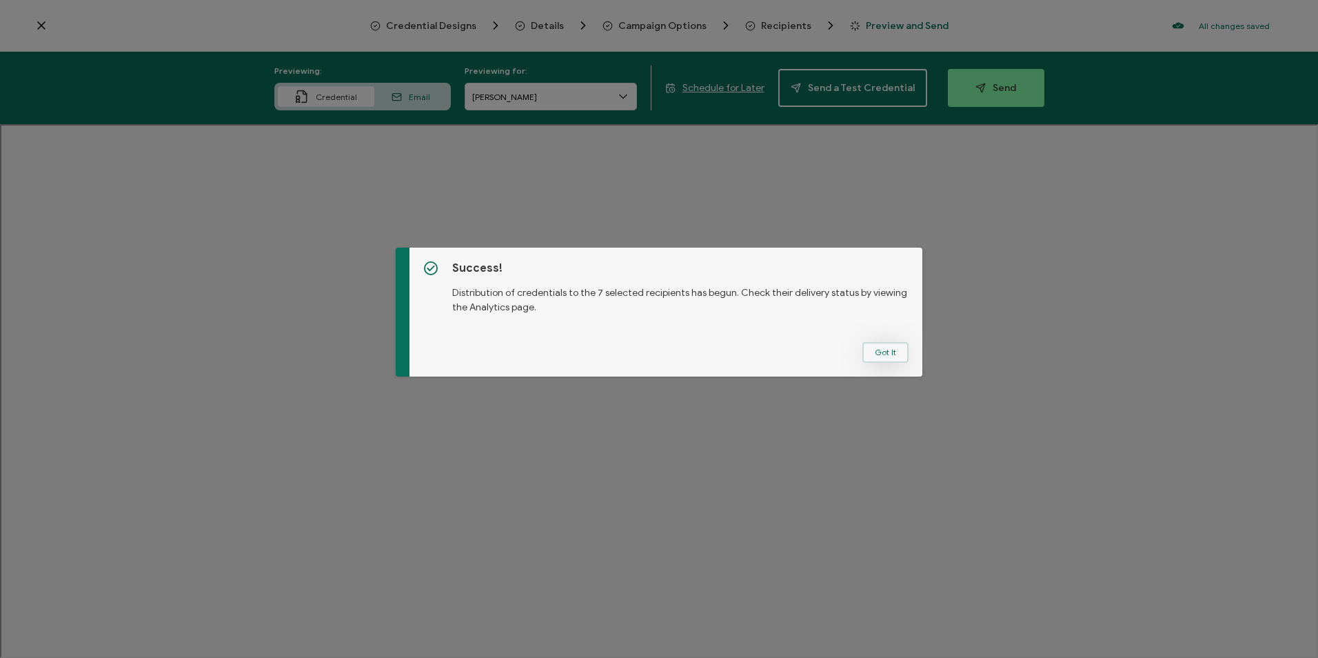
click at [880, 352] on button "Got It" at bounding box center [885, 352] width 46 height 21
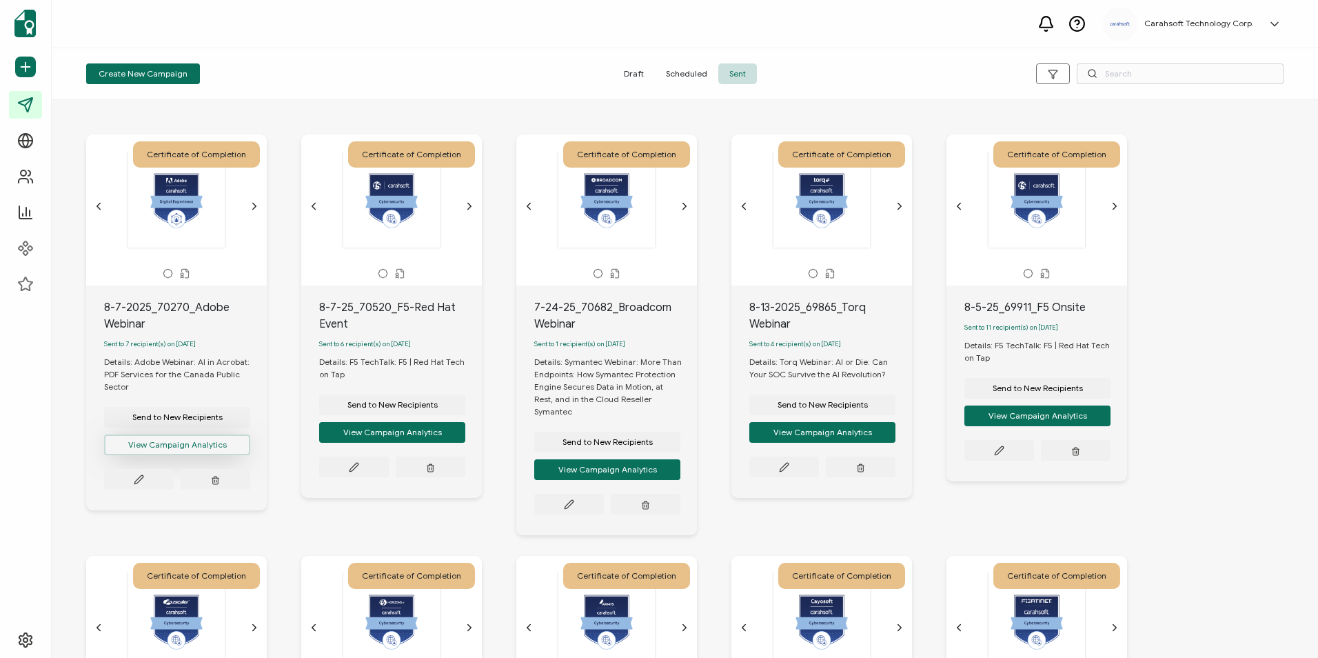
click at [187, 443] on button "View Campaign Analytics" at bounding box center [177, 444] width 146 height 21
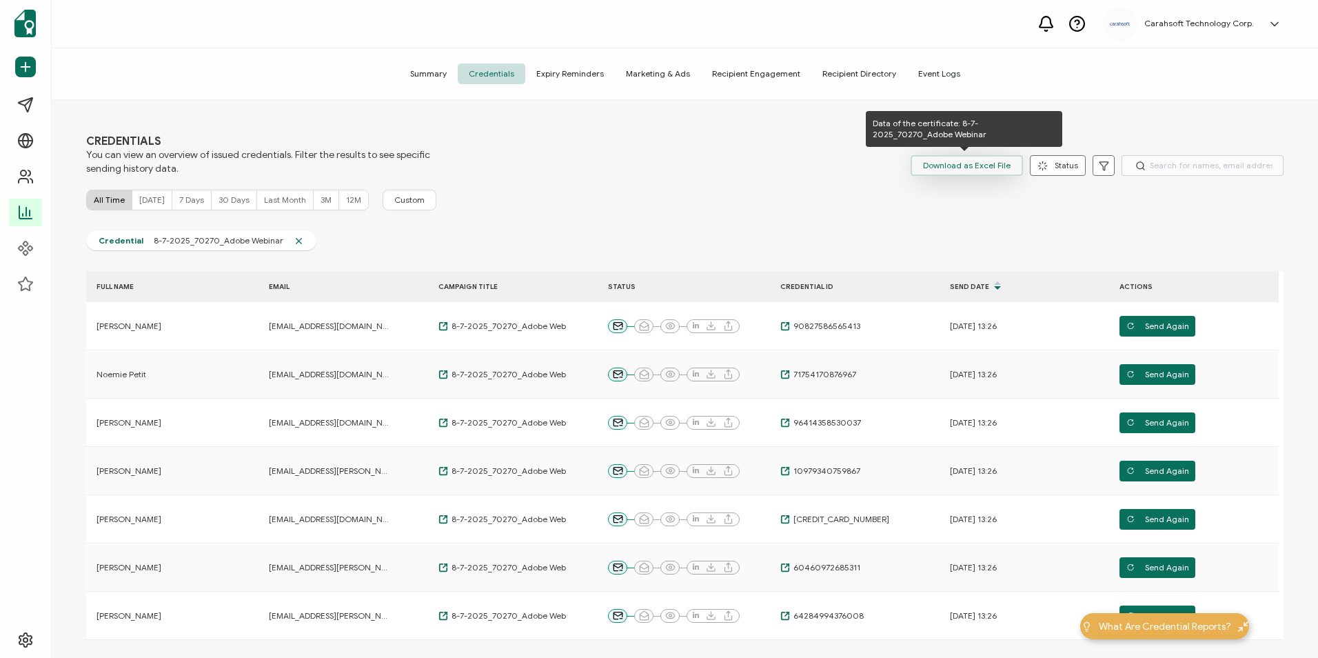
click at [947, 170] on span "Download as Excel File" at bounding box center [967, 165] width 88 height 21
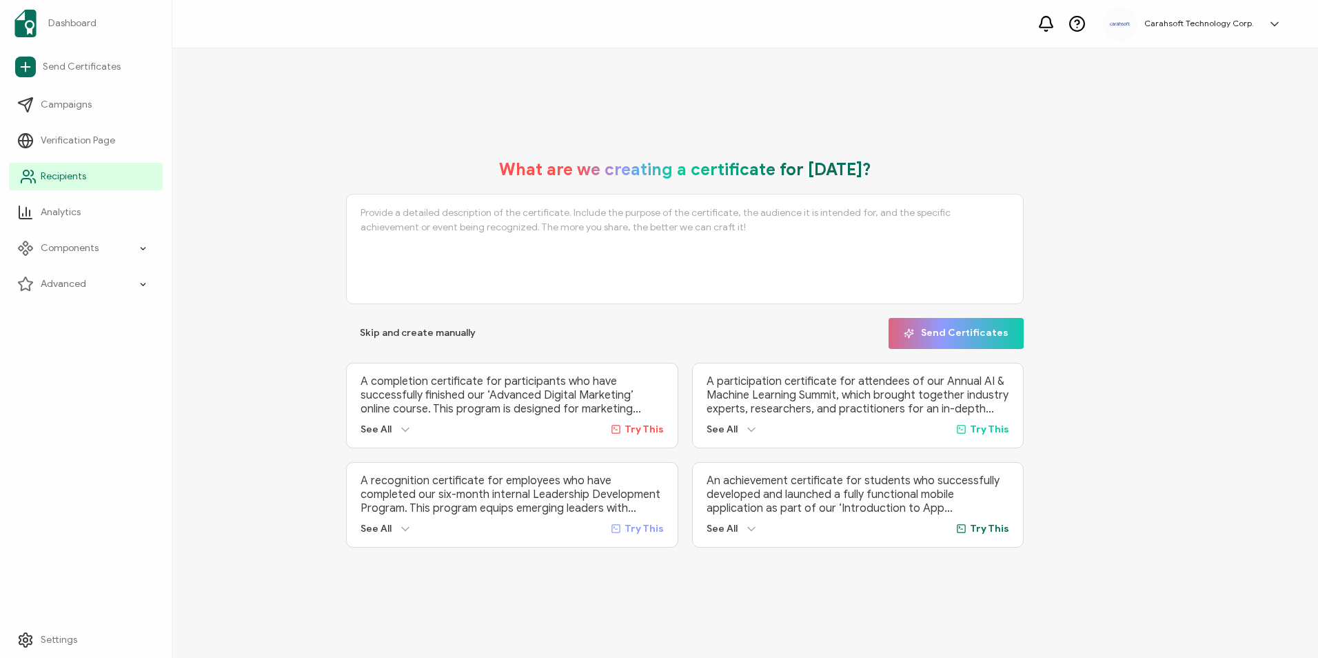
click at [62, 174] on span "Recipients" at bounding box center [63, 177] width 45 height 14
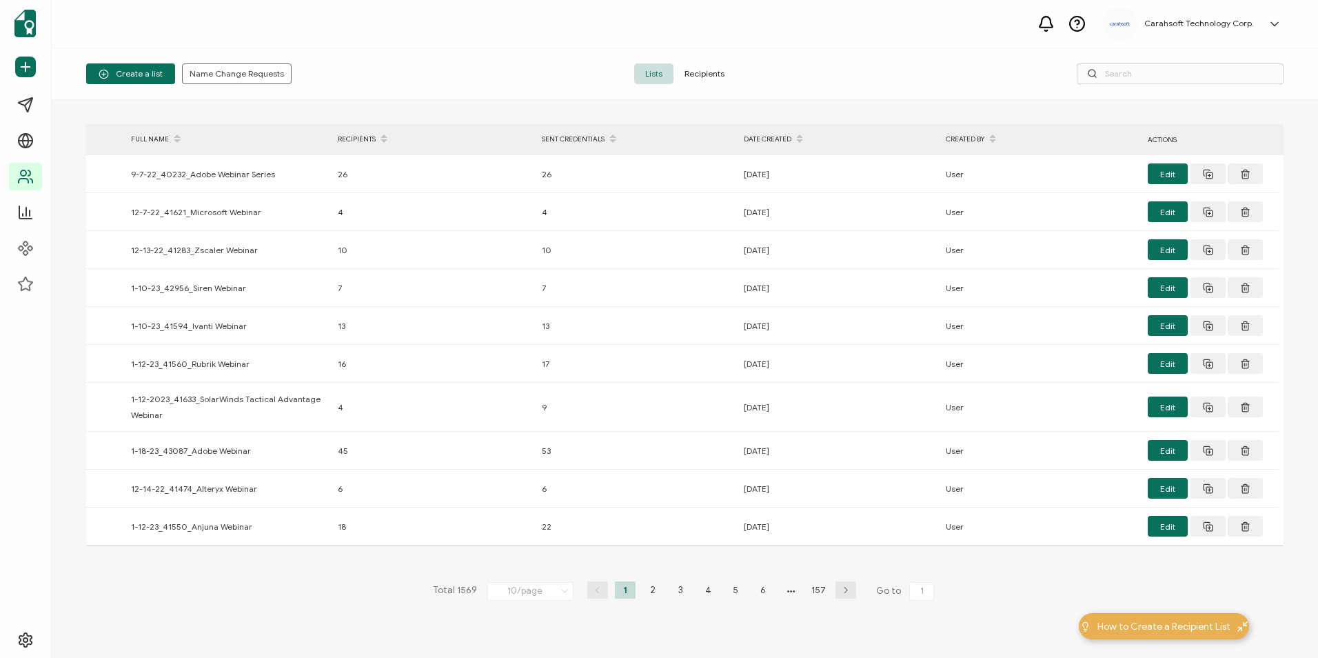
click at [110, 70] on span "Create a list" at bounding box center [131, 74] width 64 height 10
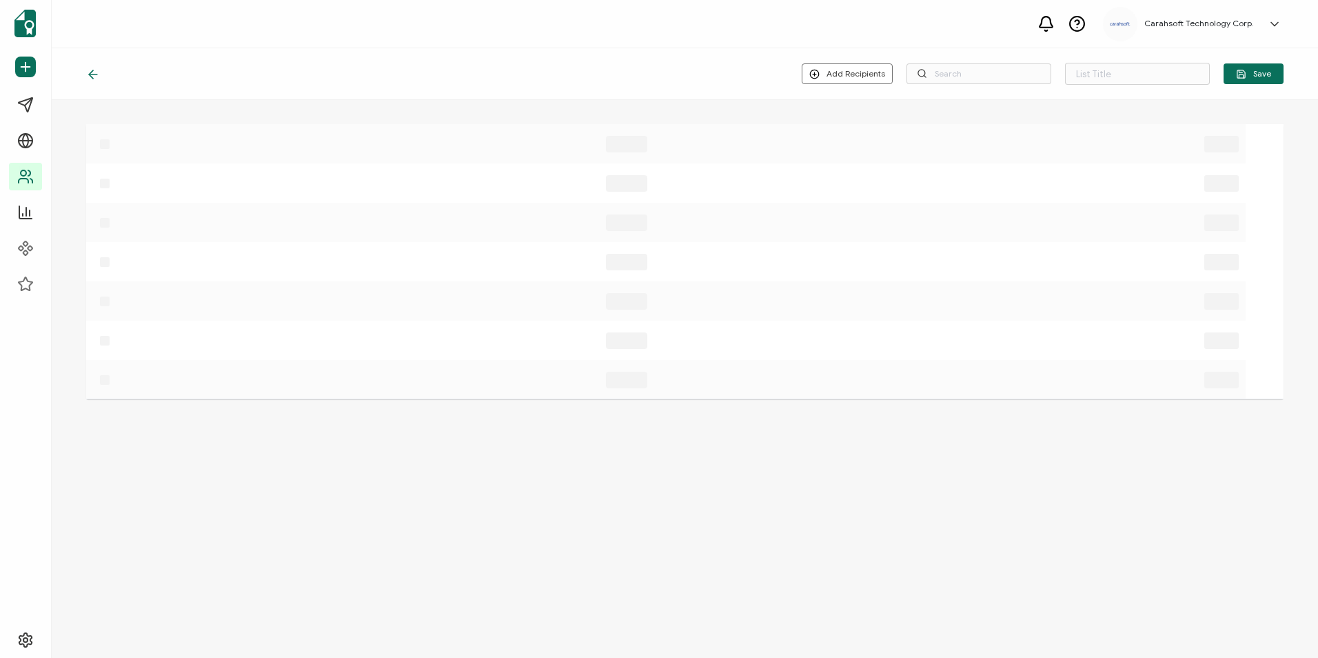
type input "List 1570"
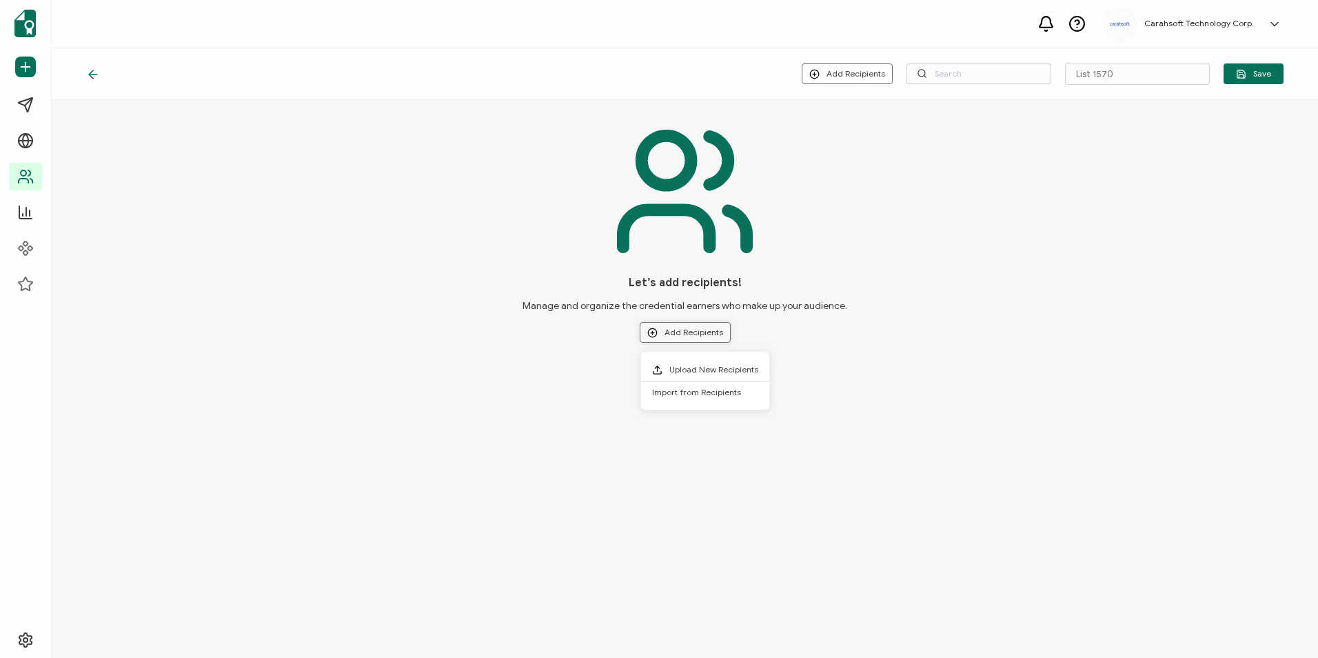
click at [688, 326] on button "Add Recipients" at bounding box center [685, 332] width 91 height 21
click at [706, 372] on span "Upload New Recipients" at bounding box center [713, 369] width 89 height 10
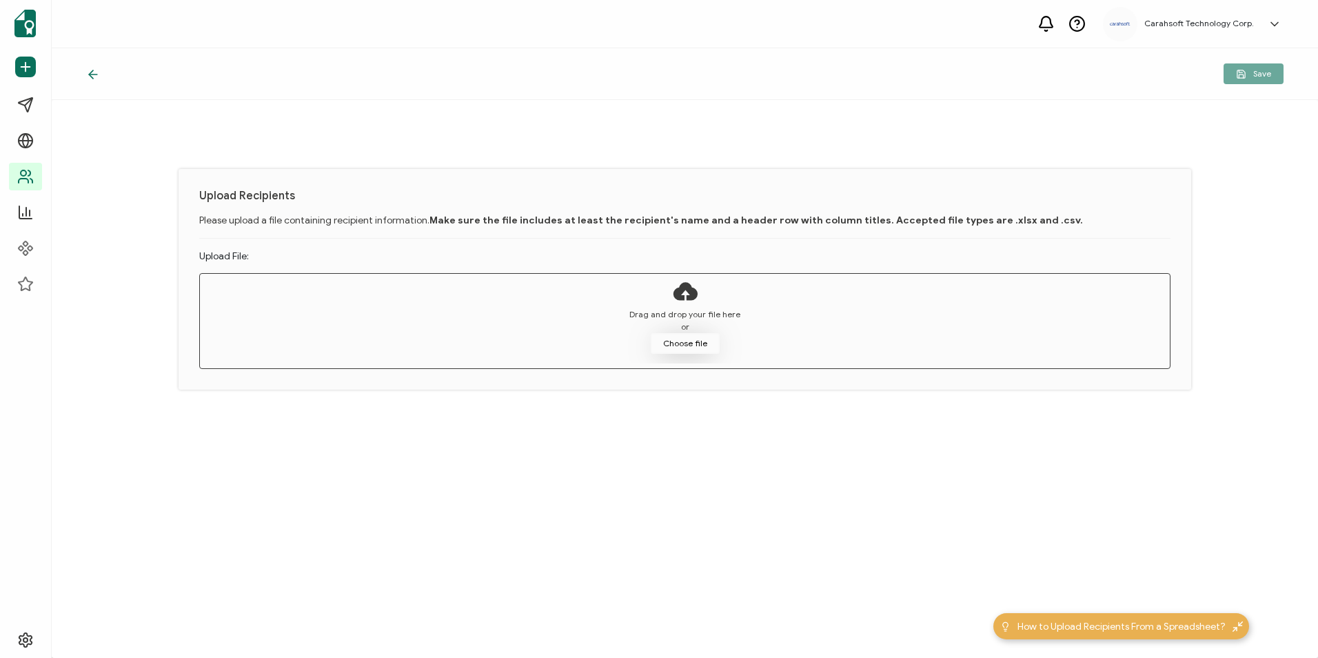
click at [696, 340] on button "Choose file" at bounding box center [685, 343] width 69 height 21
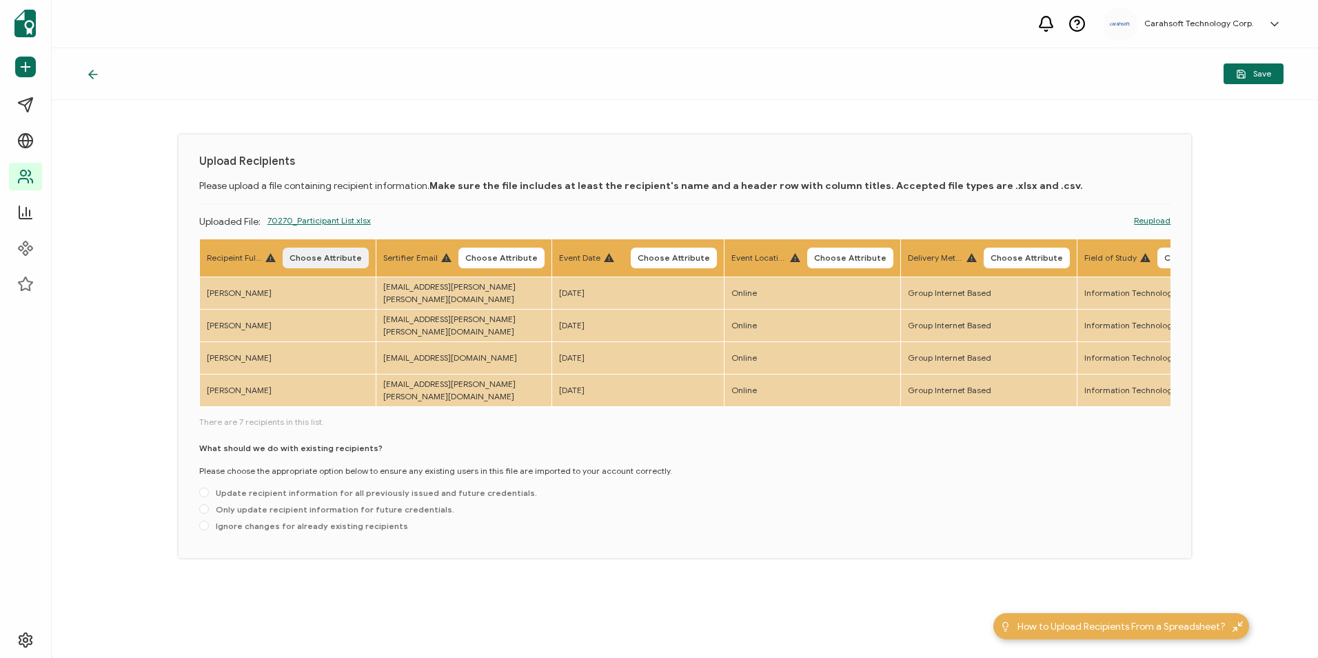
click at [343, 258] on span "Choose Attribute" at bounding box center [325, 258] width 72 height 8
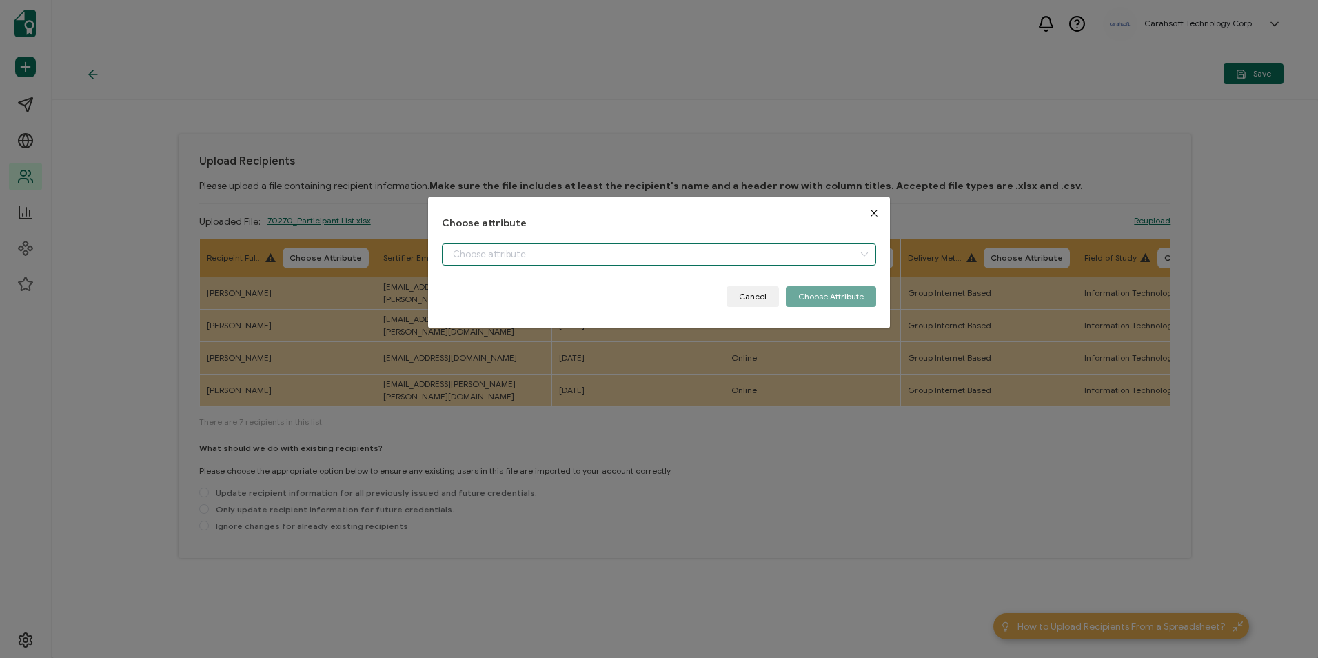
click at [558, 260] on input "dialog" at bounding box center [659, 254] width 434 height 22
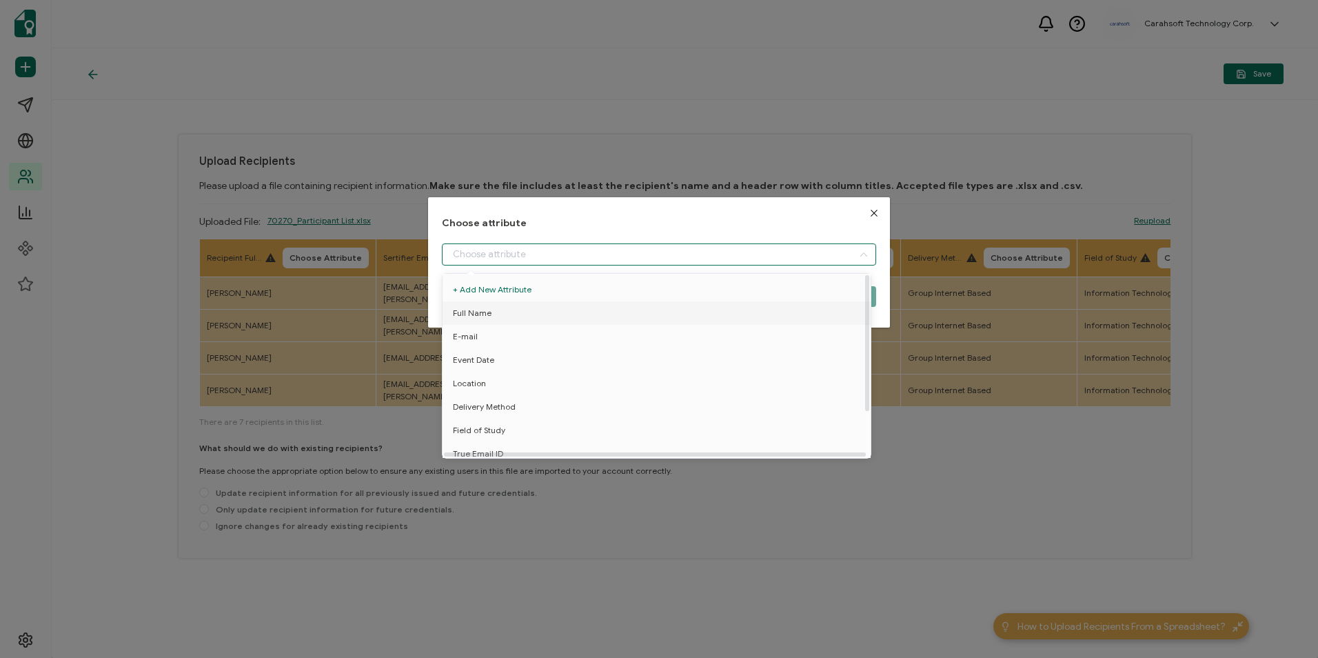
click at [541, 310] on li "Full Name" at bounding box center [659, 312] width 440 height 23
type input "Full Name"
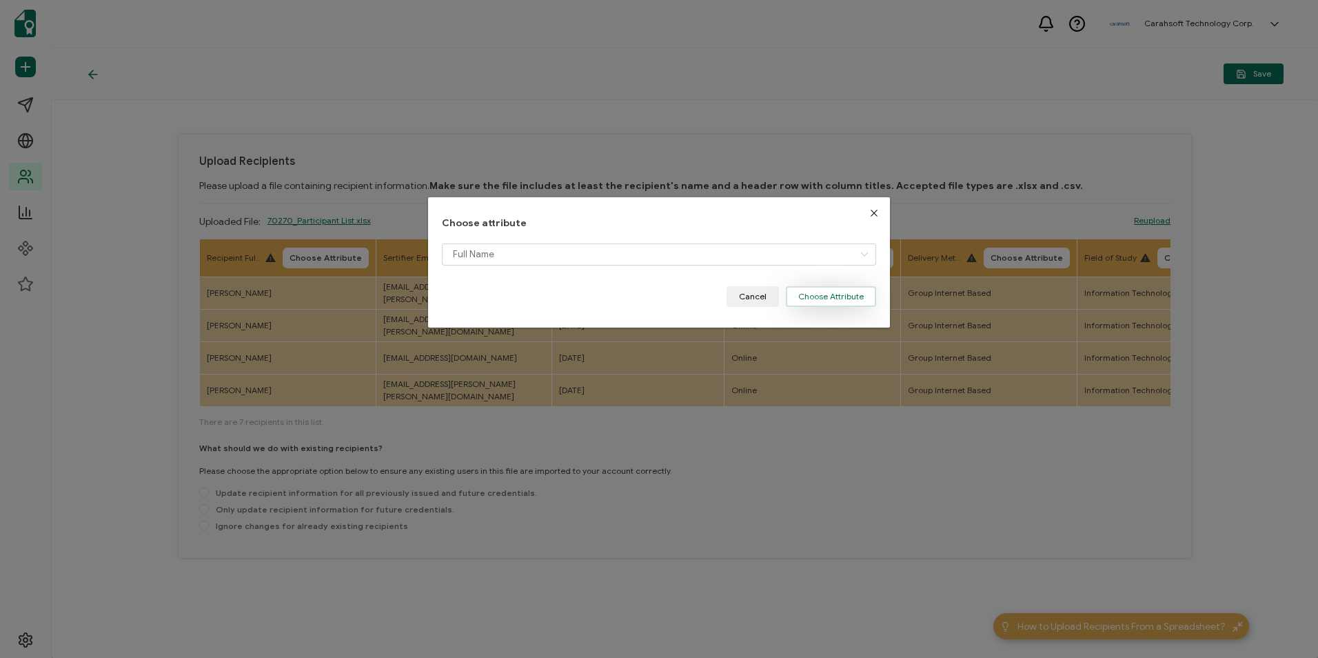
click at [823, 300] on button "Choose Attribute" at bounding box center [831, 296] width 90 height 21
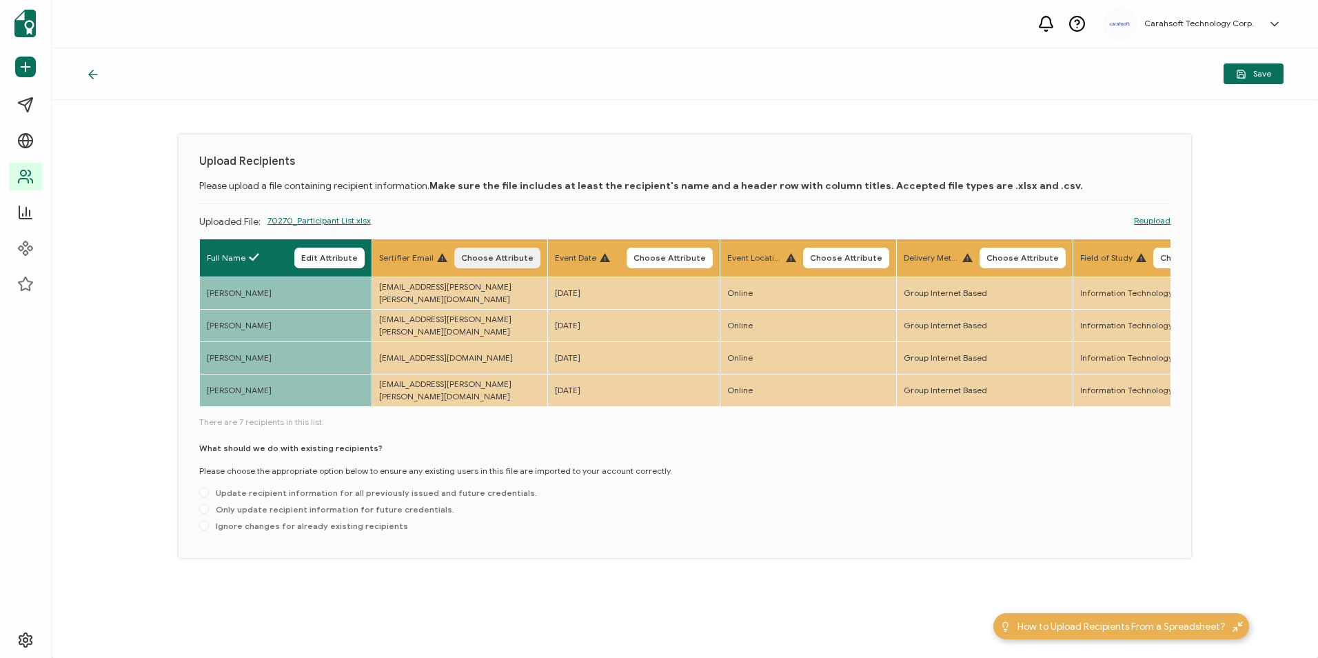
click at [485, 261] on span "Choose Attribute" at bounding box center [497, 258] width 72 height 8
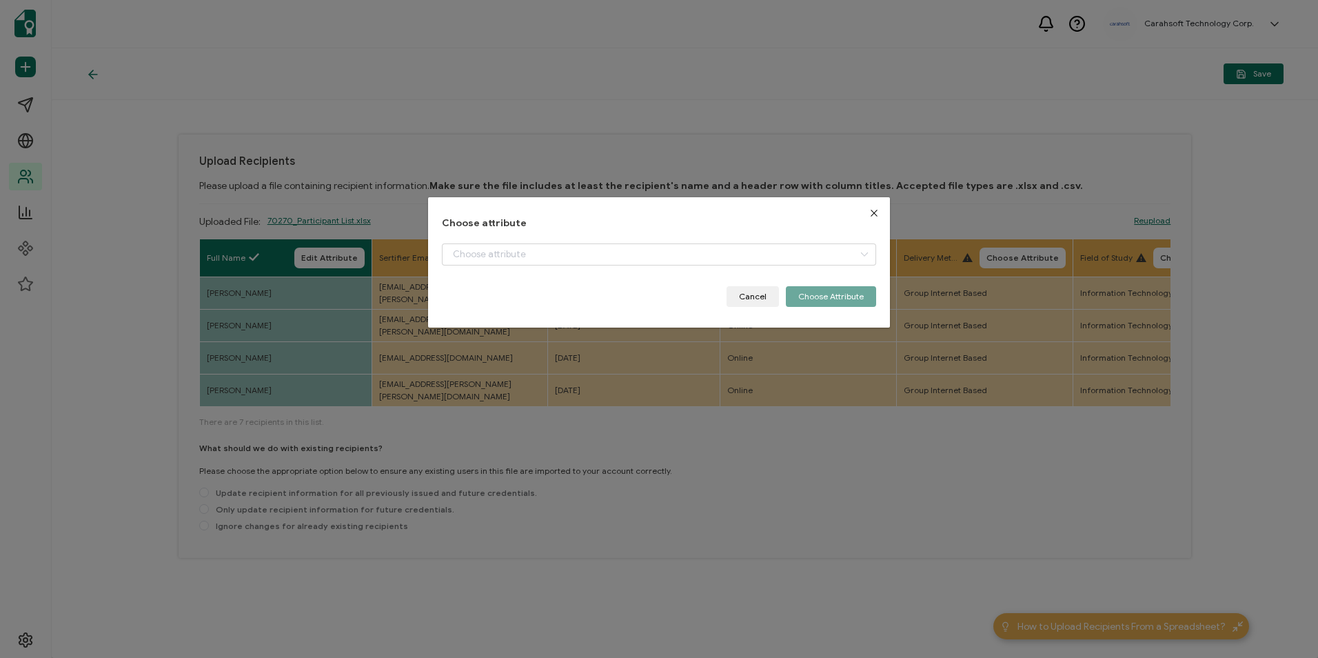
click at [530, 266] on div "dialog" at bounding box center [659, 264] width 434 height 43
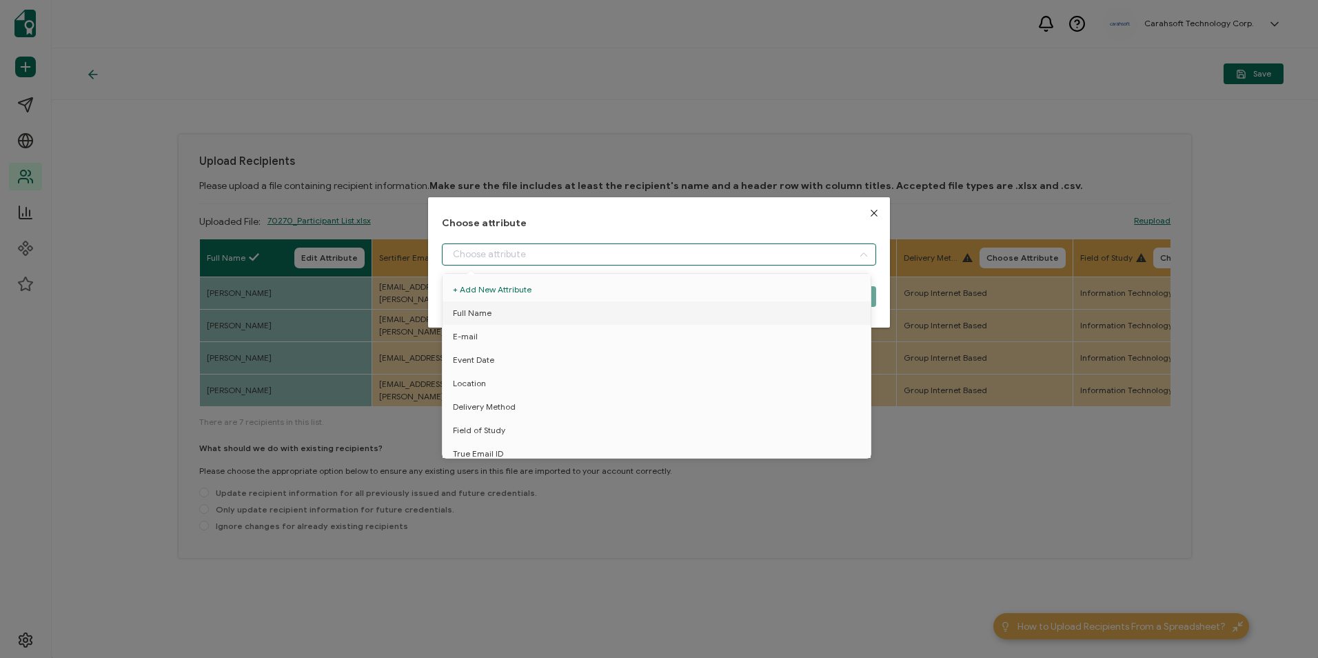
click at [531, 264] on input "dialog" at bounding box center [659, 254] width 434 height 22
click at [520, 335] on li "E-mail" at bounding box center [659, 336] width 440 height 23
type input "E-mail"
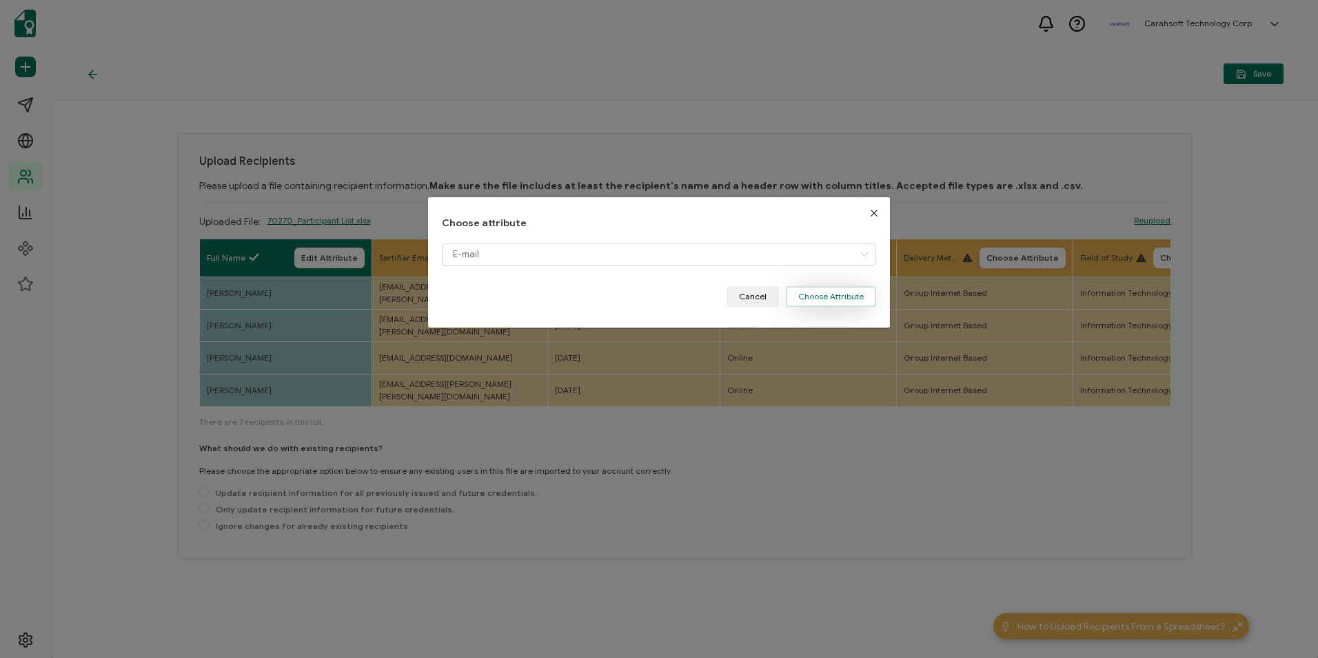
click at [804, 292] on button "Choose Attribute" at bounding box center [831, 296] width 90 height 21
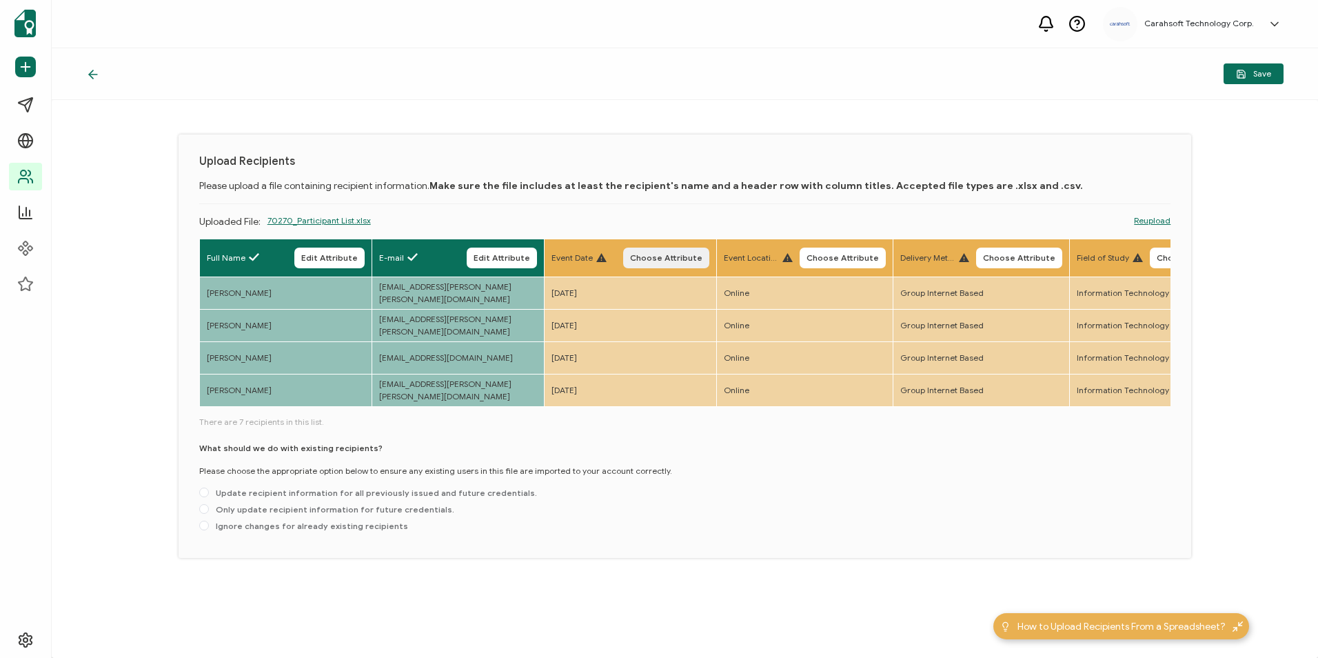
click at [656, 259] on span "Choose Attribute" at bounding box center [666, 258] width 72 height 8
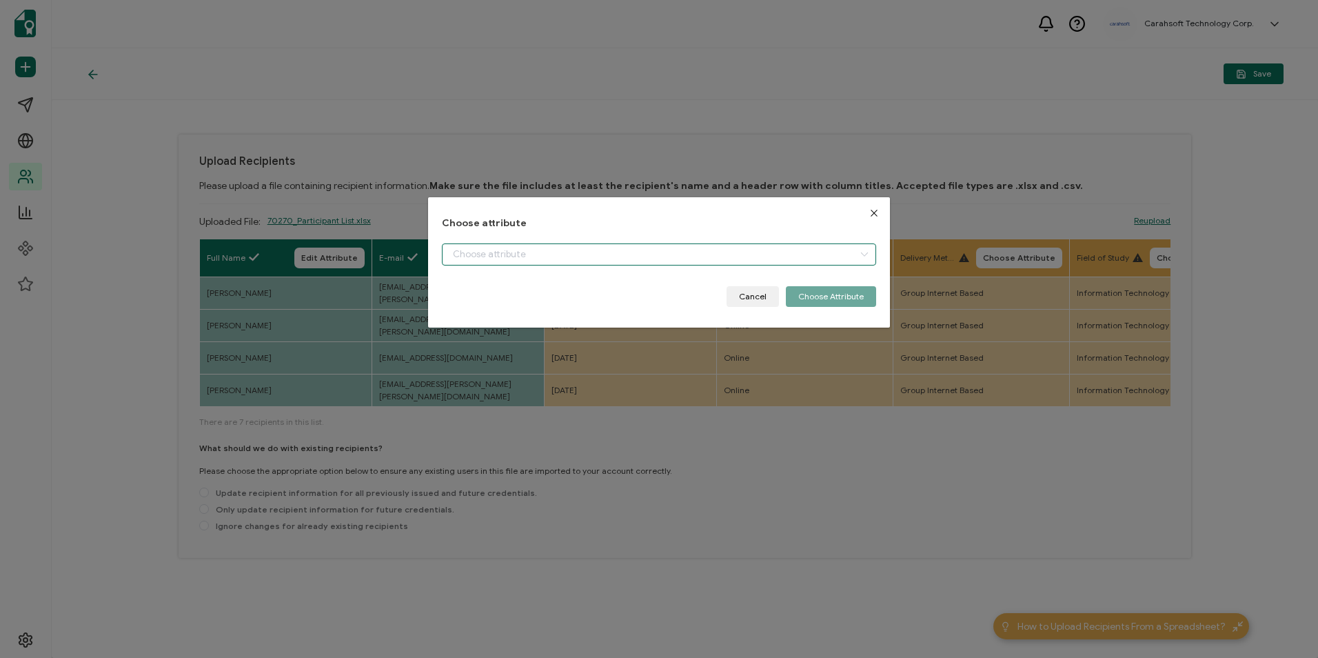
click at [616, 248] on input "dialog" at bounding box center [659, 254] width 434 height 22
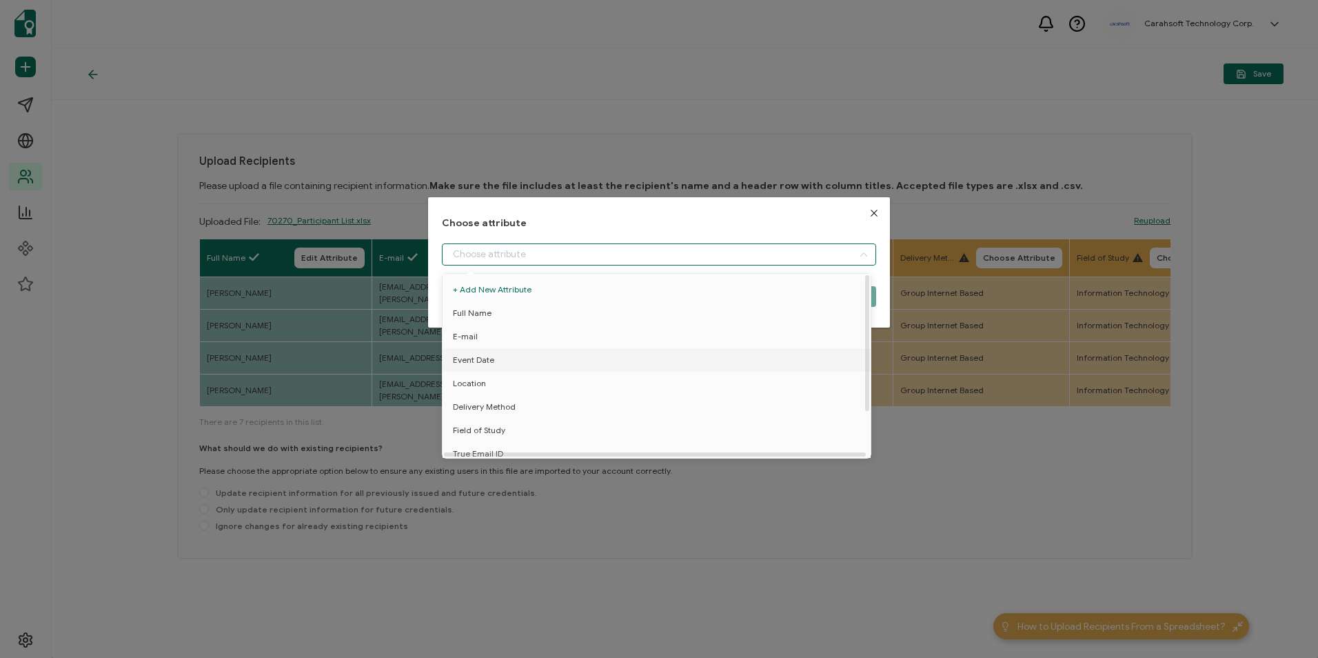
click at [578, 356] on li "Event Date" at bounding box center [659, 359] width 440 height 23
type input "Event Date"
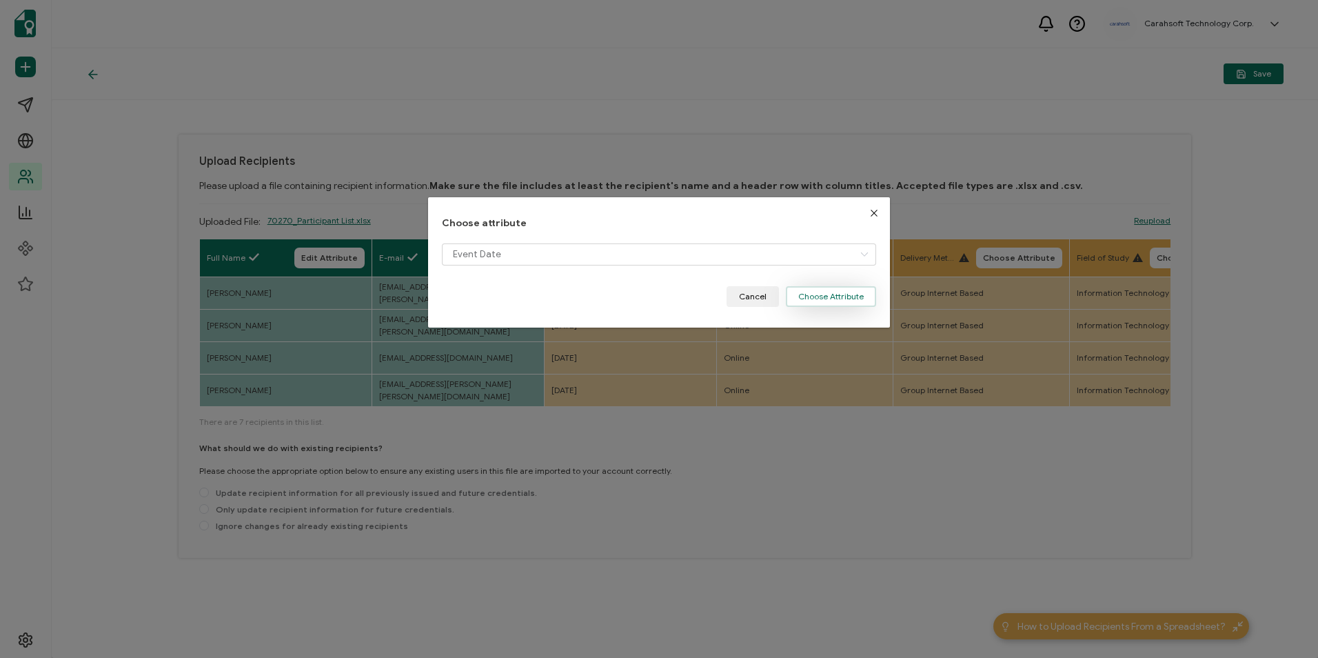
click at [820, 300] on button "Choose Attribute" at bounding box center [831, 296] width 90 height 21
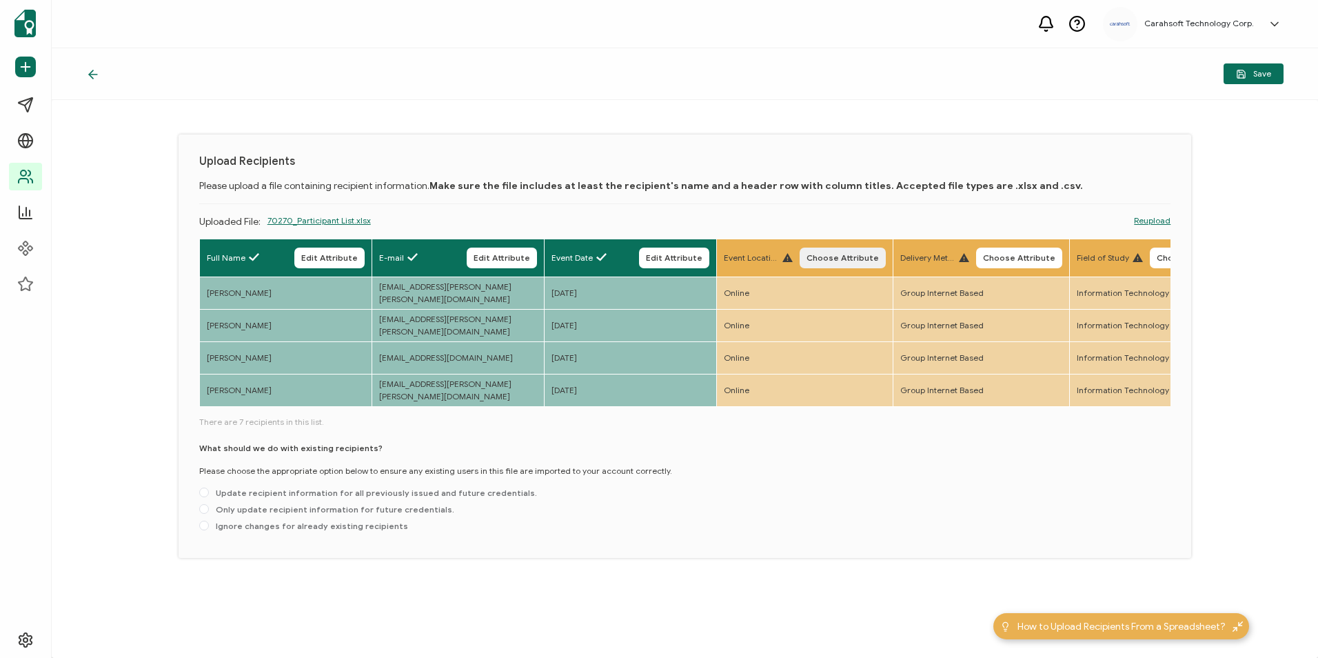
click at [840, 258] on span "Choose Attribute" at bounding box center [842, 258] width 72 height 8
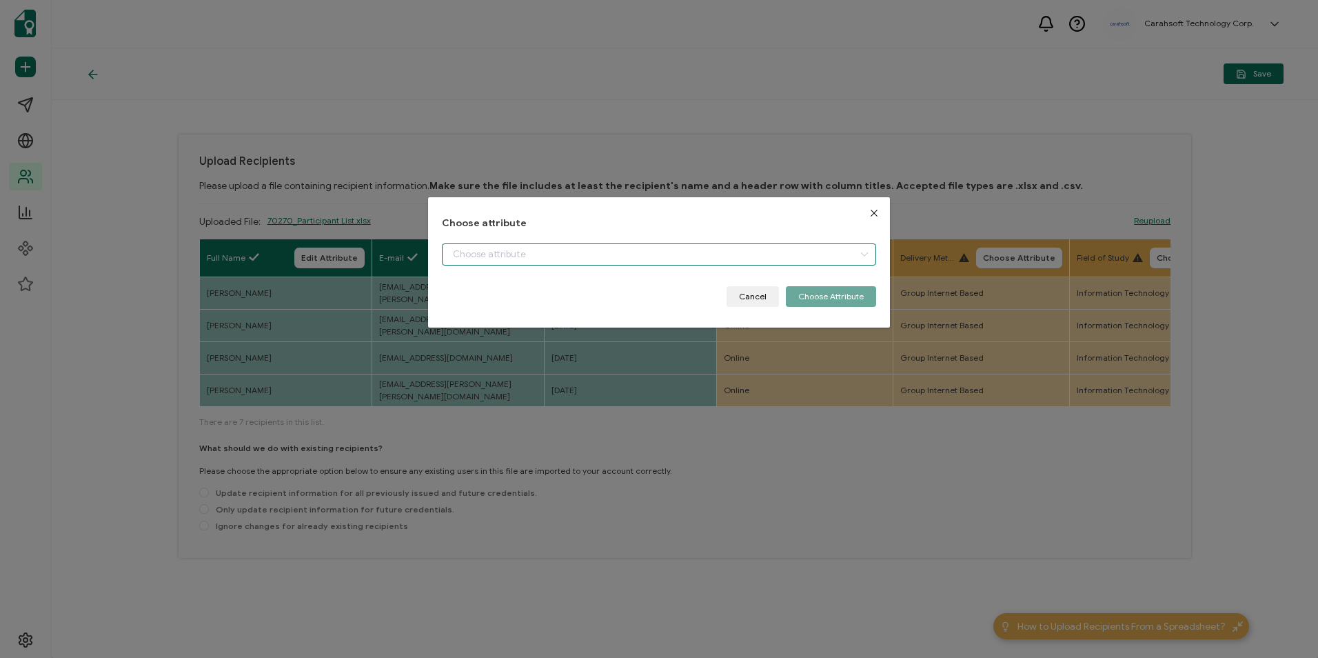
click at [709, 254] on input "dialog" at bounding box center [659, 254] width 434 height 22
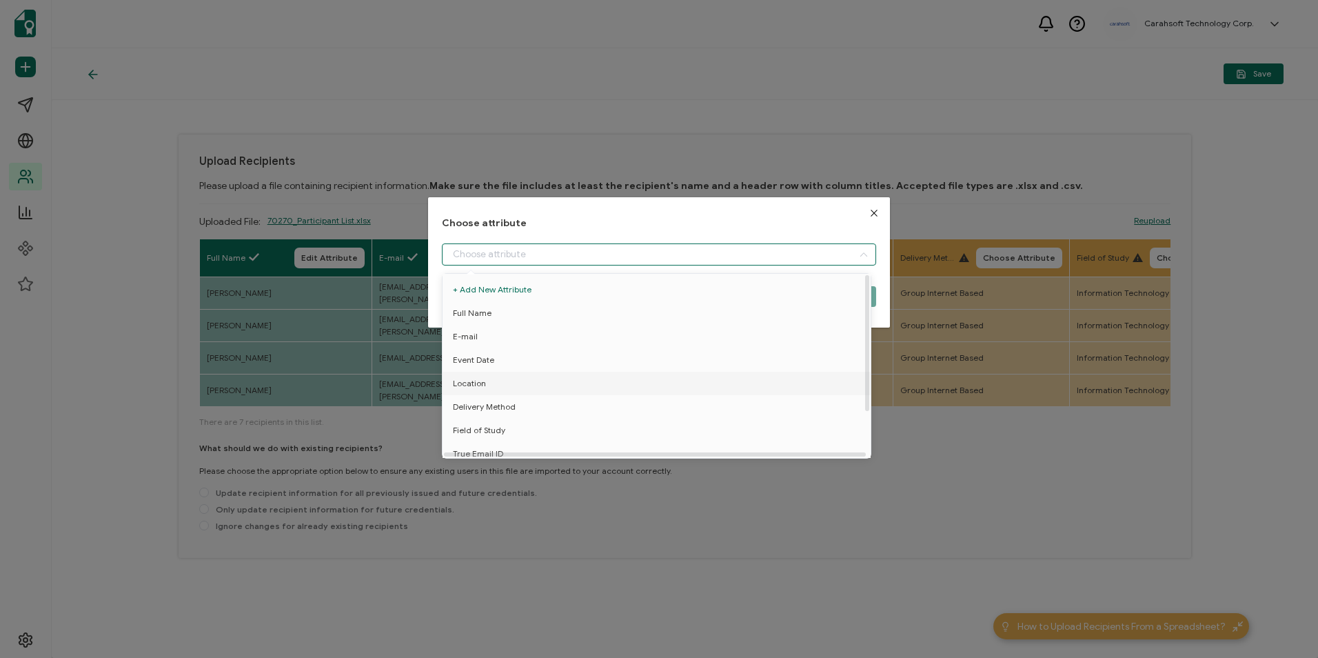
click at [636, 372] on li "Location" at bounding box center [659, 383] width 440 height 23
type input "Location"
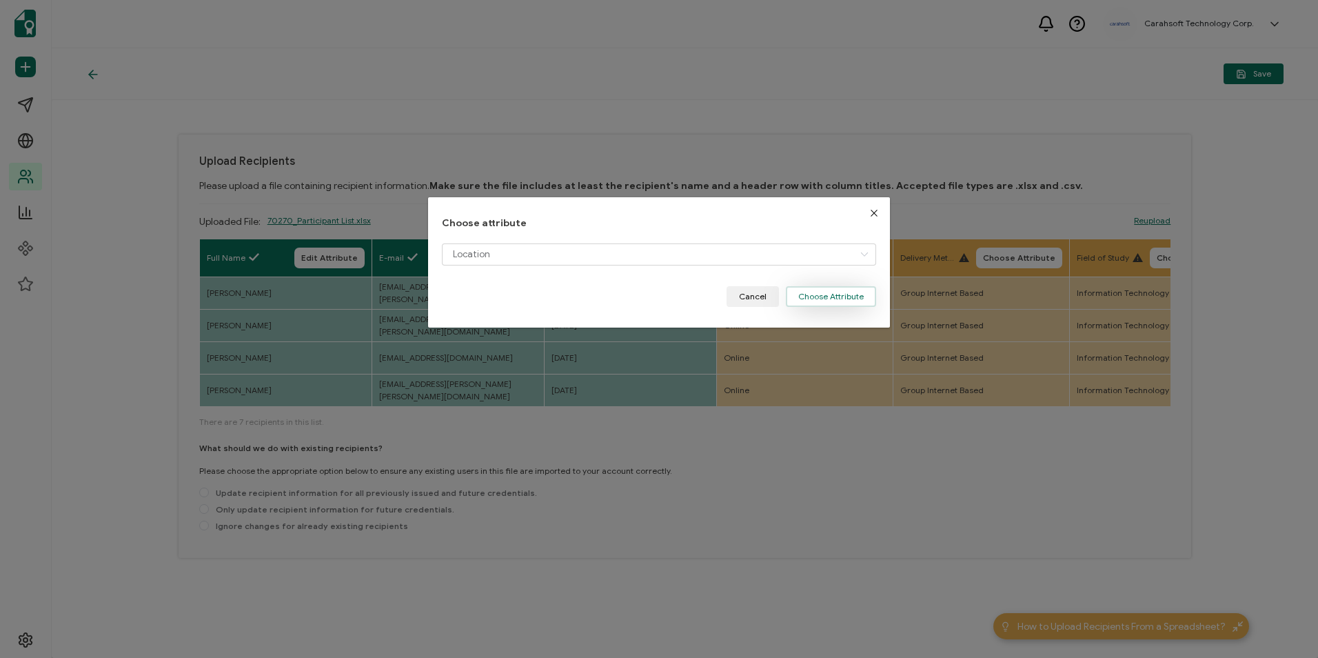
click at [817, 301] on button "Choose Attribute" at bounding box center [831, 296] width 90 height 21
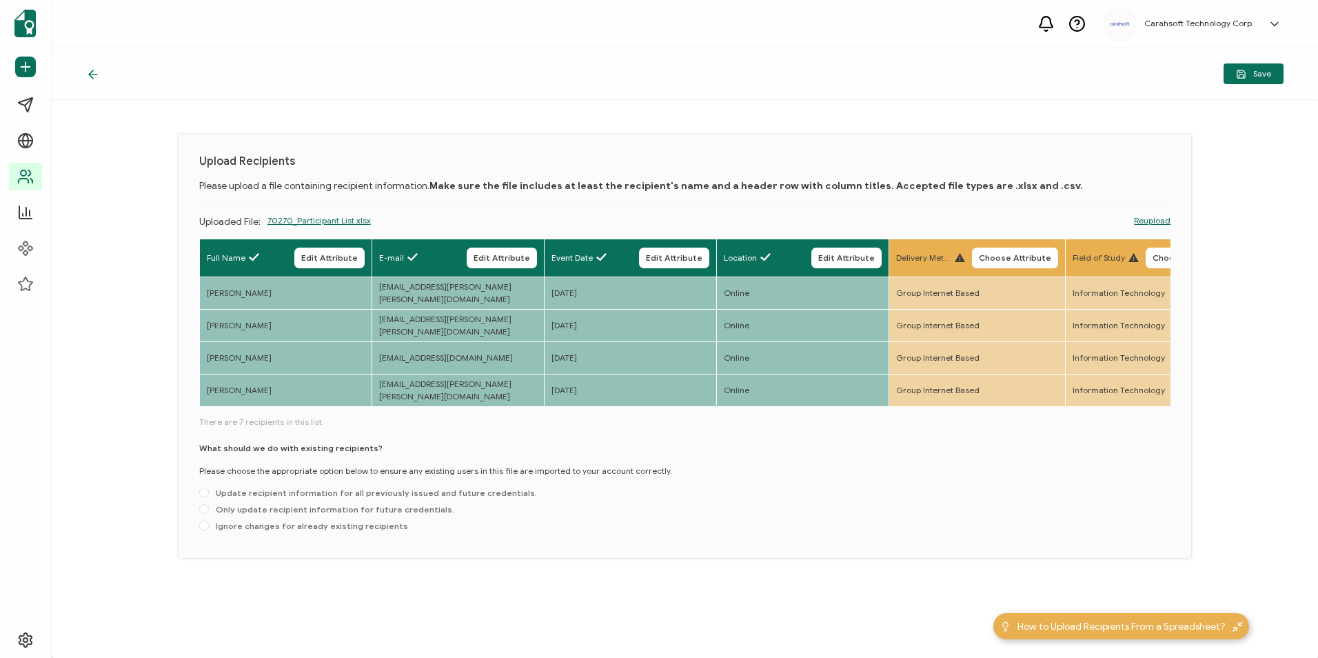
click at [1013, 256] on span "Choose Attribute" at bounding box center [1015, 258] width 72 height 8
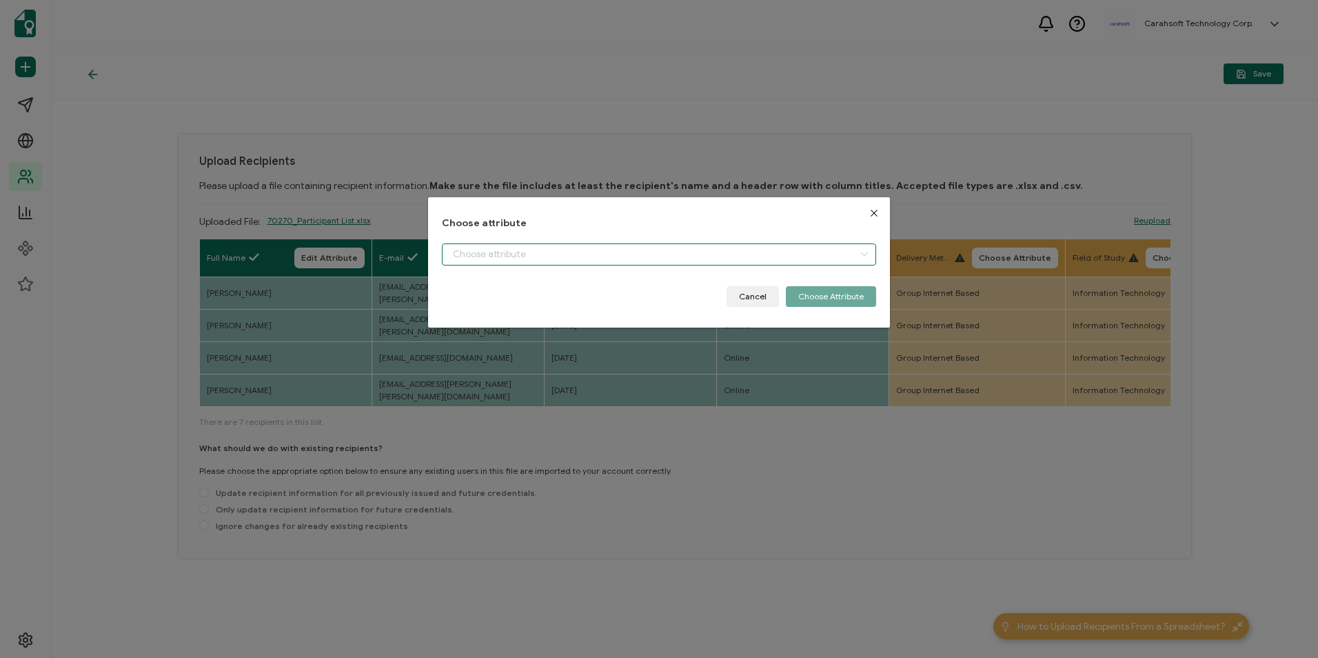
drag, startPoint x: 625, startPoint y: 249, endPoint x: 616, endPoint y: 308, distance: 60.0
click at [625, 250] on input "dialog" at bounding box center [659, 254] width 434 height 22
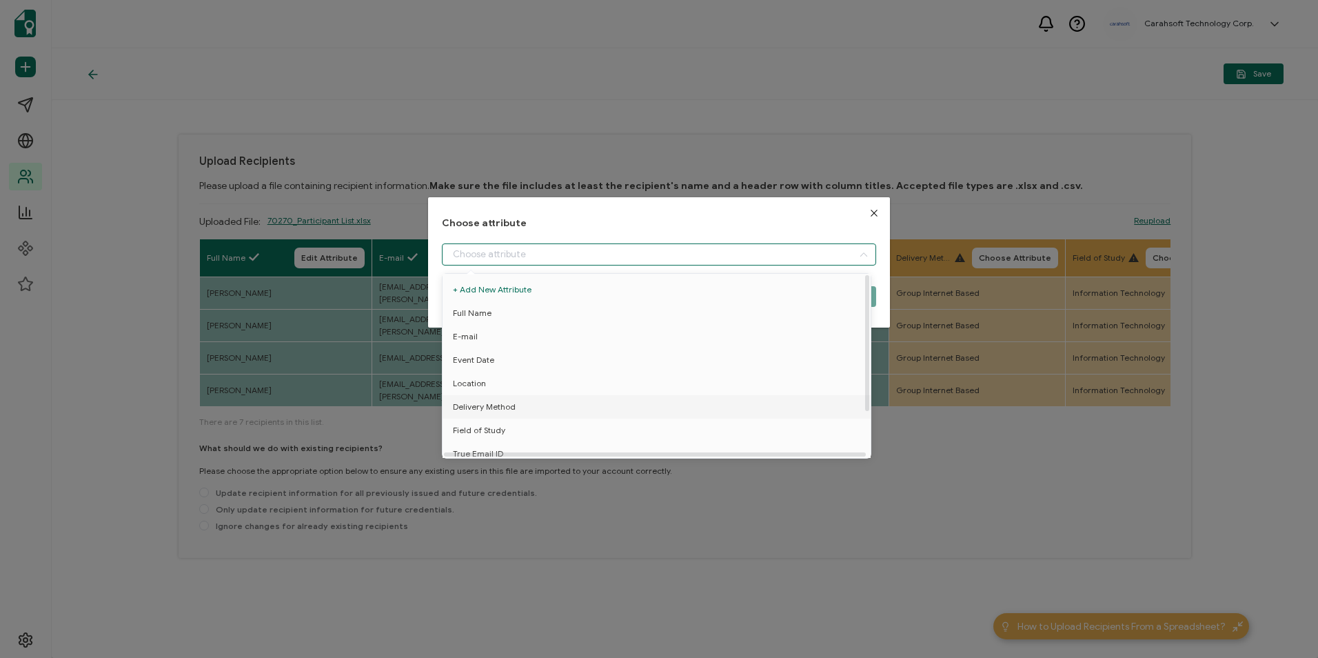
click at [609, 404] on li "Delivery Method" at bounding box center [659, 406] width 440 height 23
type input "Delivery Method"
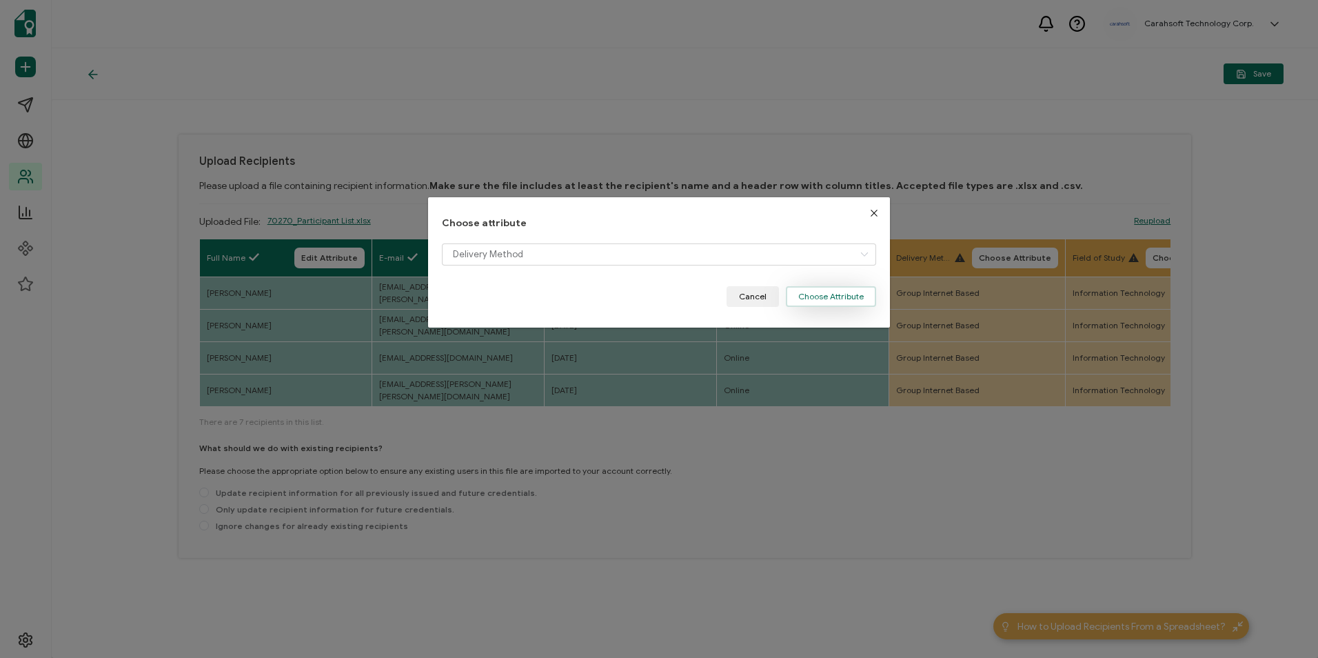
click at [846, 306] on div "Choose attribute Delivery Method Cancel Choose Attribute" at bounding box center [658, 262] width 461 height 130
click at [840, 299] on button "Choose Attribute" at bounding box center [831, 296] width 90 height 21
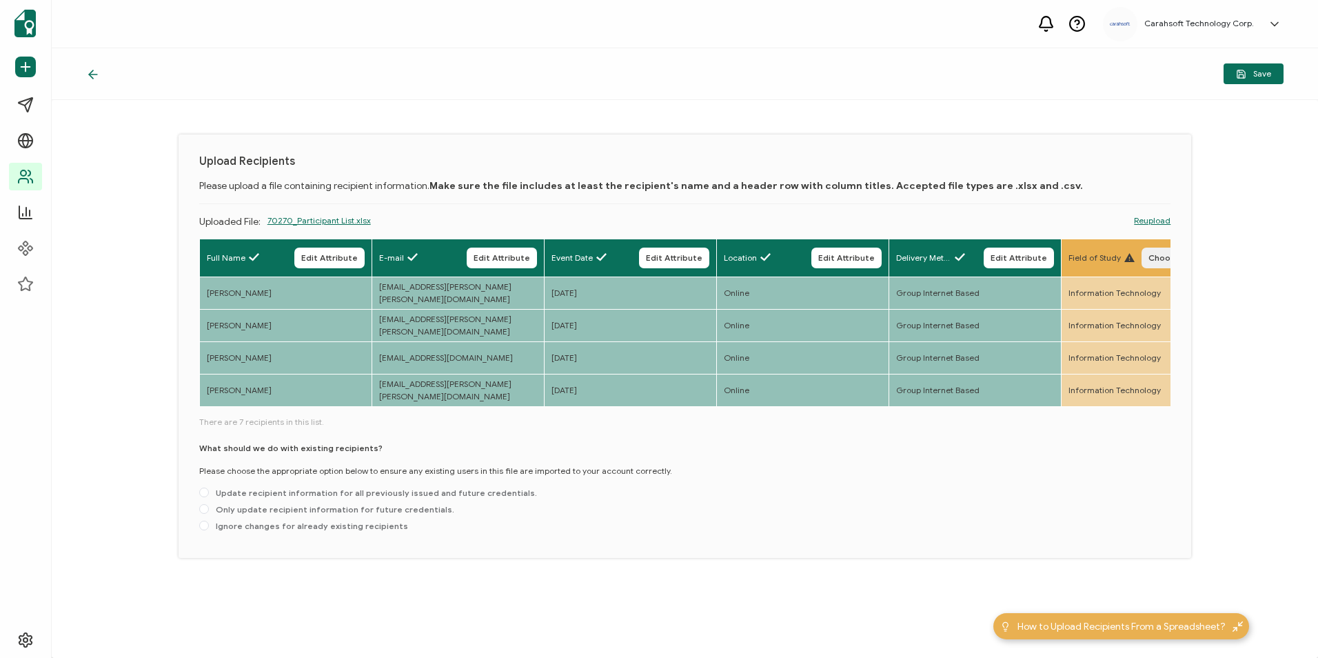
click at [1163, 258] on span "Choose Attribute" at bounding box center [1184, 258] width 72 height 8
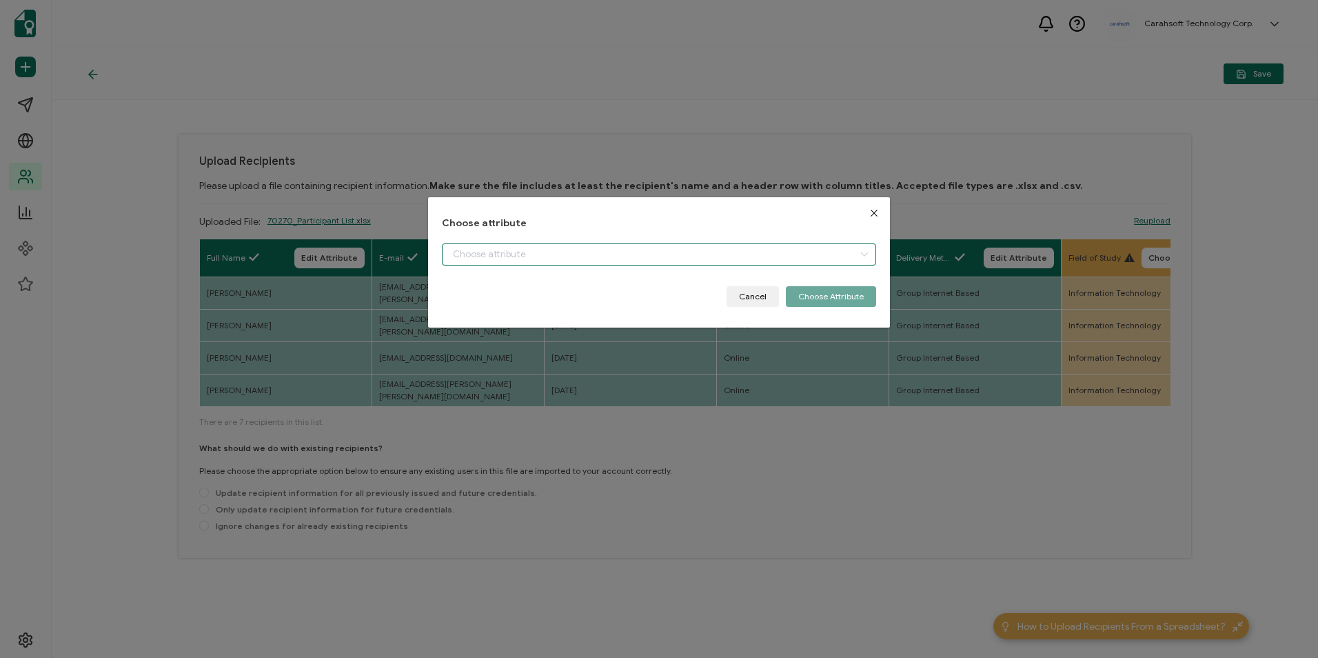
click at [775, 263] on input "dialog" at bounding box center [659, 254] width 434 height 22
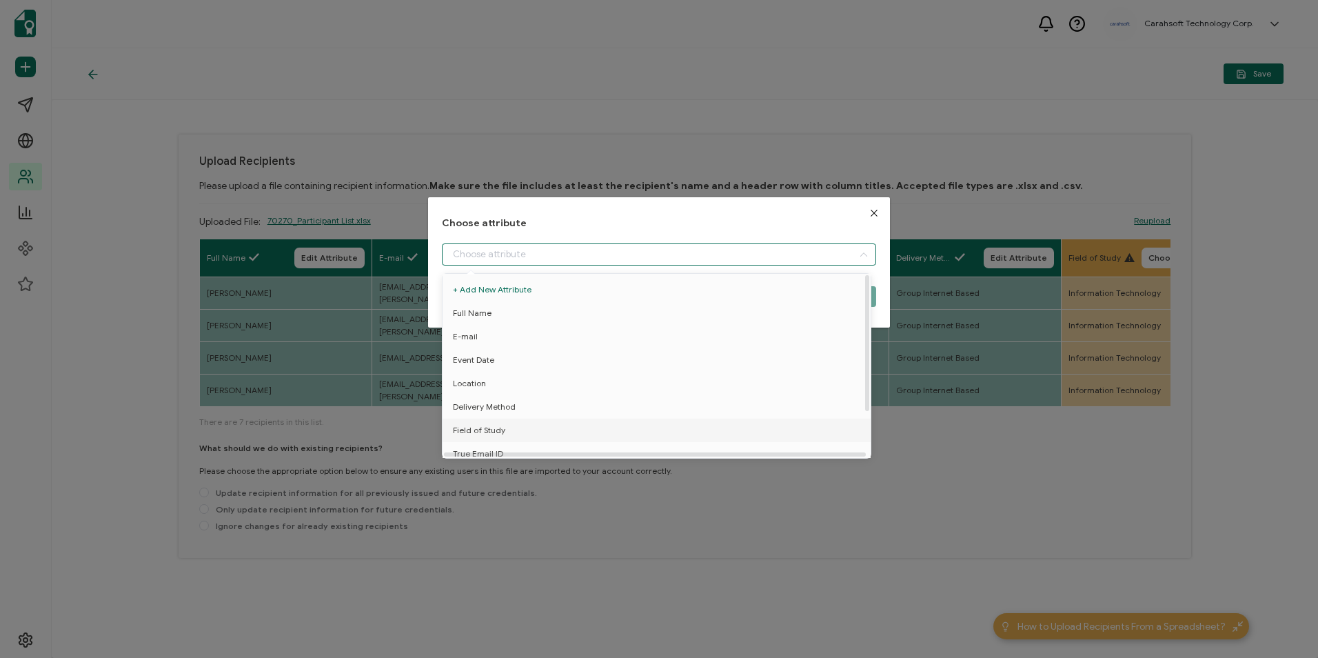
click at [580, 432] on li "Field of Study" at bounding box center [659, 429] width 440 height 23
type input "Field of Study"
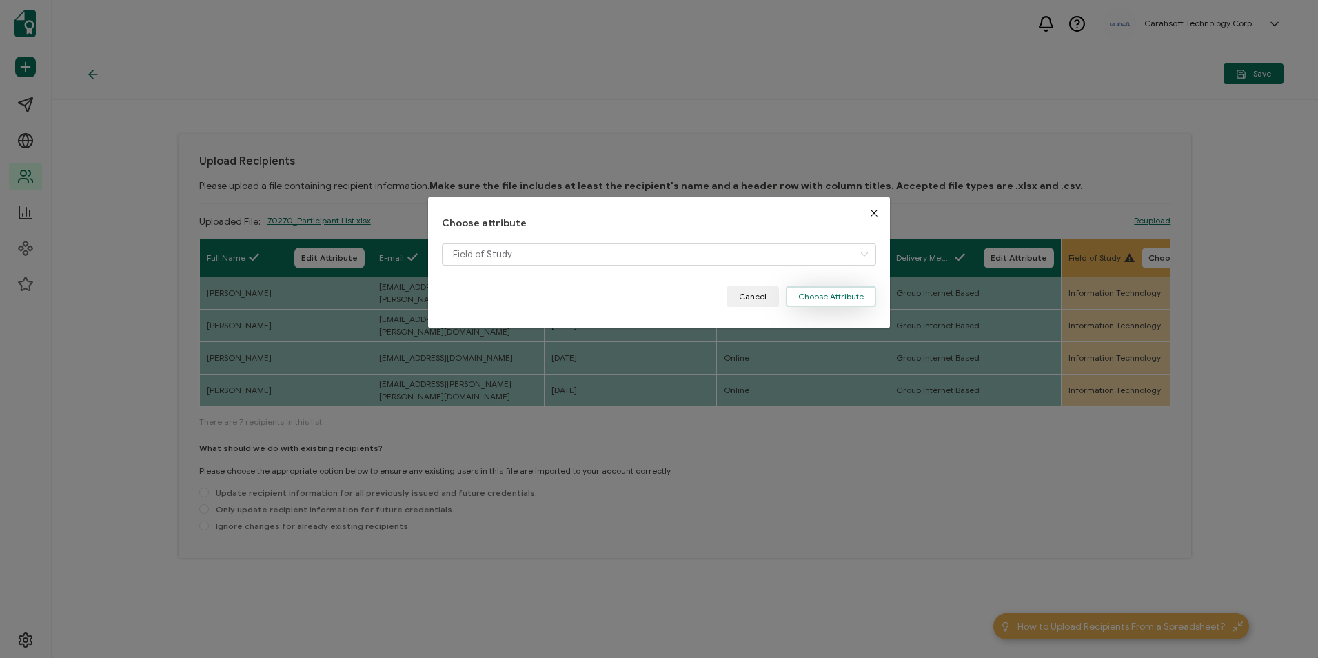
click at [867, 301] on button "Choose Attribute" at bounding box center [831, 296] width 90 height 21
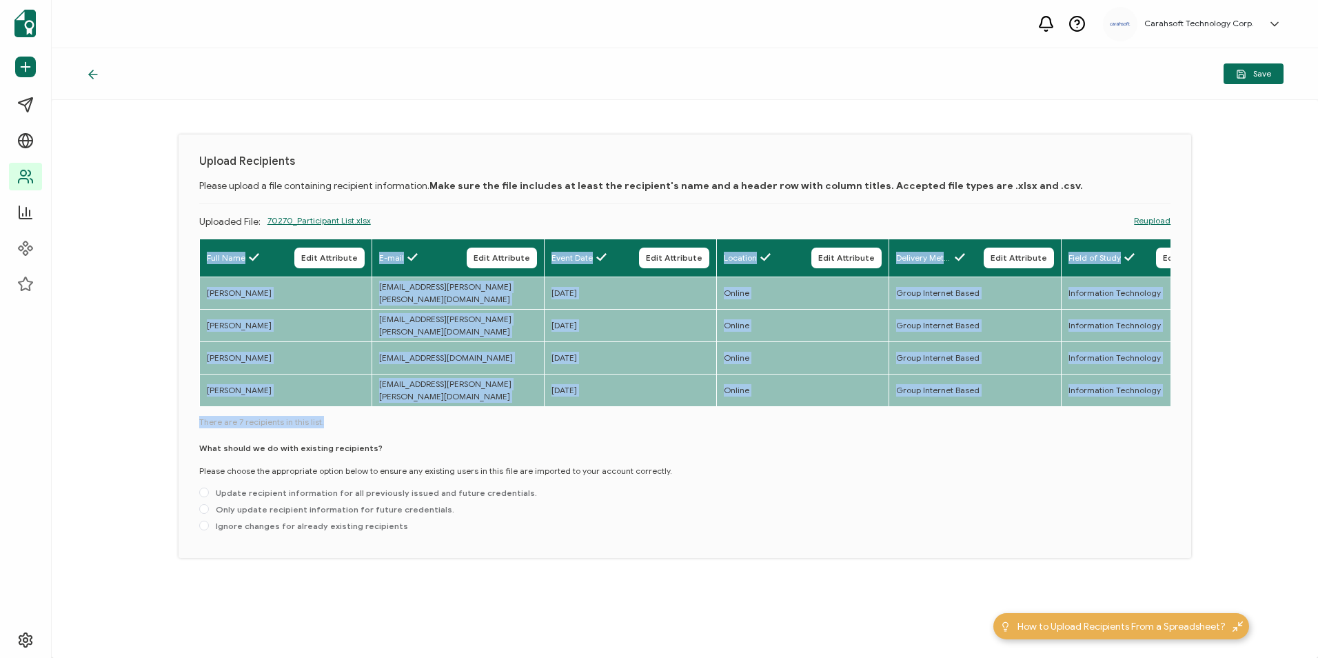
drag, startPoint x: 307, startPoint y: 408, endPoint x: 422, endPoint y: 415, distance: 114.6
click at [422, 415] on div "Full Name Edit Attribute E-mail Edit Attribute Event Date Edit Attribute Locati…" at bounding box center [685, 387] width 972 height 298
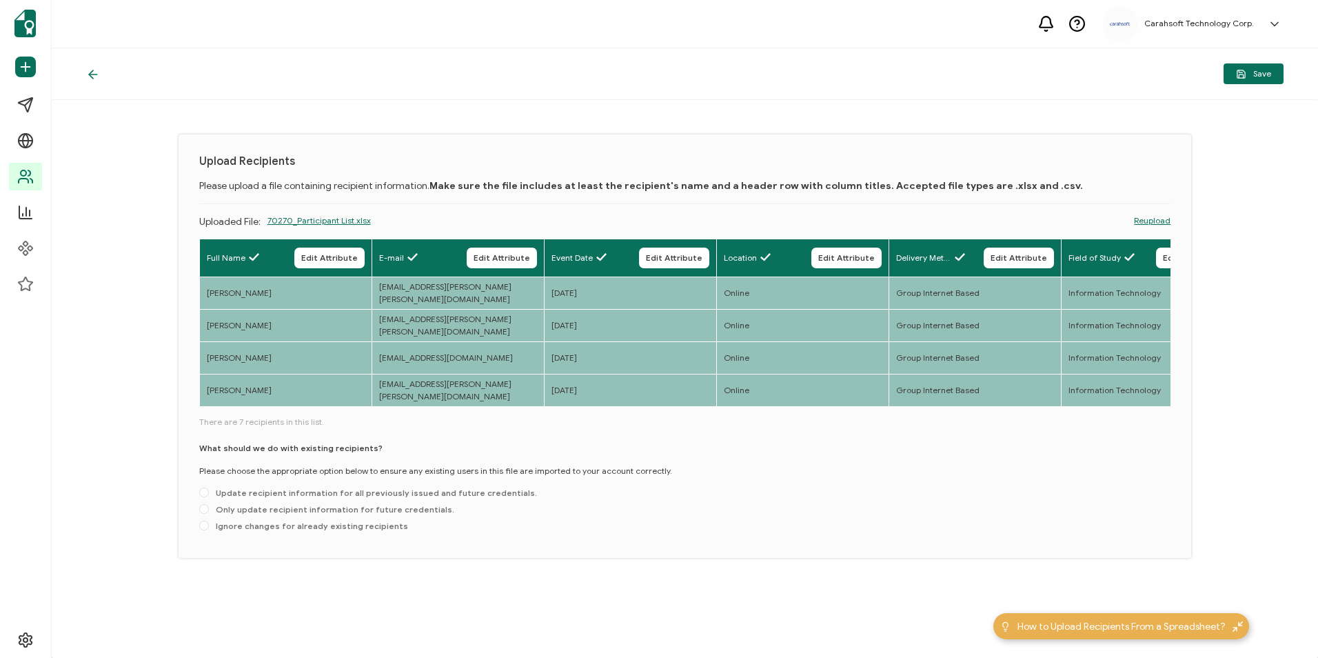
drag, startPoint x: 422, startPoint y: 415, endPoint x: 440, endPoint y: 438, distance: 29.9
click at [452, 445] on div "What should we do with existing recipients? Please choose the appropriate optio…" at bounding box center [685, 489] width 972 height 95
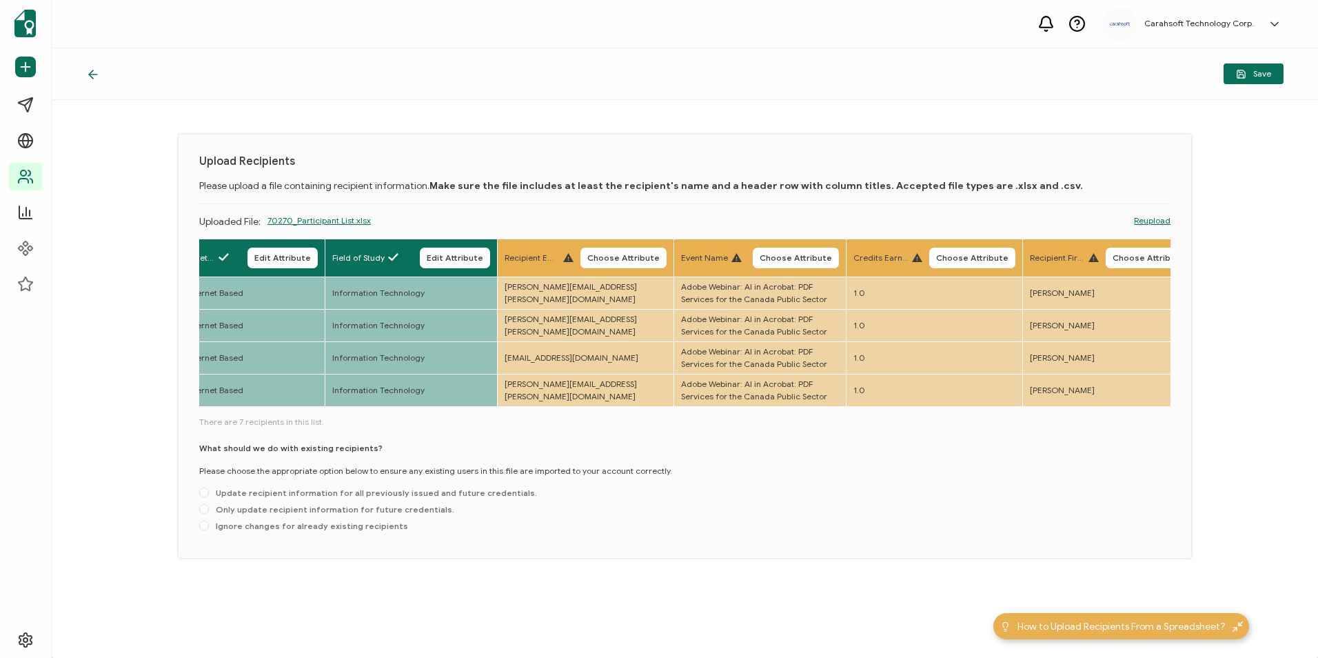
scroll to position [0, 746]
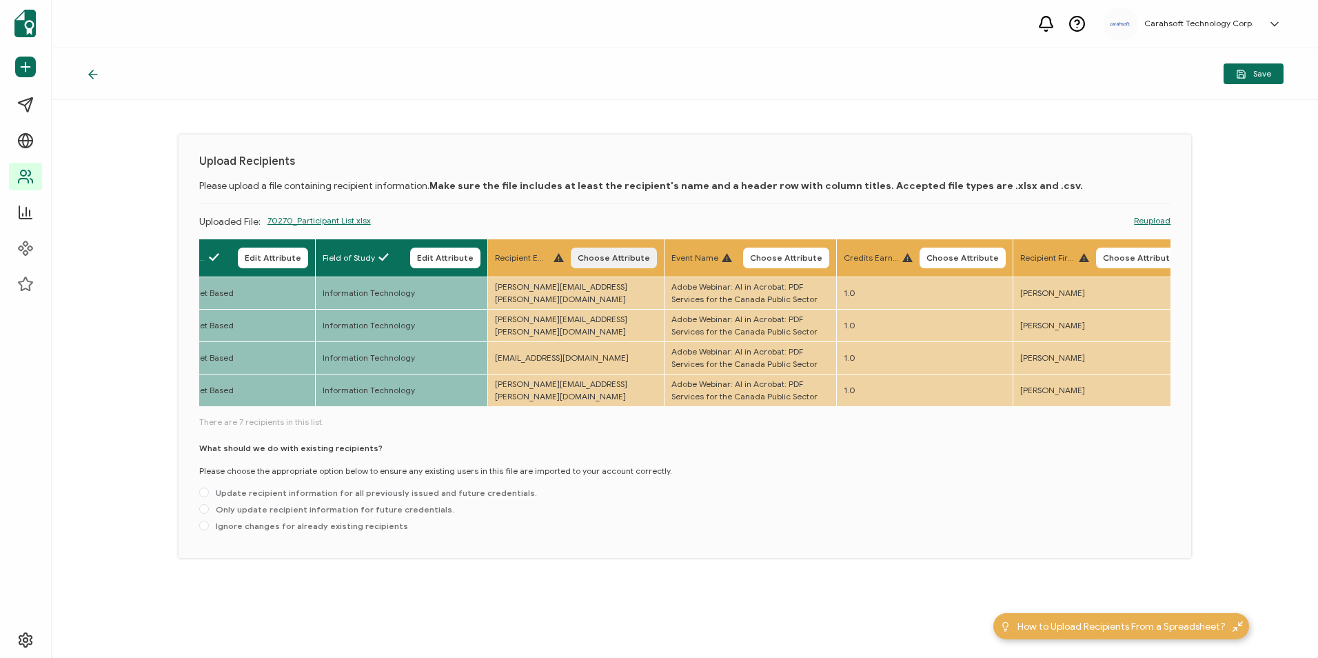
click at [604, 250] on button "Choose Attribute" at bounding box center [614, 257] width 86 height 21
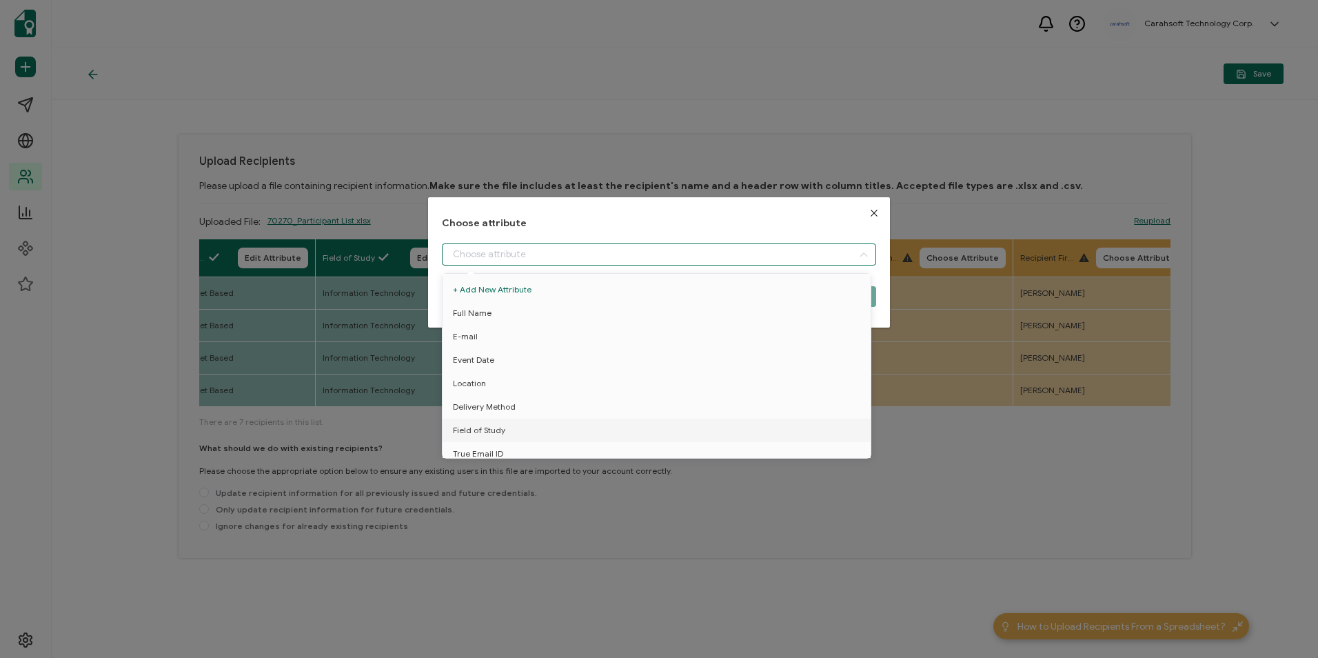
click at [600, 262] on input "dialog" at bounding box center [659, 254] width 434 height 22
click at [549, 392] on li "True Email ID" at bounding box center [659, 399] width 440 height 23
type input "True Email ID"
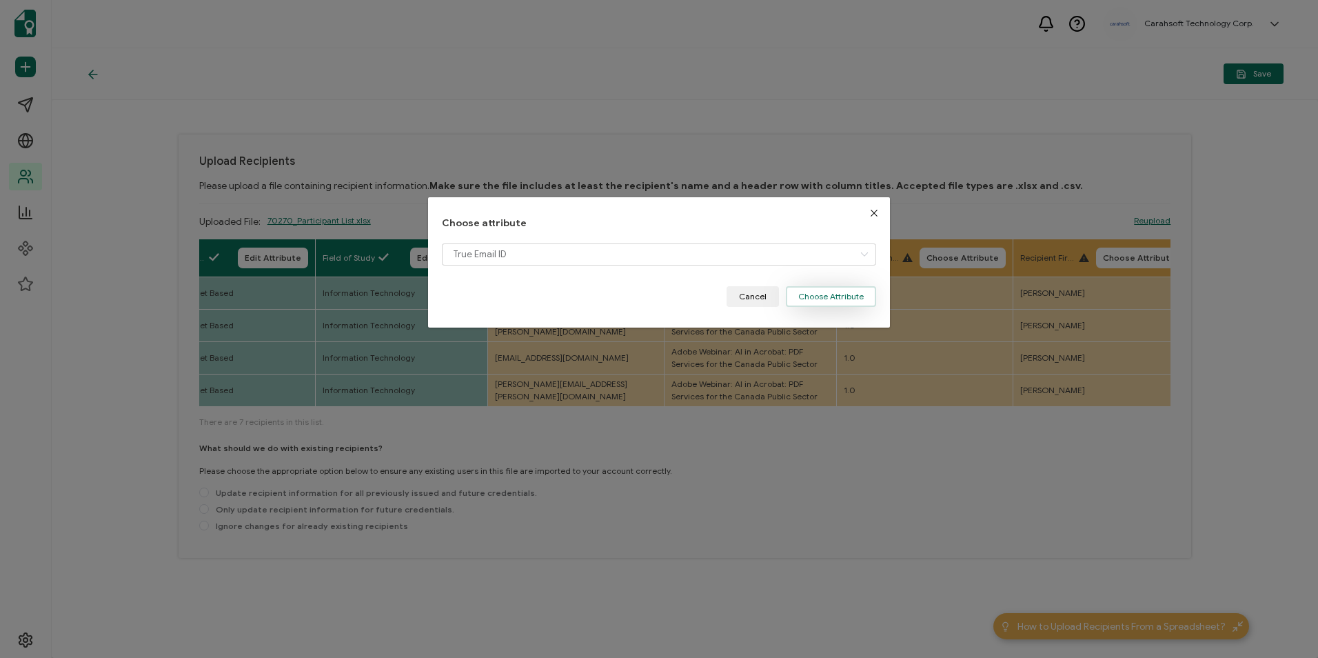
click at [797, 297] on button "Choose Attribute" at bounding box center [831, 296] width 90 height 21
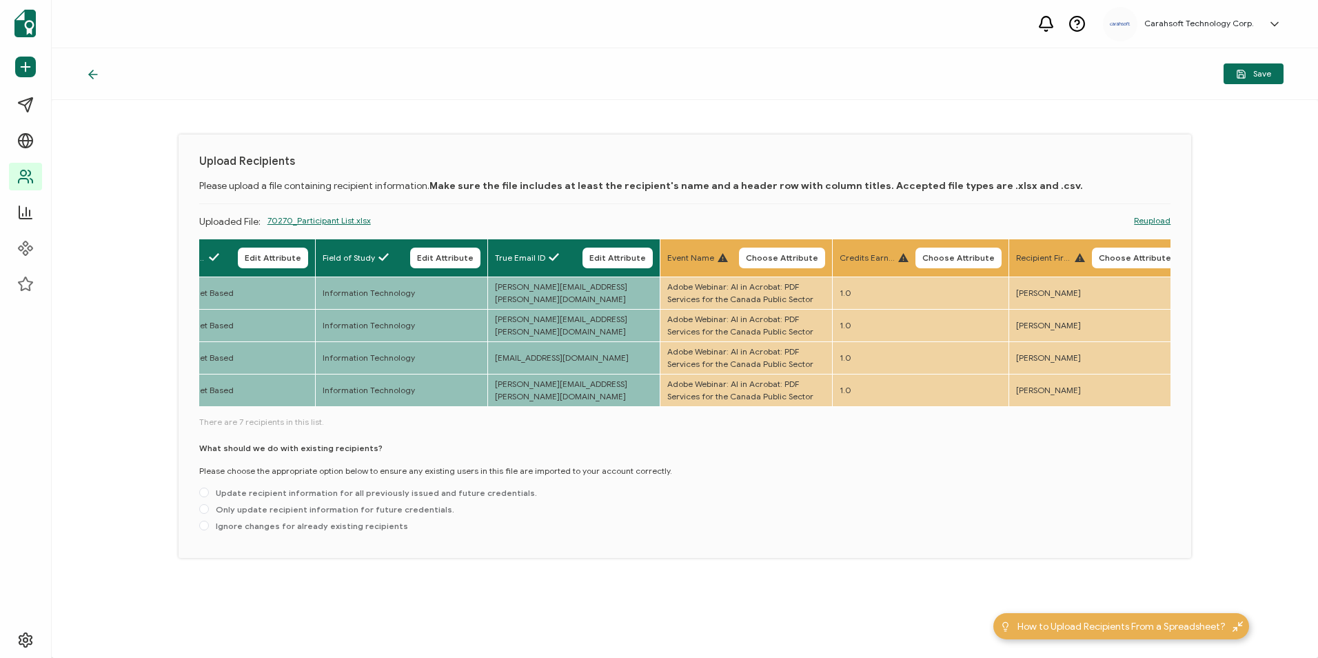
click at [766, 254] on span "Choose Attribute" at bounding box center [782, 258] width 72 height 8
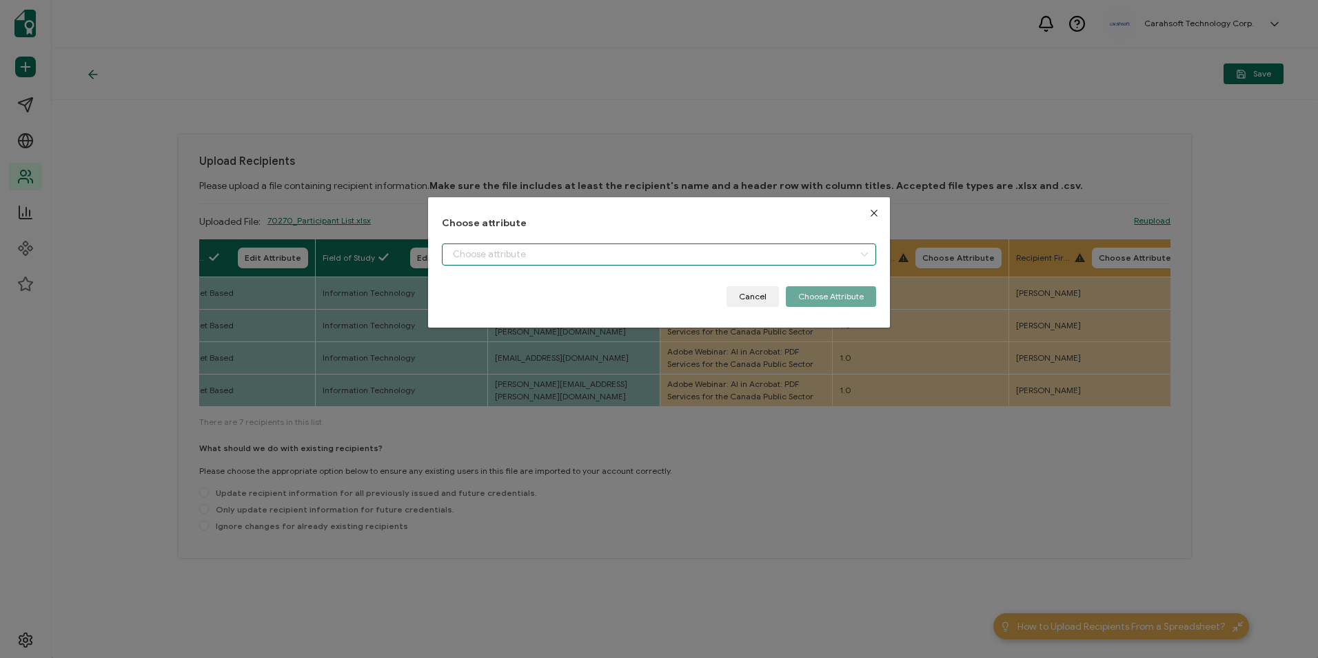
click at [660, 261] on input "dialog" at bounding box center [659, 254] width 434 height 22
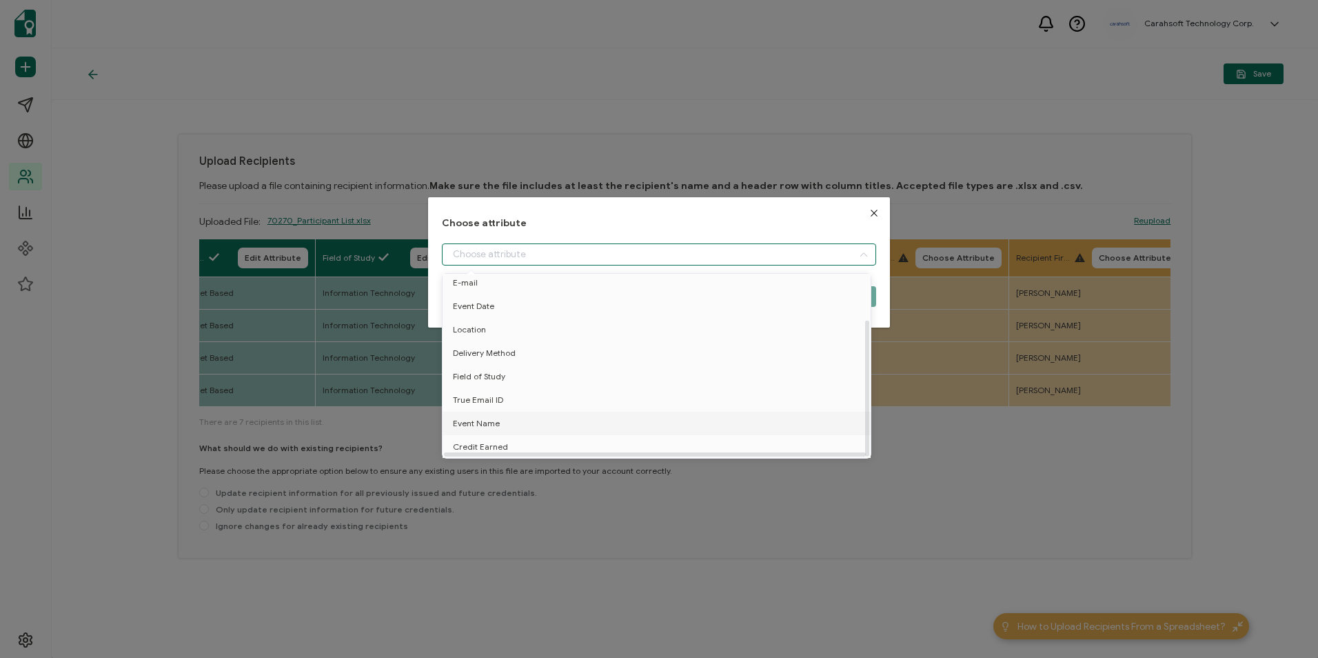
click at [636, 423] on li "Event Name" at bounding box center [659, 422] width 440 height 23
type input "Event Name"
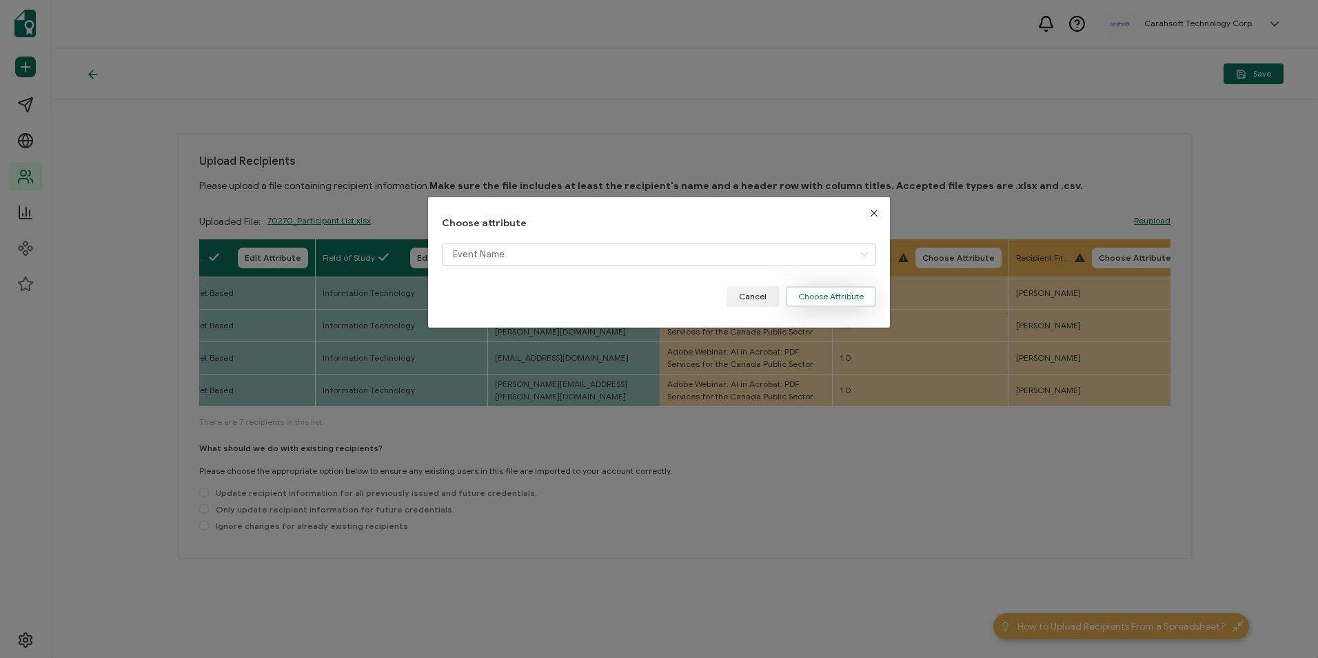
click at [795, 296] on button "Choose Attribute" at bounding box center [831, 296] width 90 height 21
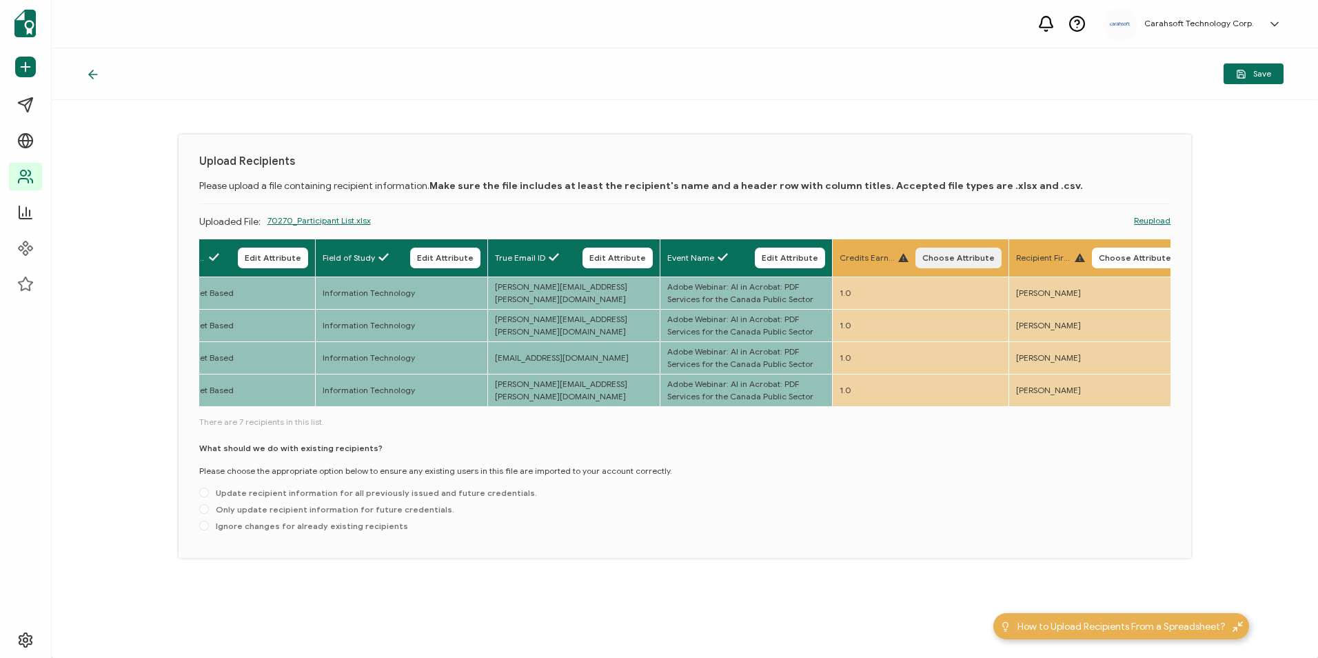
click at [960, 257] on span "Choose Attribute" at bounding box center [958, 258] width 72 height 8
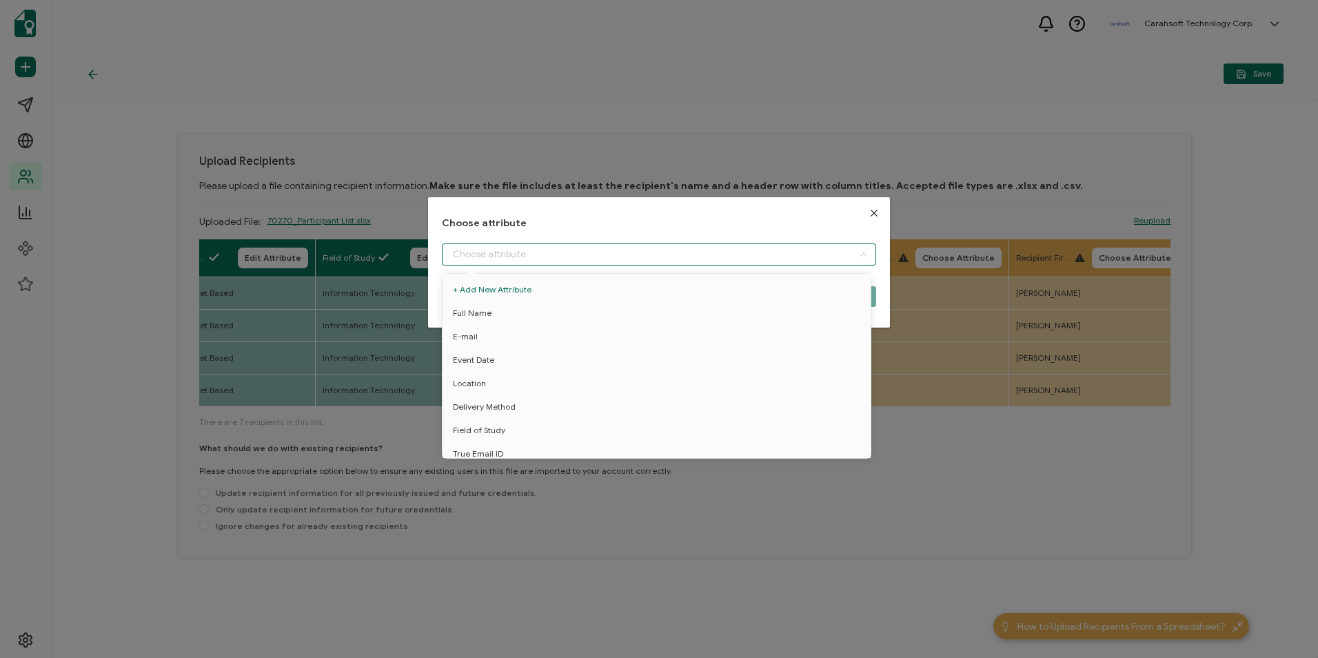
click at [670, 261] on input "dialog" at bounding box center [659, 254] width 434 height 22
click at [582, 438] on li "Credit Earned" at bounding box center [659, 446] width 440 height 23
type input "Credit Earned"
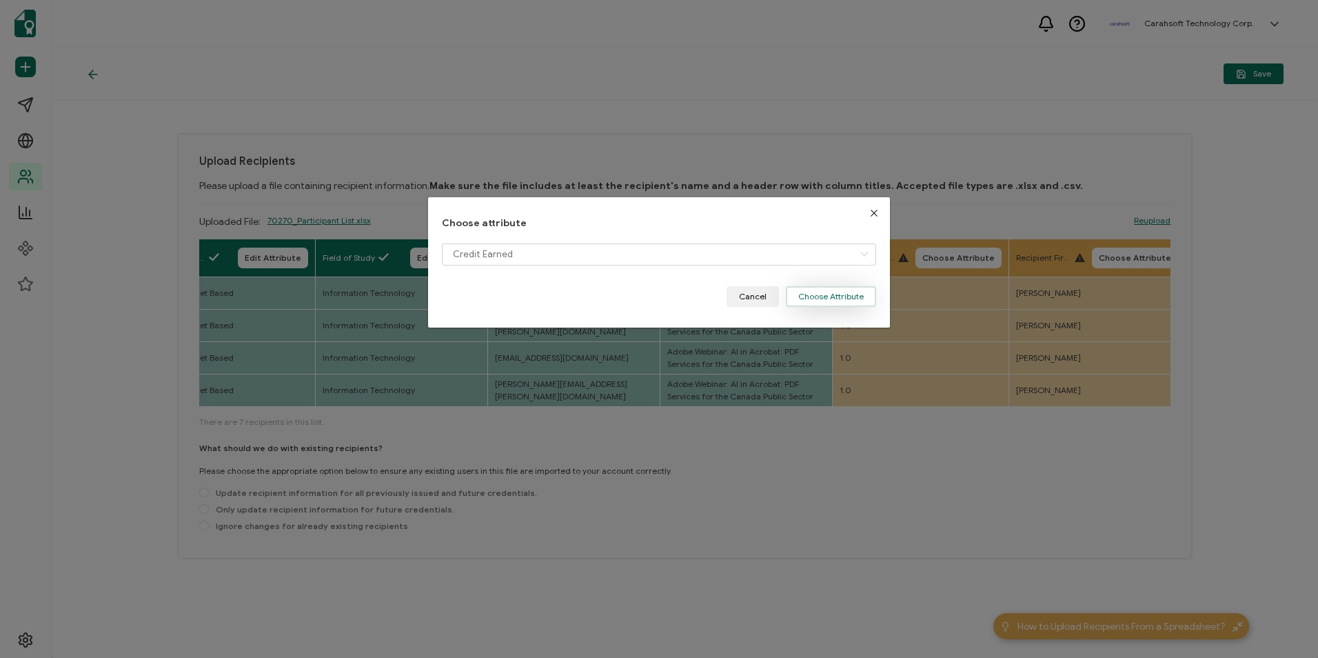
click at [833, 292] on button "Choose Attribute" at bounding box center [831, 296] width 90 height 21
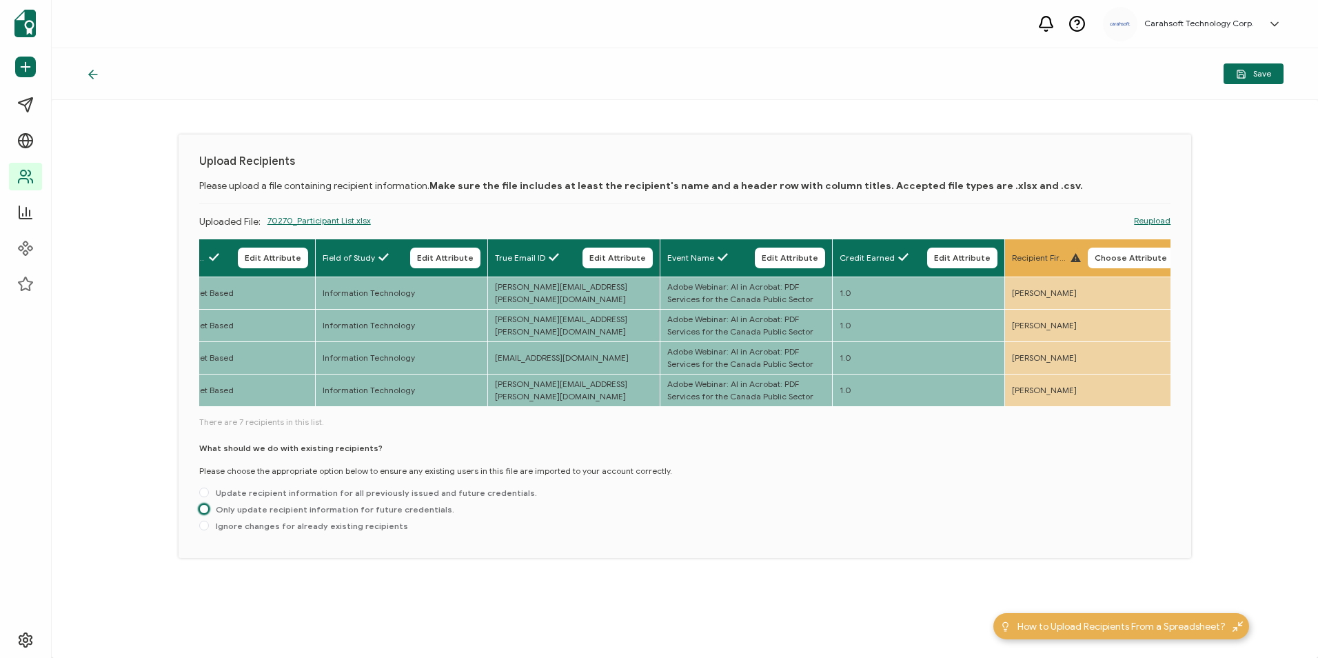
click at [202, 509] on span at bounding box center [204, 509] width 10 height 10
click at [202, 509] on input "Only update recipient information for future credentials." at bounding box center [204, 509] width 10 height 11
radio input "true"
click at [1247, 72] on span "Save" at bounding box center [1253, 74] width 35 height 10
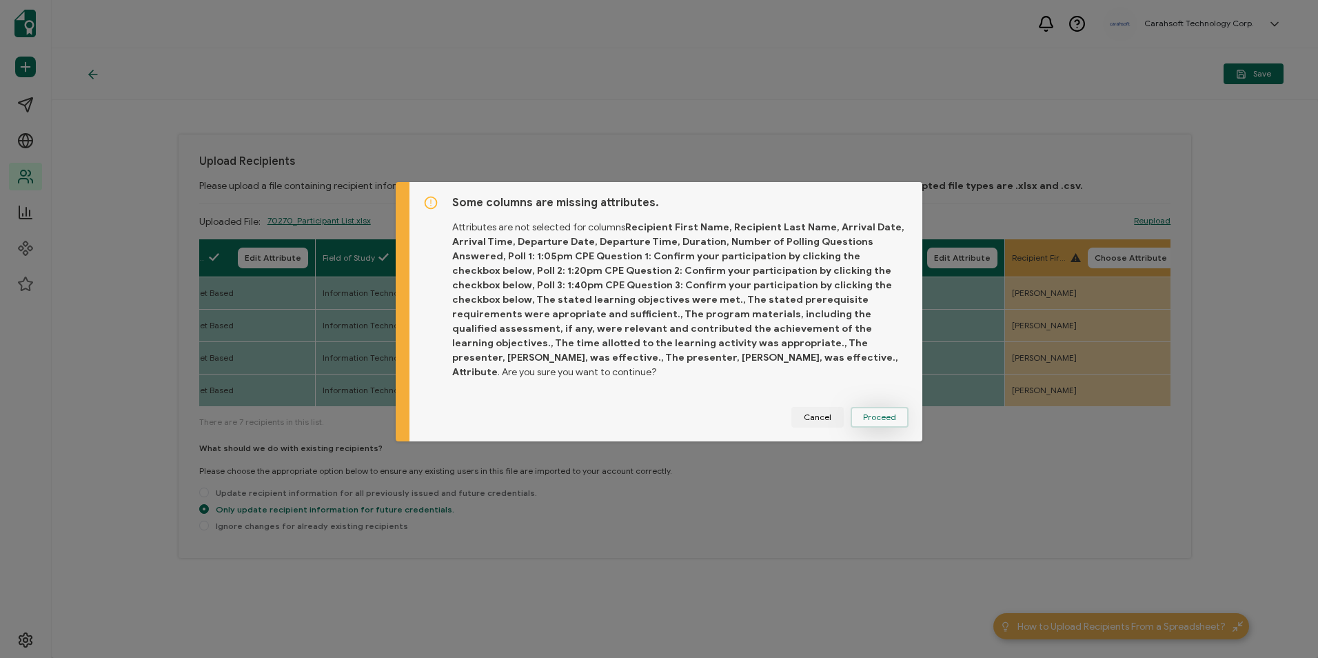
click at [876, 413] on span "Proceed" at bounding box center [879, 417] width 33 height 8
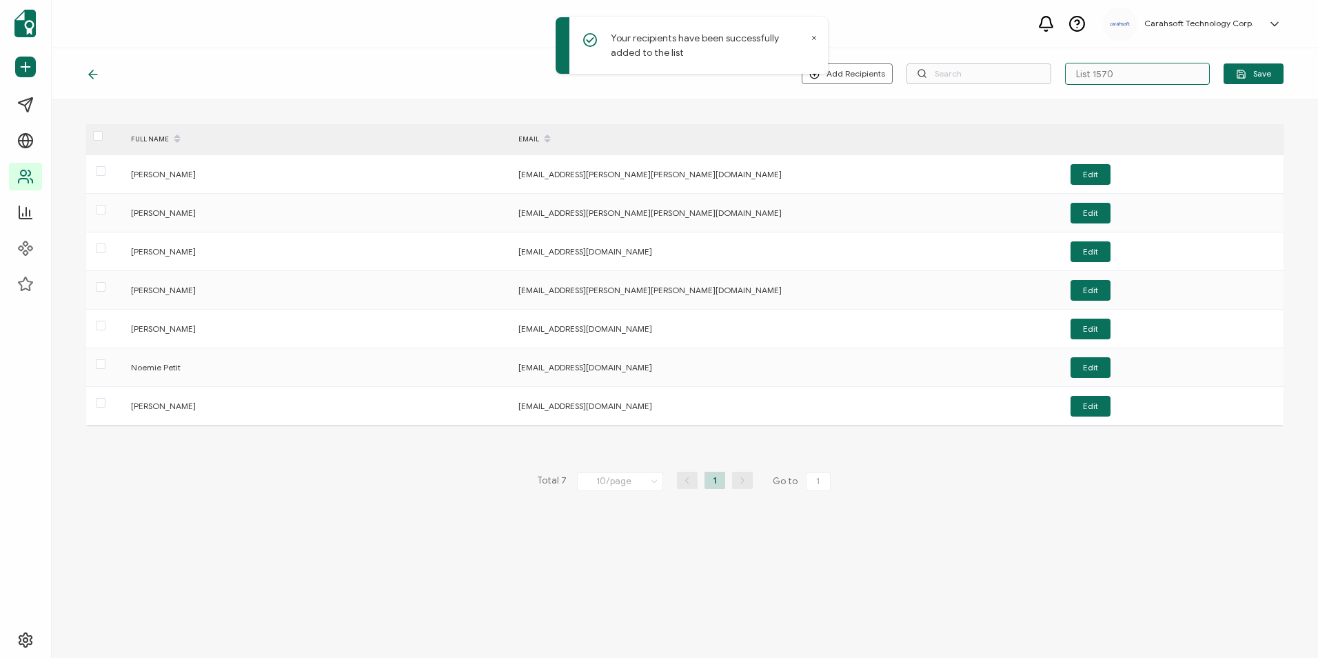
drag, startPoint x: 1161, startPoint y: 74, endPoint x: 1023, endPoint y: 74, distance: 138.5
click at [1023, 74] on div "Add Recipients Upload New Recipients Import from Recipients List 1570 Save" at bounding box center [1043, 74] width 482 height 22
paste input "8-7-2025_70270_Adobe Webinar"
type input "8-7-2025_70270_Adobe Webinar"
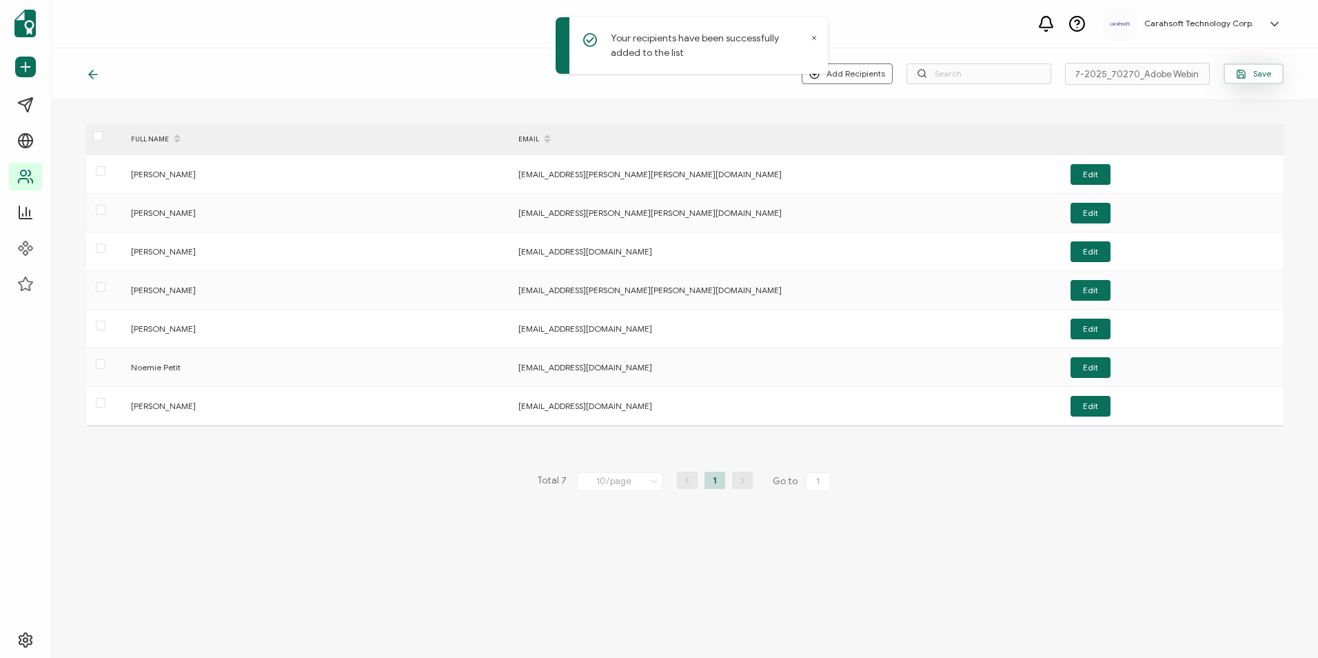
scroll to position [0, 0]
click at [1240, 67] on button "Save" at bounding box center [1253, 73] width 60 height 21
